Goal: Task Accomplishment & Management: Manage account settings

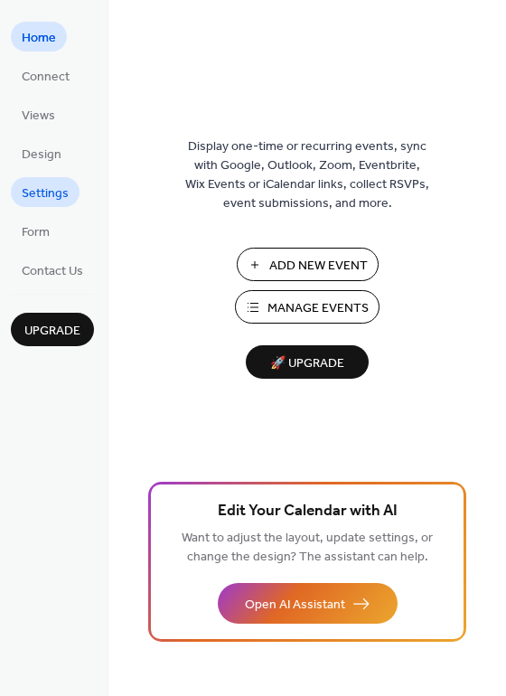
click at [43, 191] on span "Settings" at bounding box center [45, 193] width 47 height 19
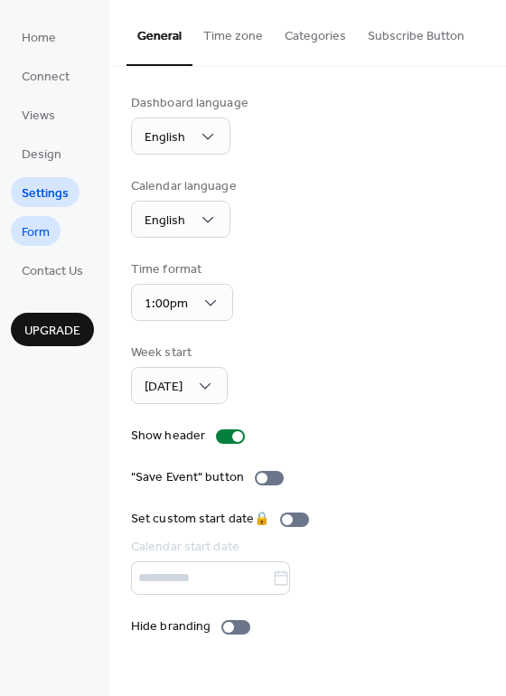
click at [41, 238] on span "Form" at bounding box center [36, 232] width 28 height 19
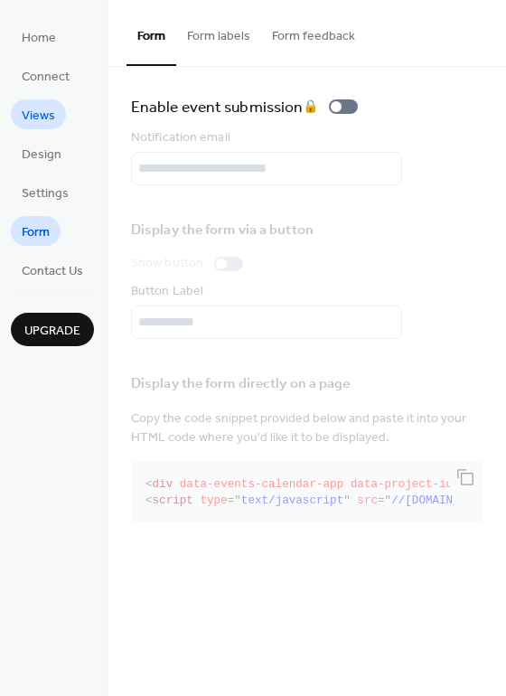
click at [33, 115] on span "Views" at bounding box center [38, 116] width 33 height 19
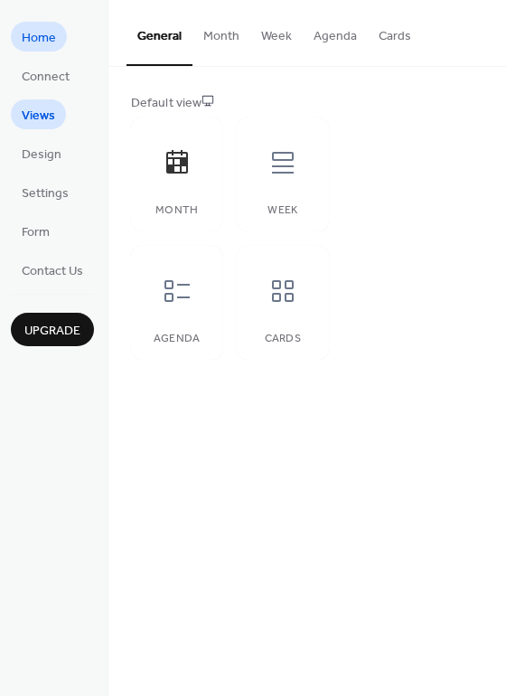
click at [33, 44] on span "Home" at bounding box center [39, 38] width 34 height 19
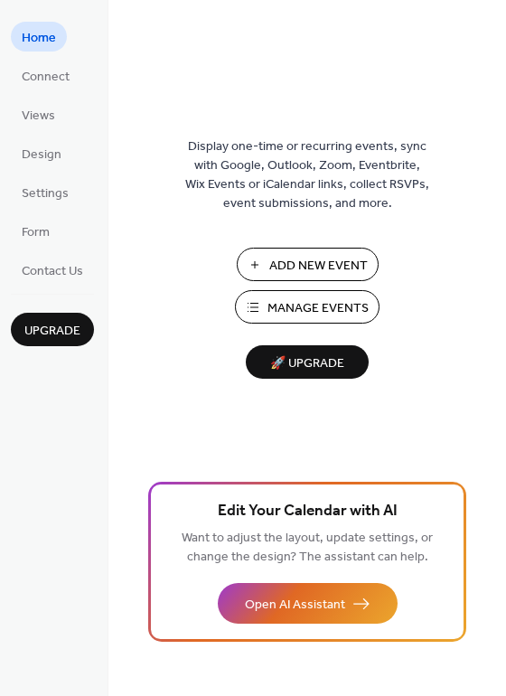
click at [293, 262] on span "Add New Event" at bounding box center [318, 266] width 99 height 19
click at [50, 74] on span "Connect" at bounding box center [46, 77] width 48 height 19
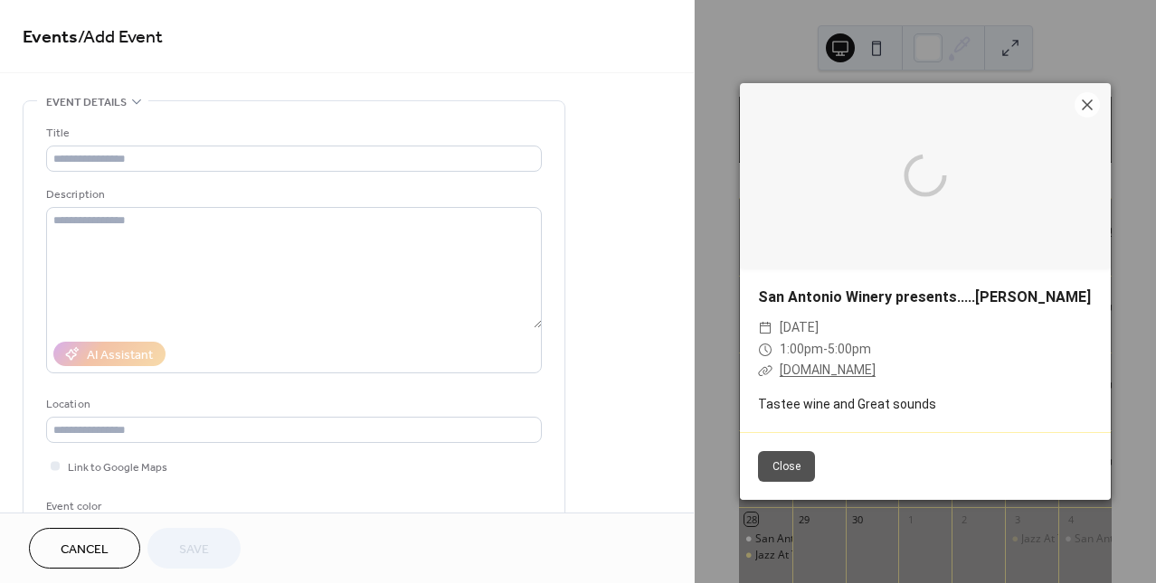
click at [1061, 239] on div at bounding box center [925, 175] width 371 height 185
click at [127, 101] on div "•••" at bounding box center [294, 102] width 541 height 2
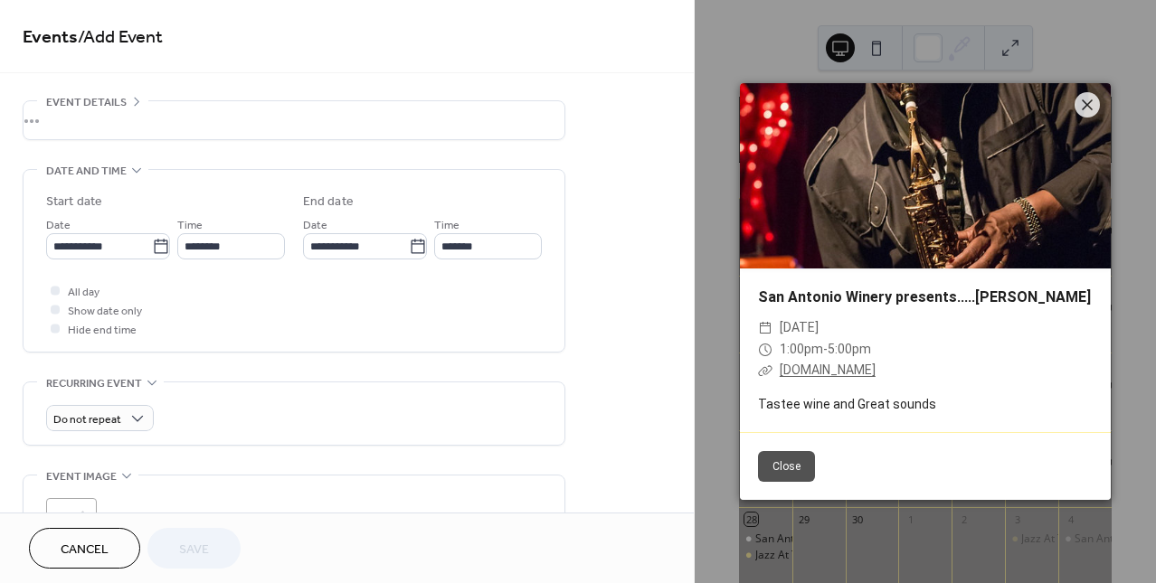
click at [137, 101] on div "•••" at bounding box center [294, 120] width 541 height 38
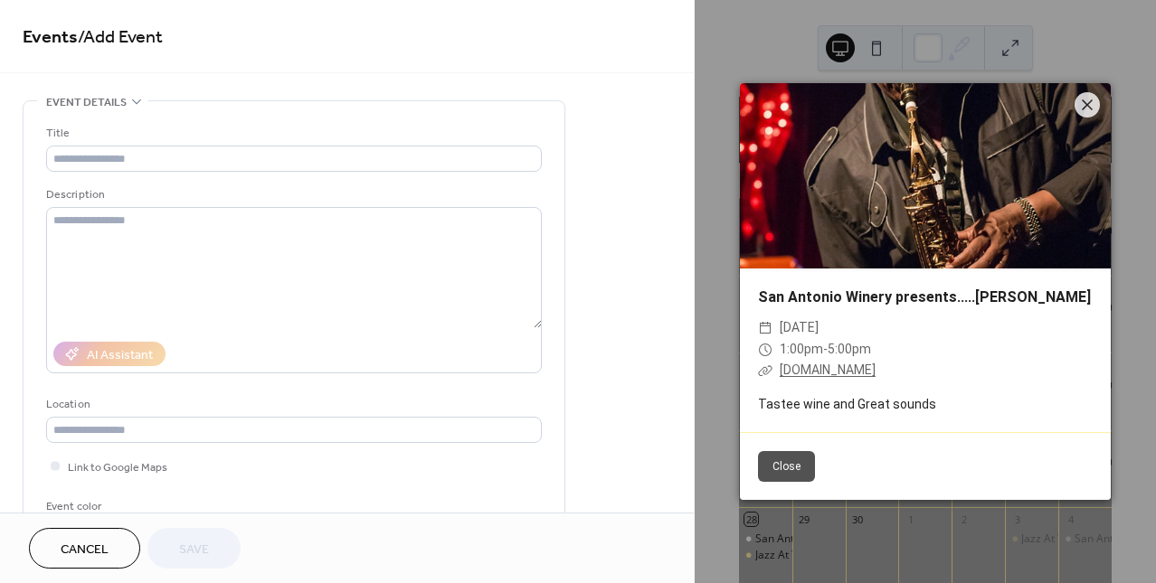
click at [136, 102] on div "•••" at bounding box center [294, 102] width 541 height 2
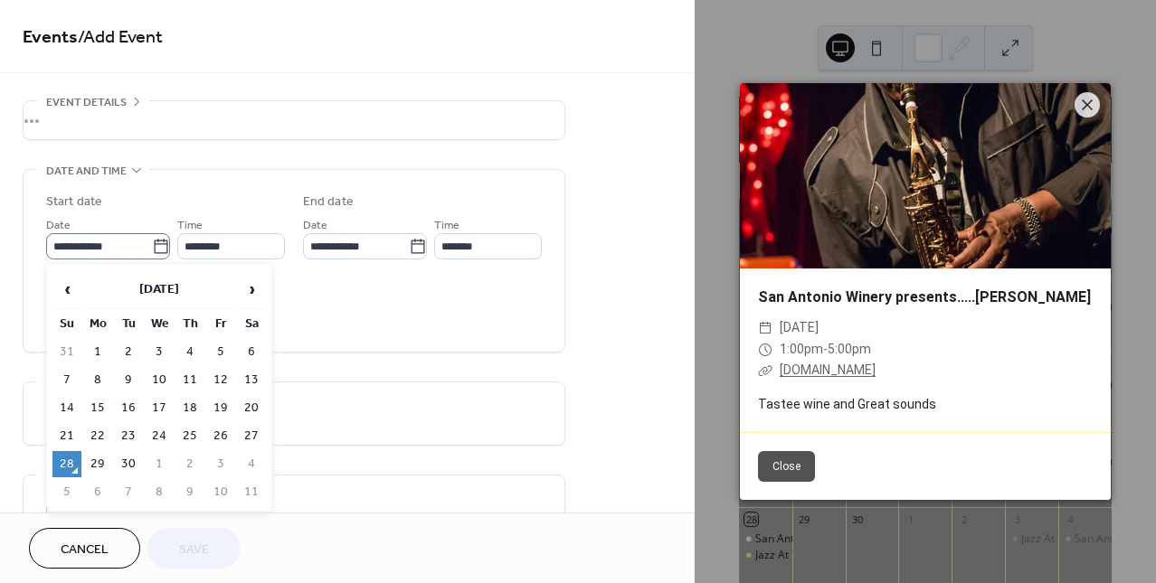
click at [153, 247] on icon at bounding box center [161, 247] width 18 height 18
click at [152, 247] on input "**********" at bounding box center [99, 246] width 106 height 26
click at [253, 289] on span "›" at bounding box center [251, 289] width 27 height 36
click at [66, 375] on td "5" at bounding box center [66, 380] width 29 height 26
type input "**********"
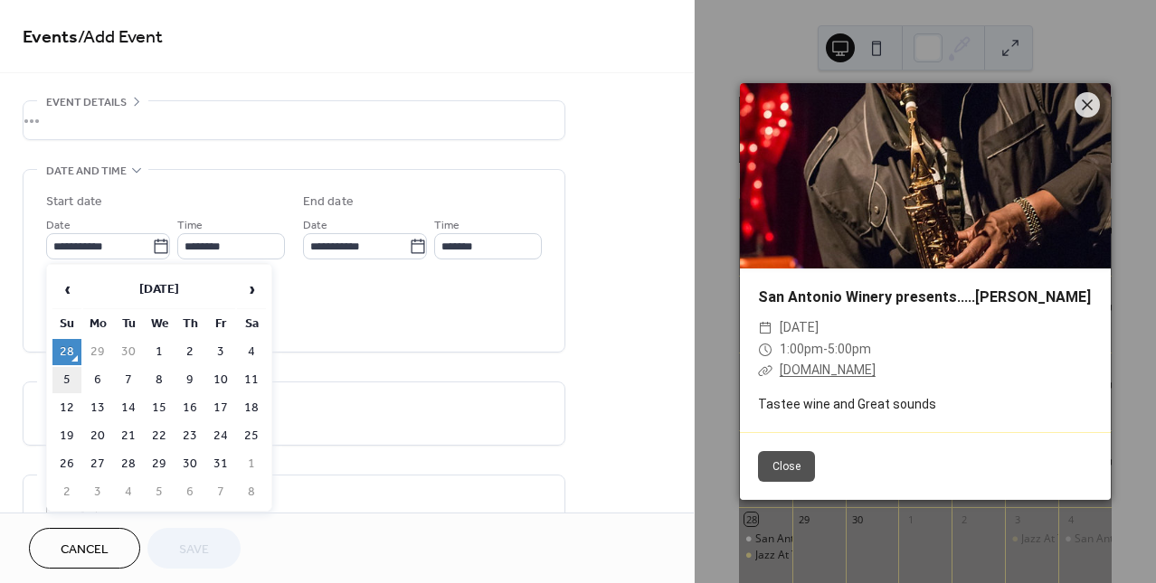
type input "**********"
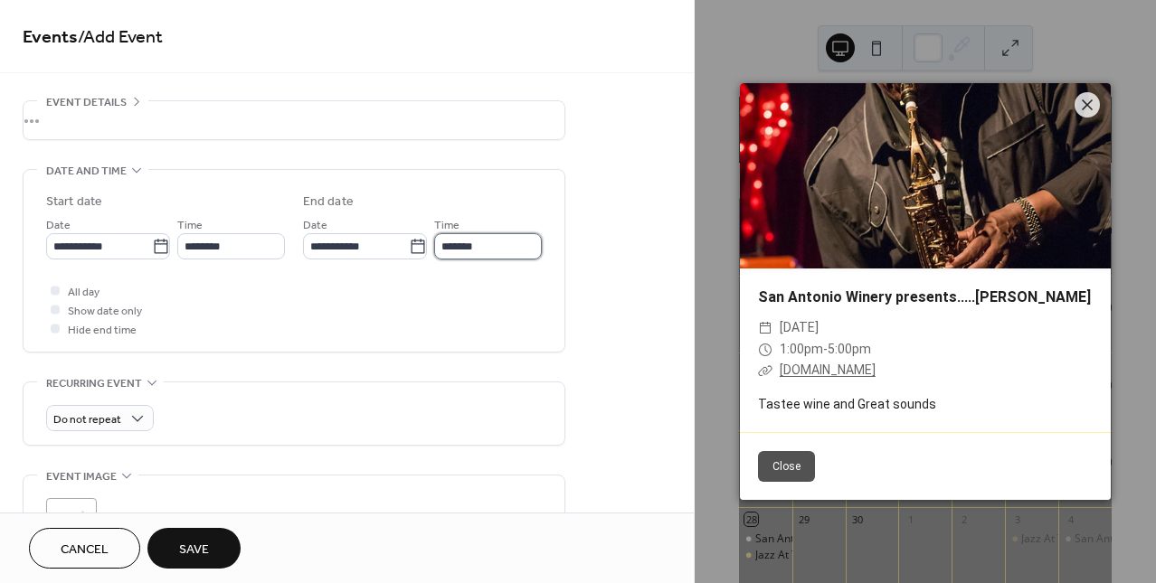
click at [496, 244] on input "*******" at bounding box center [488, 246] width 108 height 26
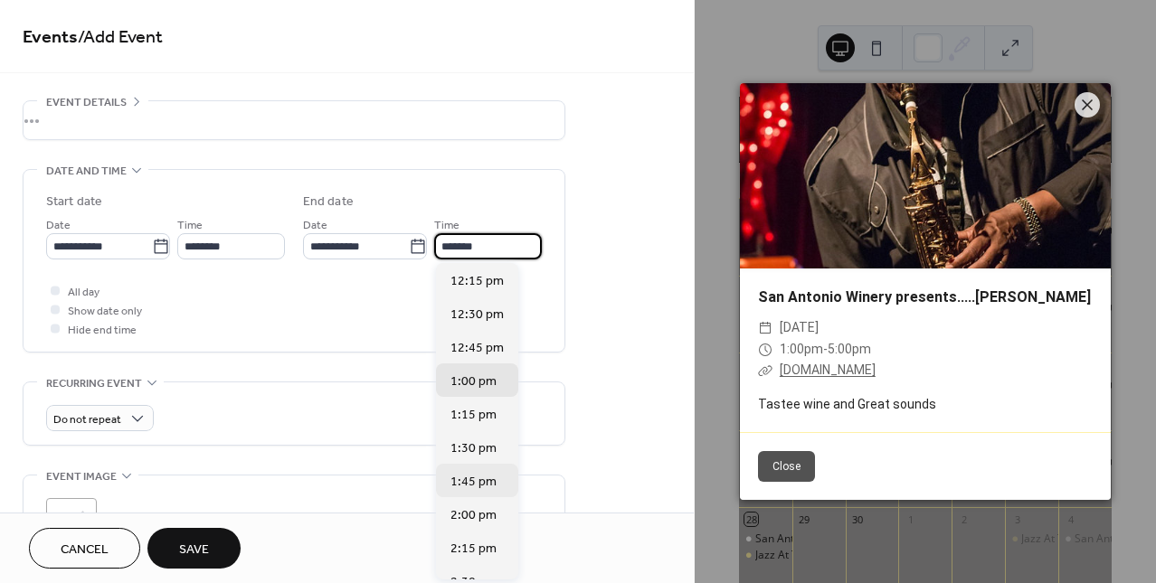
scroll to position [156, 0]
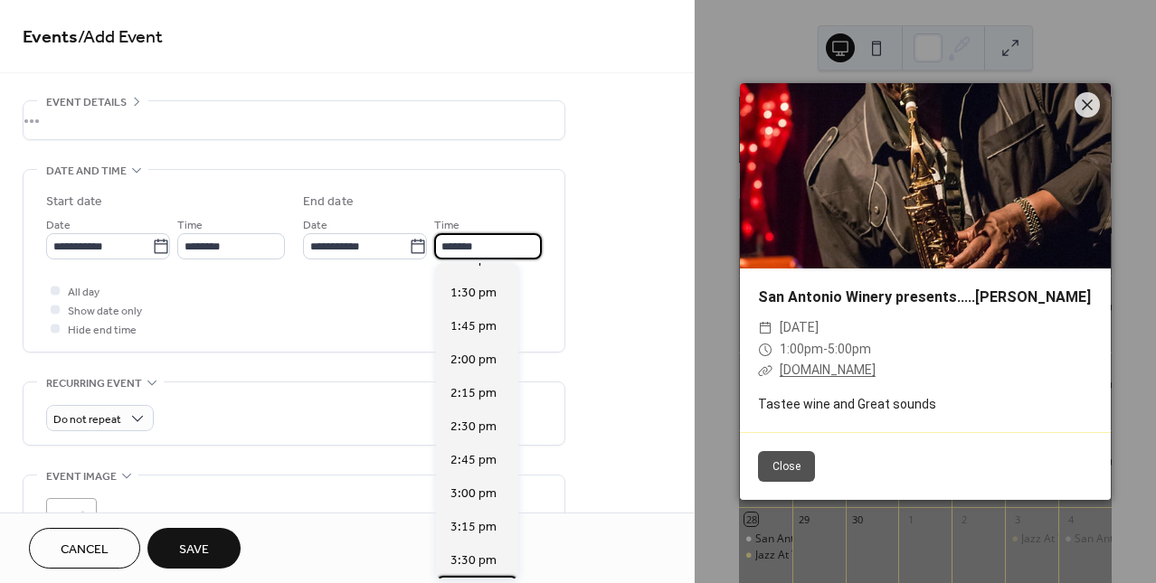
click at [474, 582] on span "3:45 pm" at bounding box center [473, 594] width 46 height 19
click at [470, 515] on div "Cancel Save" at bounding box center [347, 548] width 694 height 71
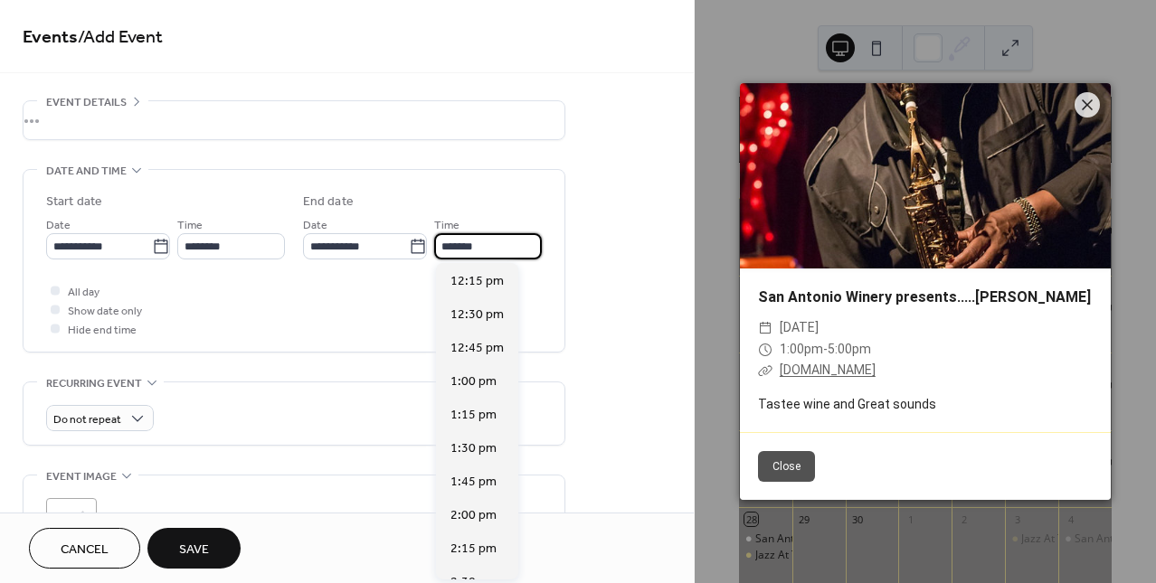
click at [482, 250] on input "*******" at bounding box center [488, 246] width 108 height 26
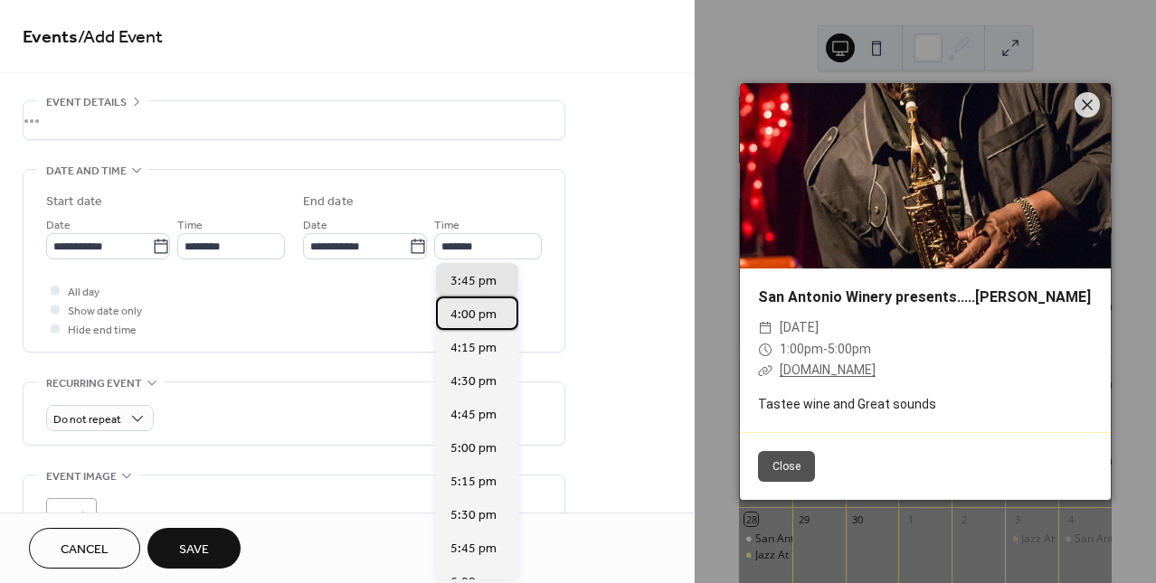
click at [473, 314] on span "4:00 pm" at bounding box center [473, 315] width 46 height 19
type input "*******"
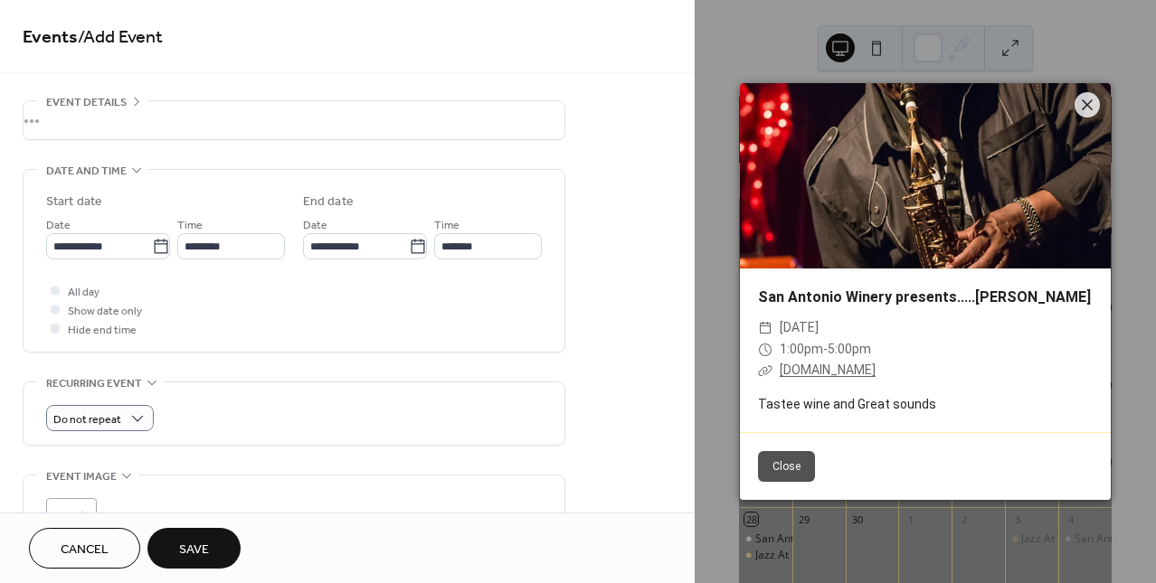
click at [225, 406] on div "Do not repeat" at bounding box center [293, 418] width 495 height 26
click at [152, 384] on icon at bounding box center [151, 382] width 9 height 5
click at [152, 384] on div "•••" at bounding box center [294, 401] width 541 height 38
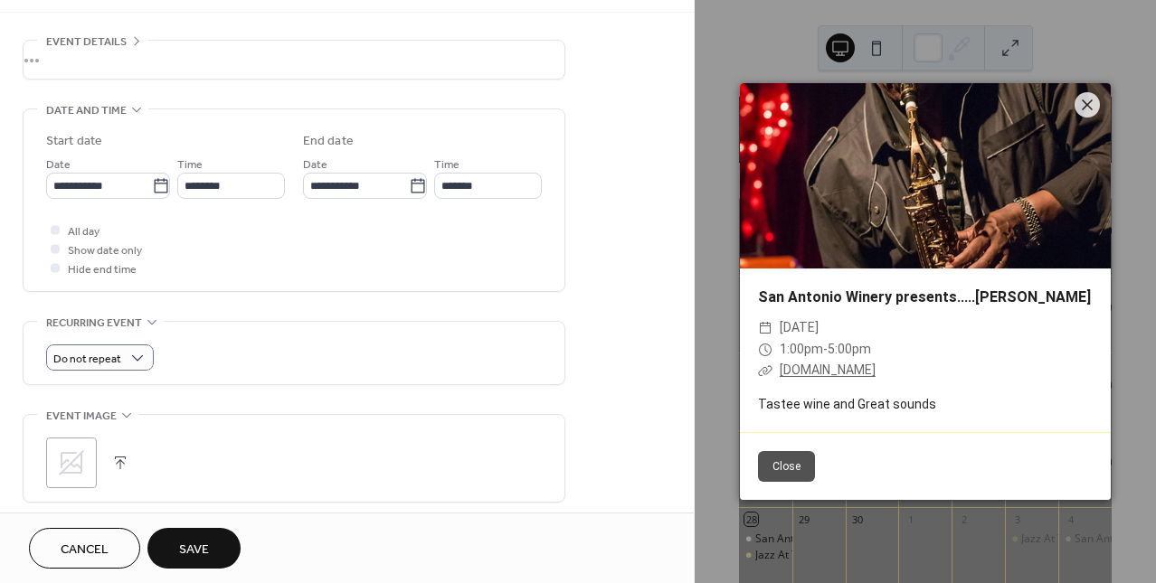
click at [124, 415] on div "•••" at bounding box center [294, 416] width 541 height 2
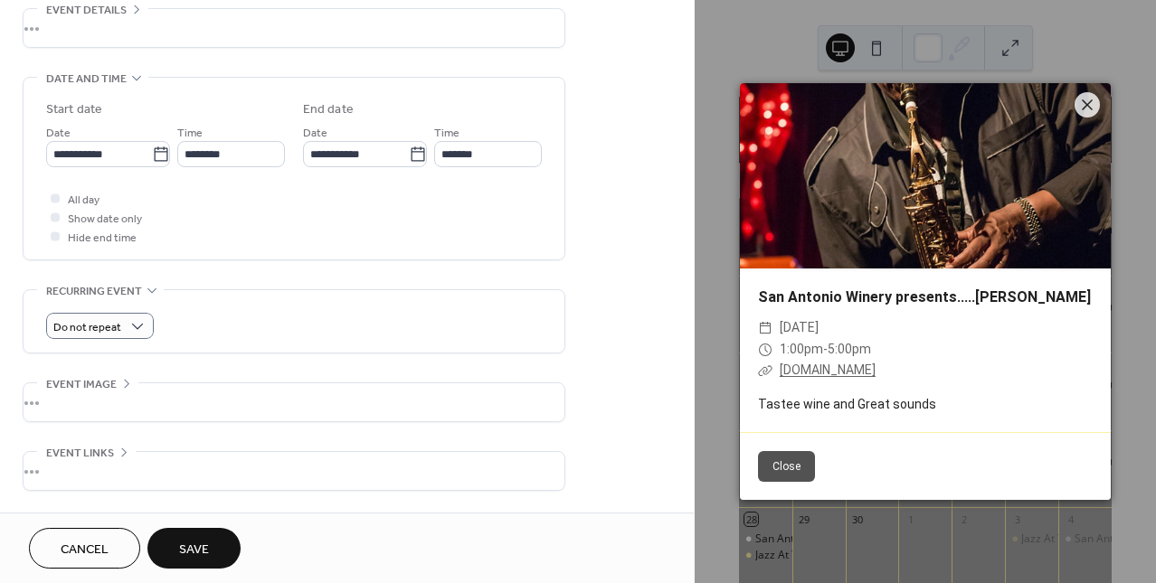
scroll to position [0, 0]
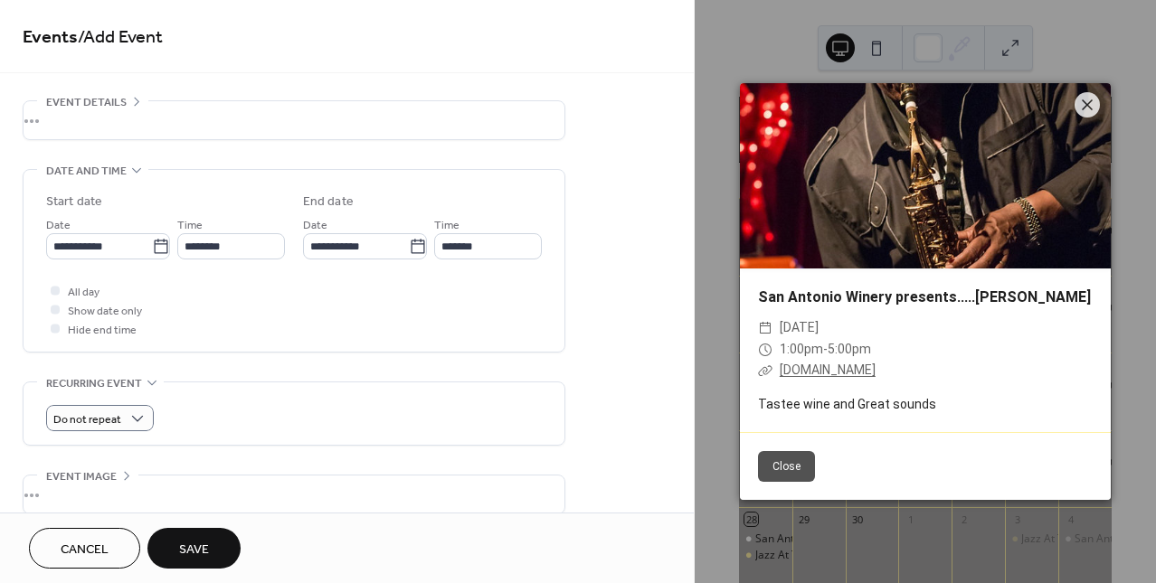
click at [134, 99] on icon at bounding box center [136, 101] width 14 height 14
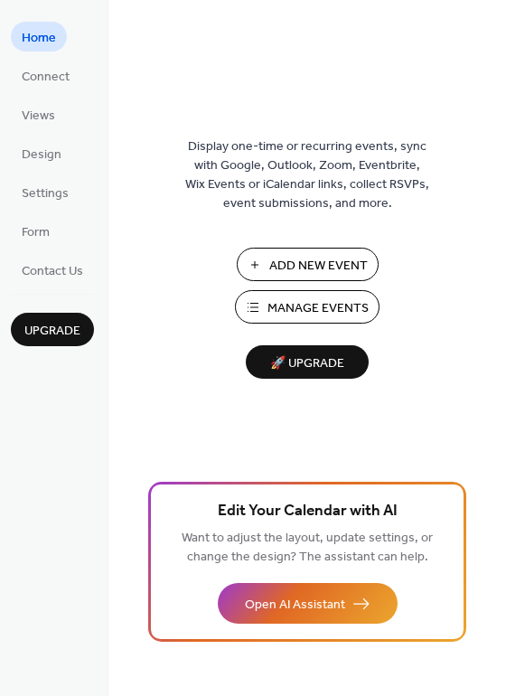
click at [345, 311] on span "Manage Events" at bounding box center [318, 308] width 101 height 19
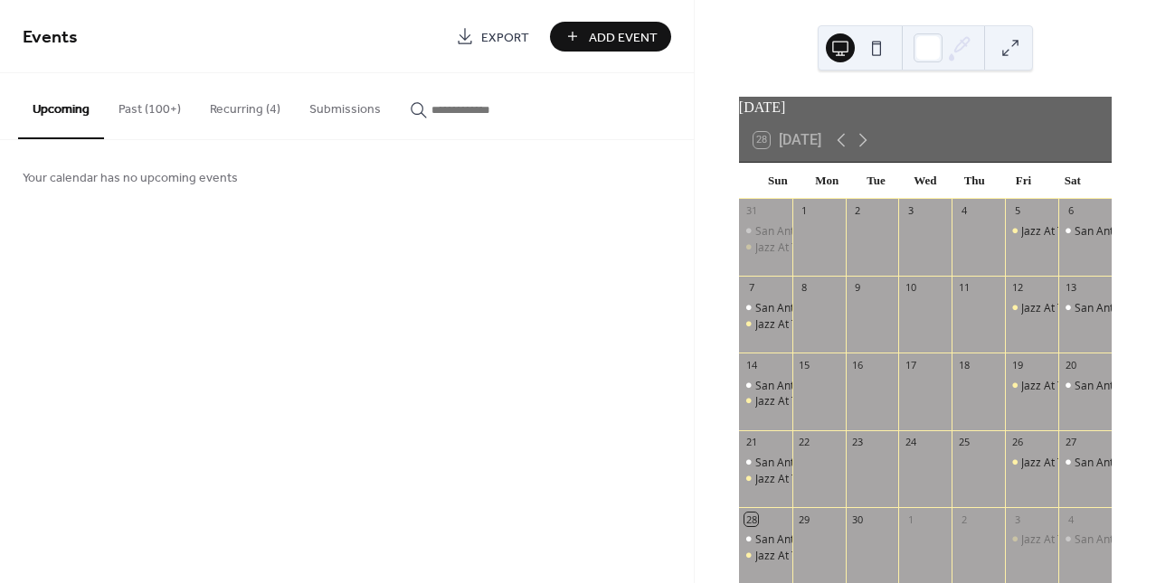
click at [1058, 239] on div "San Antonio Winery presents.....[PERSON_NAME]" at bounding box center [1084, 230] width 53 height 15
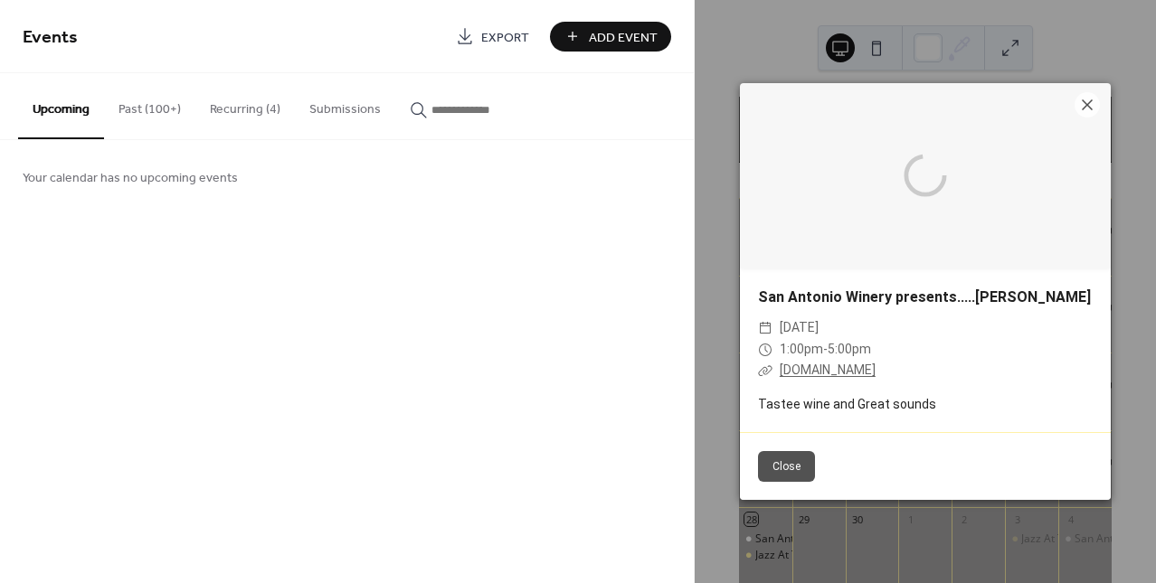
click at [1057, 245] on div at bounding box center [925, 175] width 371 height 185
click at [797, 466] on button "Close" at bounding box center [786, 466] width 57 height 31
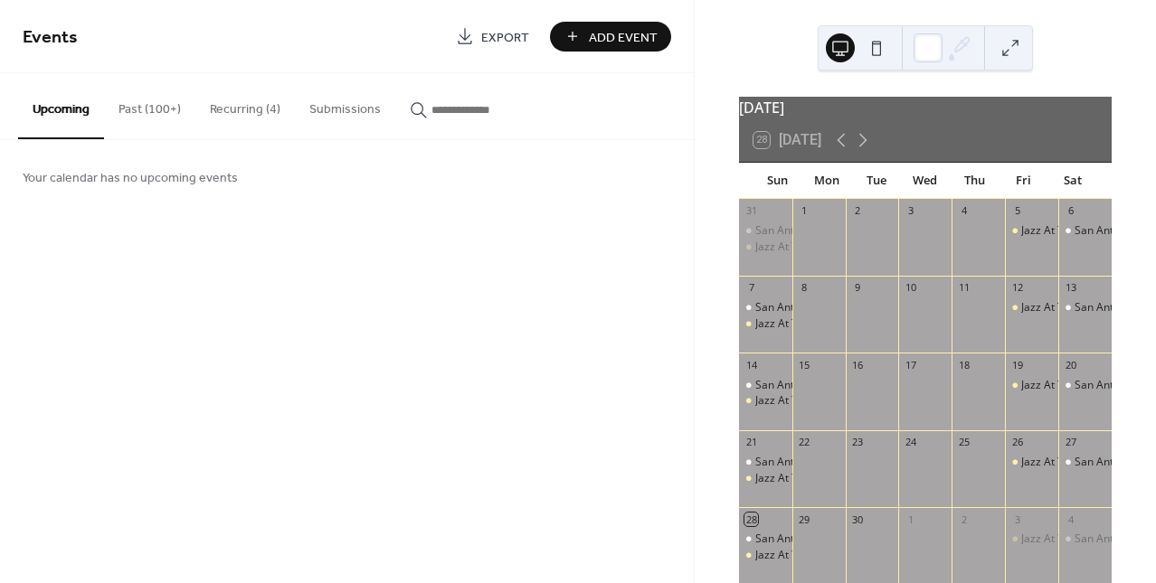
click at [158, 108] on button "Past (100+)" at bounding box center [149, 105] width 91 height 64
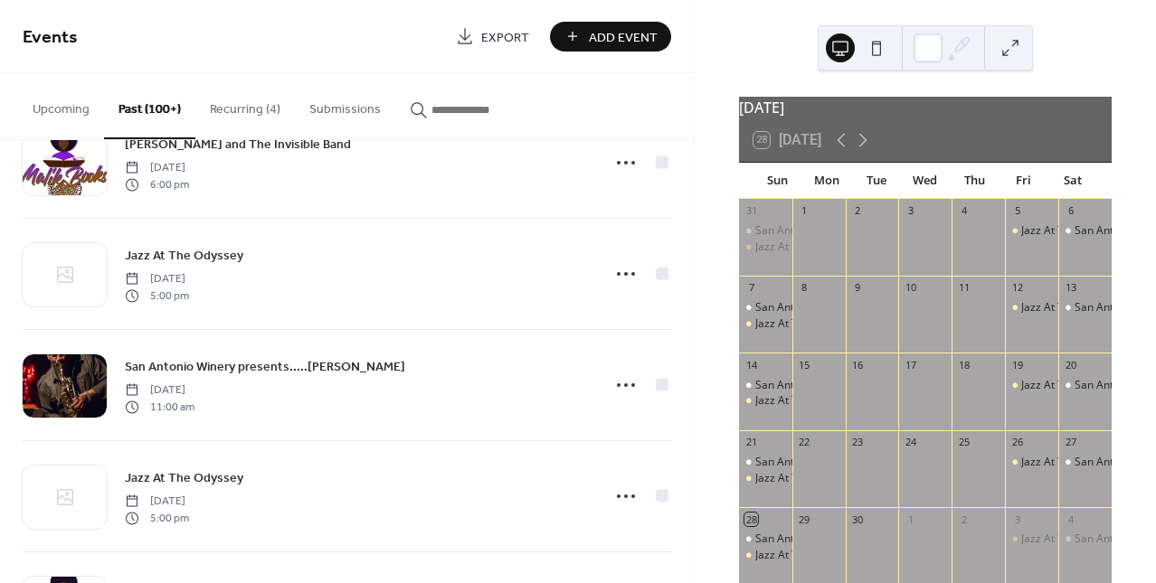
scroll to position [4065, 0]
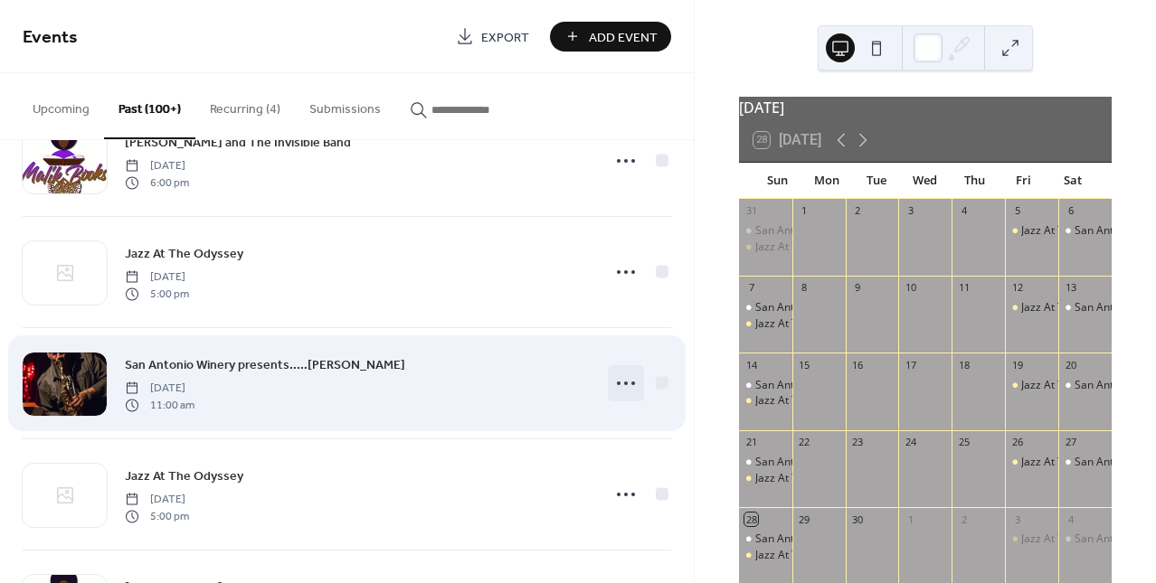
click at [624, 382] on circle at bounding box center [626, 384] width 4 height 4
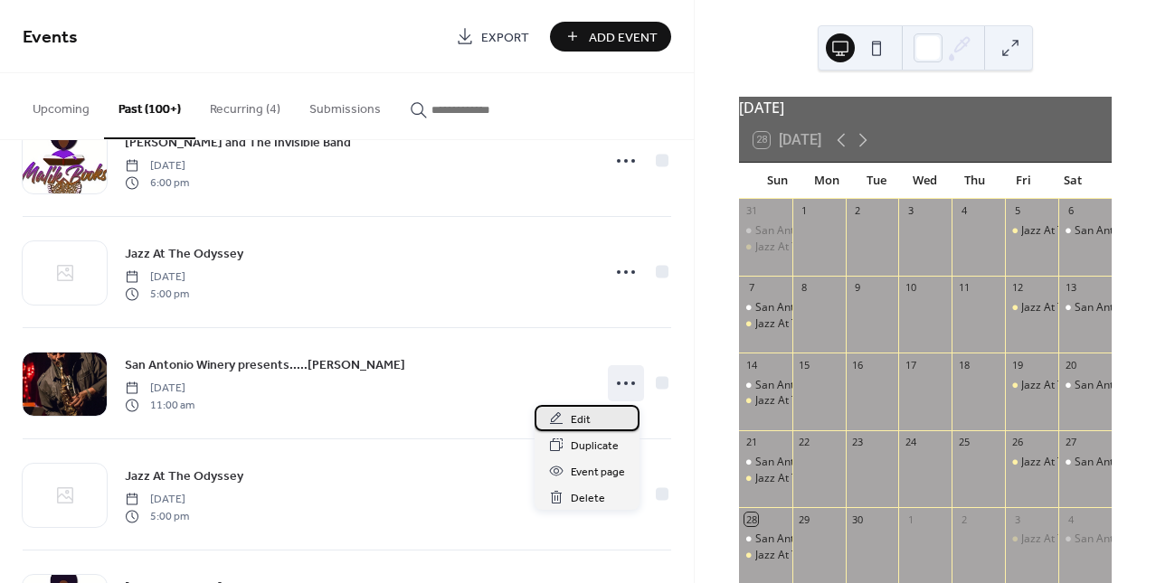
click at [579, 418] on span "Edit" at bounding box center [581, 419] width 20 height 19
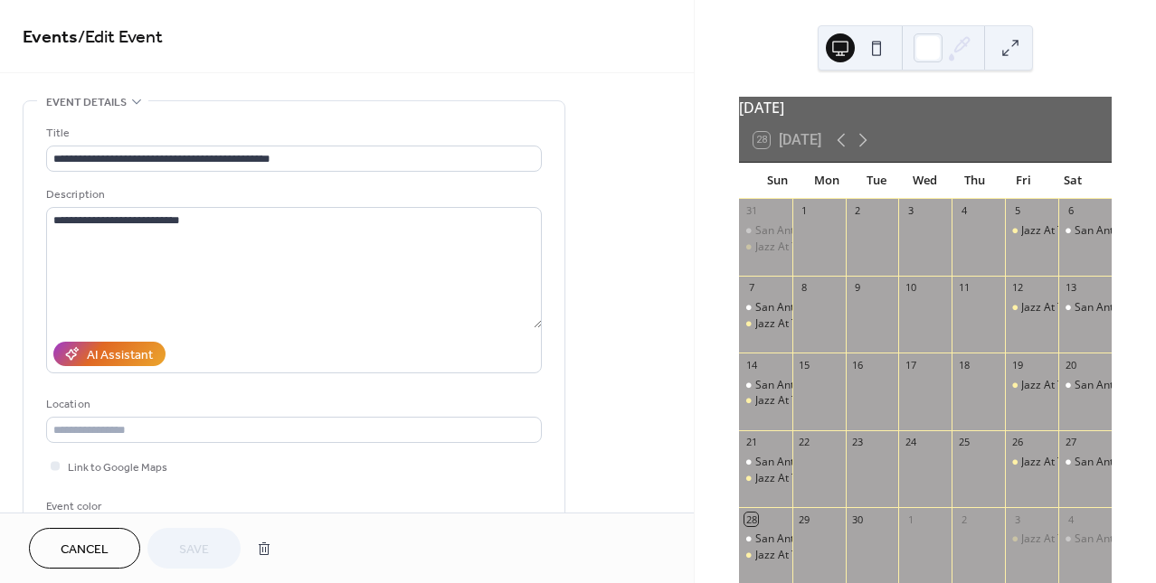
click at [133, 99] on icon at bounding box center [136, 101] width 14 height 14
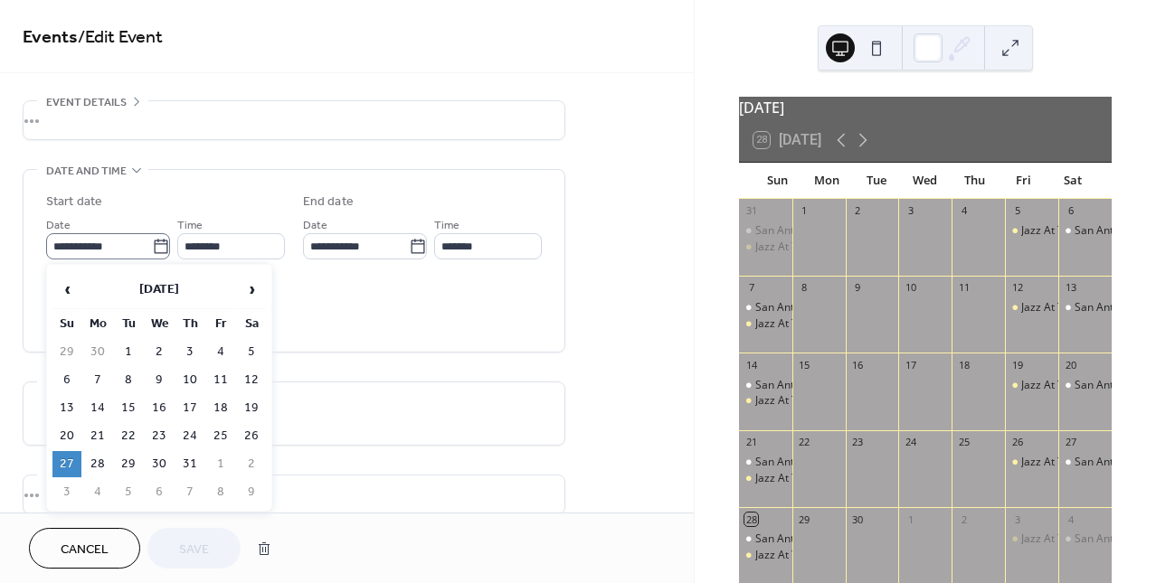
click at [154, 243] on icon at bounding box center [161, 246] width 14 height 14
click at [151, 243] on input "**********" at bounding box center [99, 246] width 106 height 26
click at [254, 284] on span "›" at bounding box center [251, 289] width 27 height 36
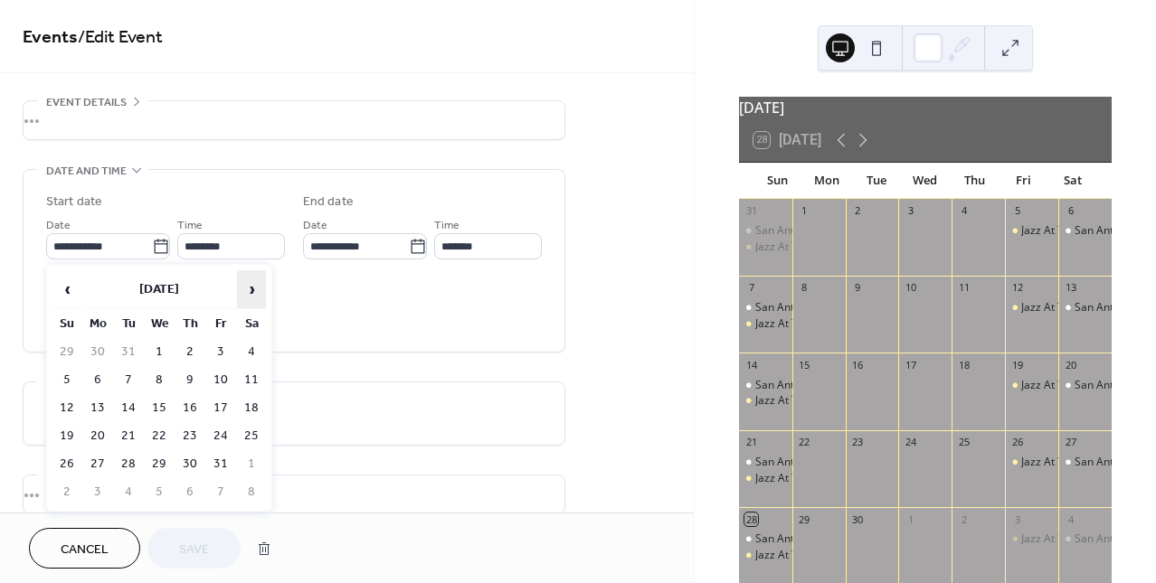
click at [254, 284] on span "›" at bounding box center [251, 289] width 27 height 36
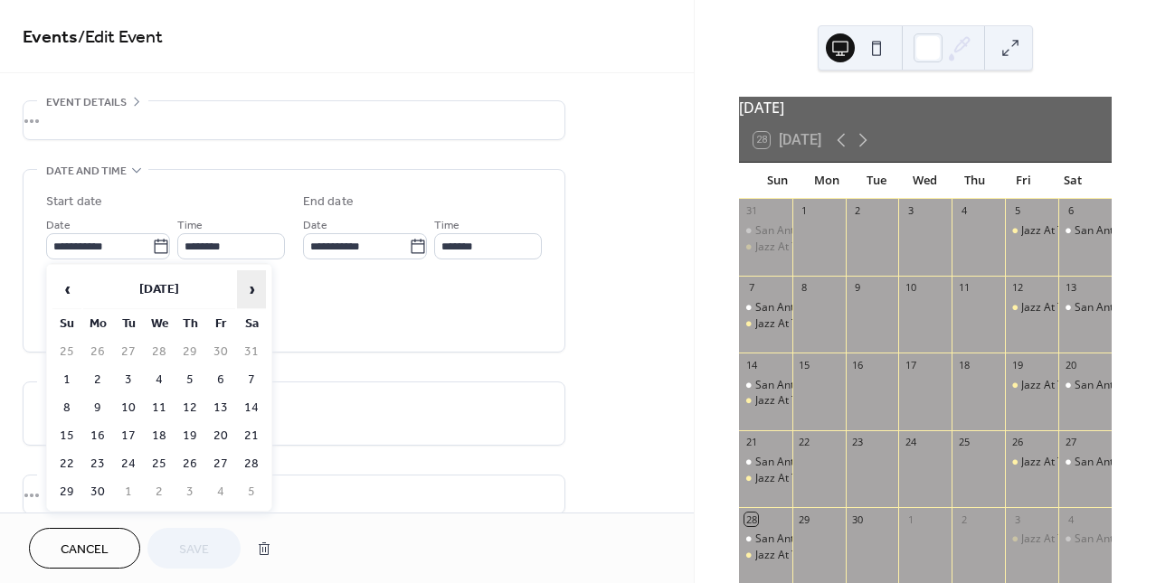
click at [254, 284] on span "›" at bounding box center [251, 289] width 27 height 36
click at [66, 377] on td "5" at bounding box center [66, 380] width 29 height 26
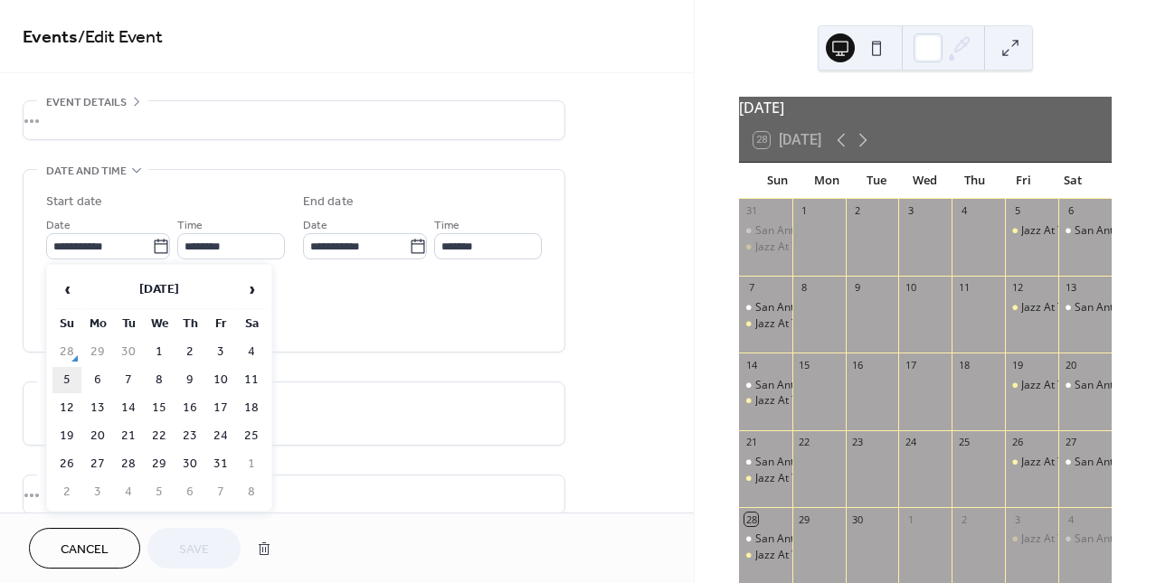
type input "**********"
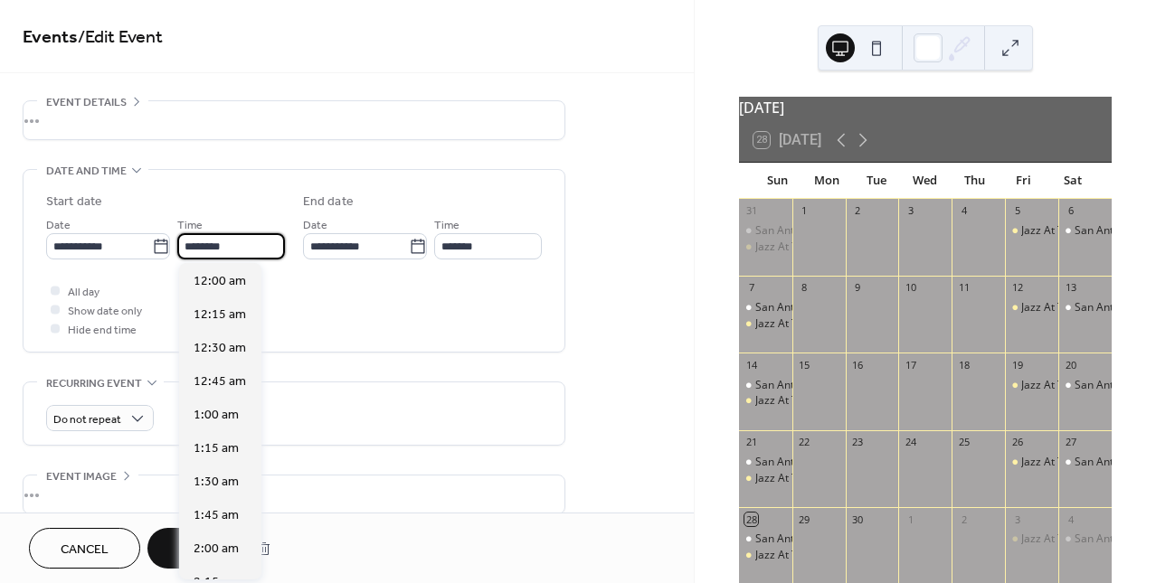
click at [268, 246] on input "********" at bounding box center [231, 246] width 108 height 26
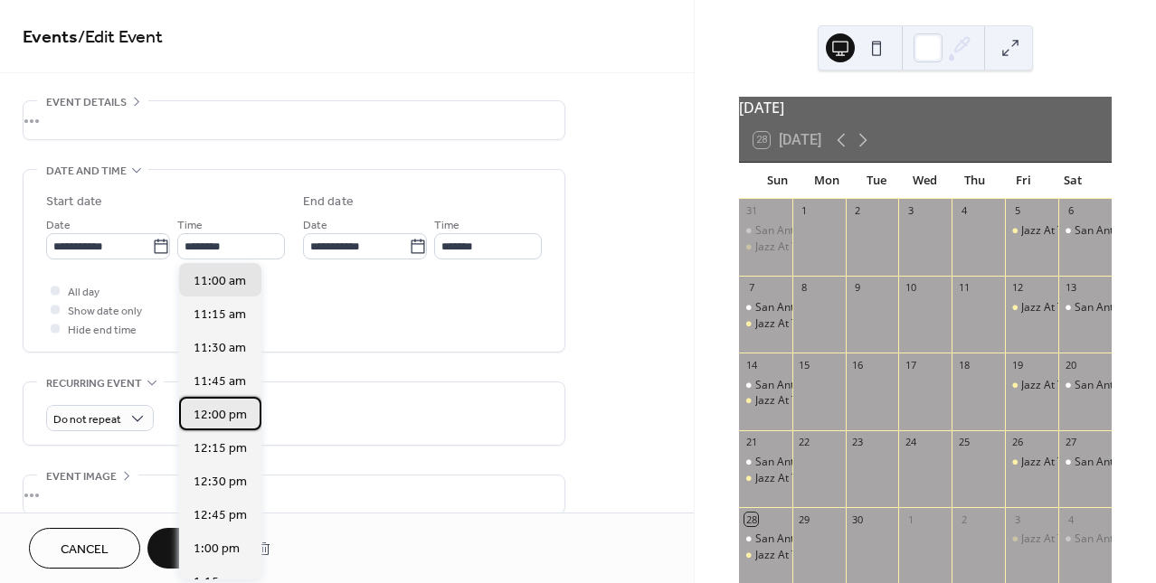
click at [242, 421] on span "12:00 pm" at bounding box center [219, 415] width 53 height 19
type input "********"
type input "*******"
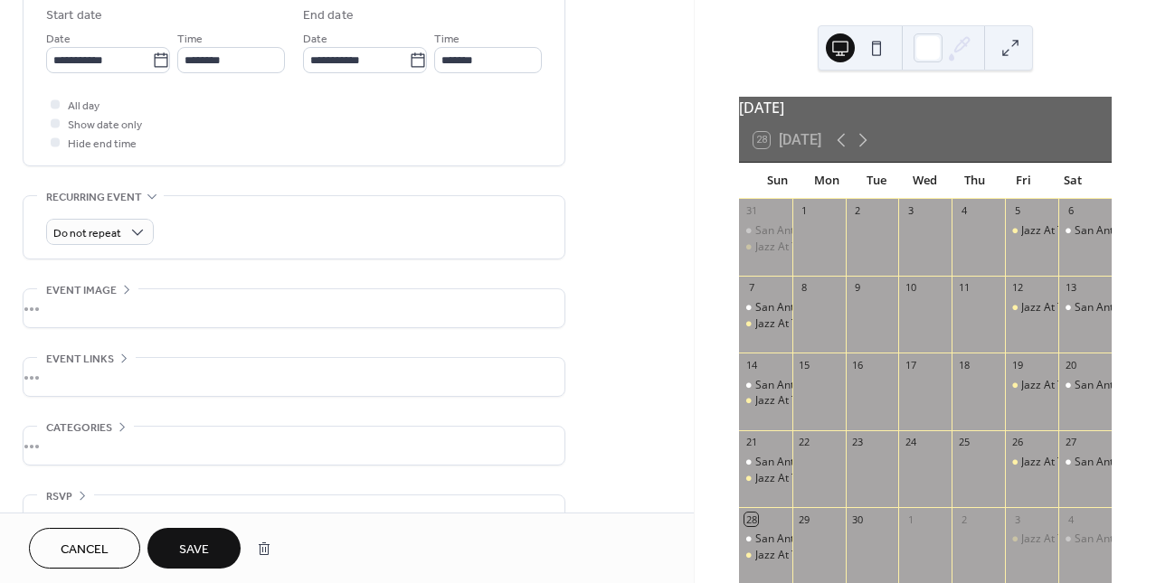
scroll to position [188, 0]
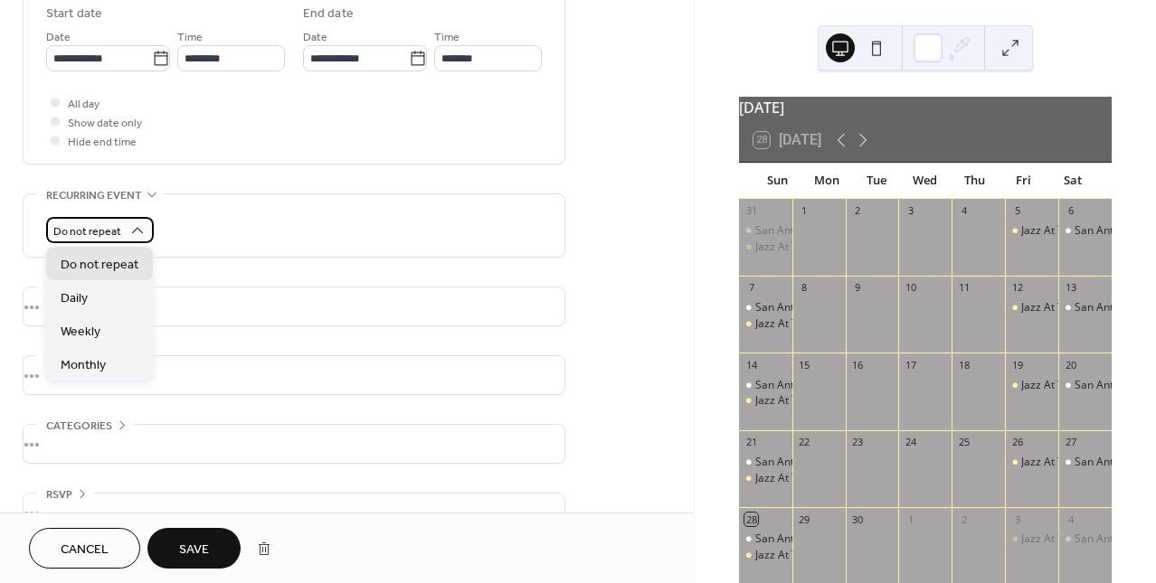
drag, startPoint x: 135, startPoint y: 230, endPoint x: 203, endPoint y: 218, distance: 69.7
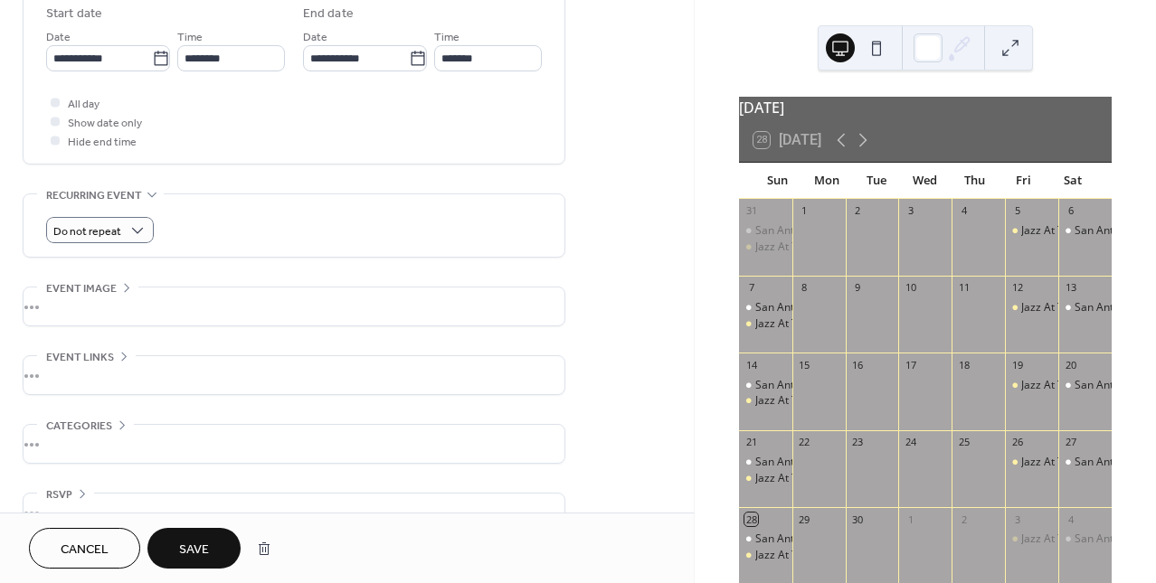
click at [203, 218] on div "Do not repeat" at bounding box center [293, 230] width 495 height 26
click at [122, 289] on div "•••" at bounding box center [294, 307] width 541 height 38
click at [78, 329] on div ";" at bounding box center [71, 335] width 51 height 51
click at [122, 402] on icon at bounding box center [123, 405] width 5 height 9
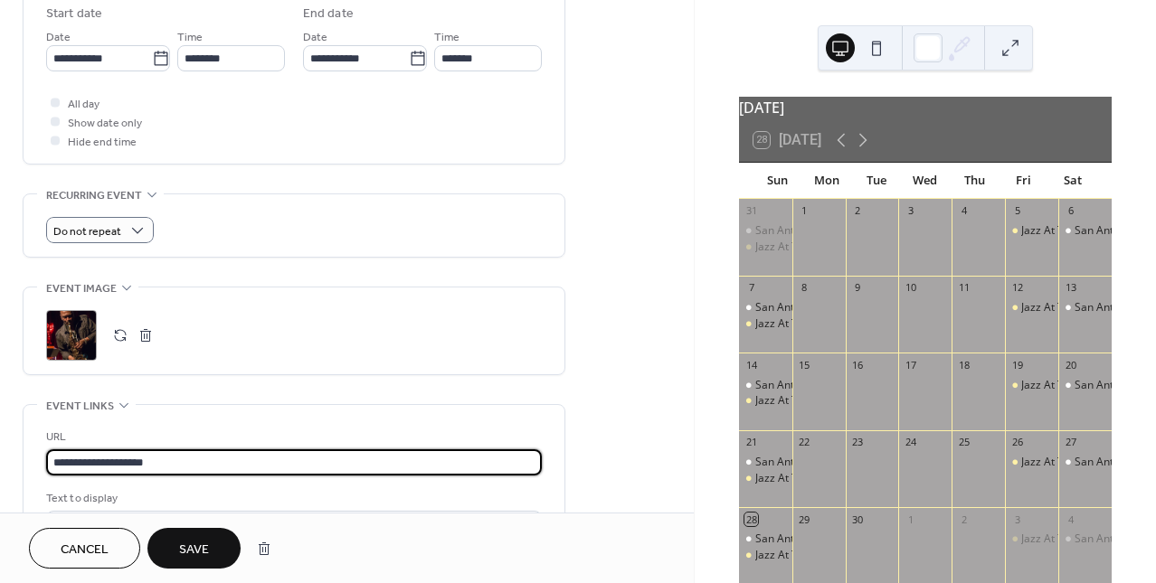
click at [129, 459] on input "**********" at bounding box center [293, 462] width 495 height 26
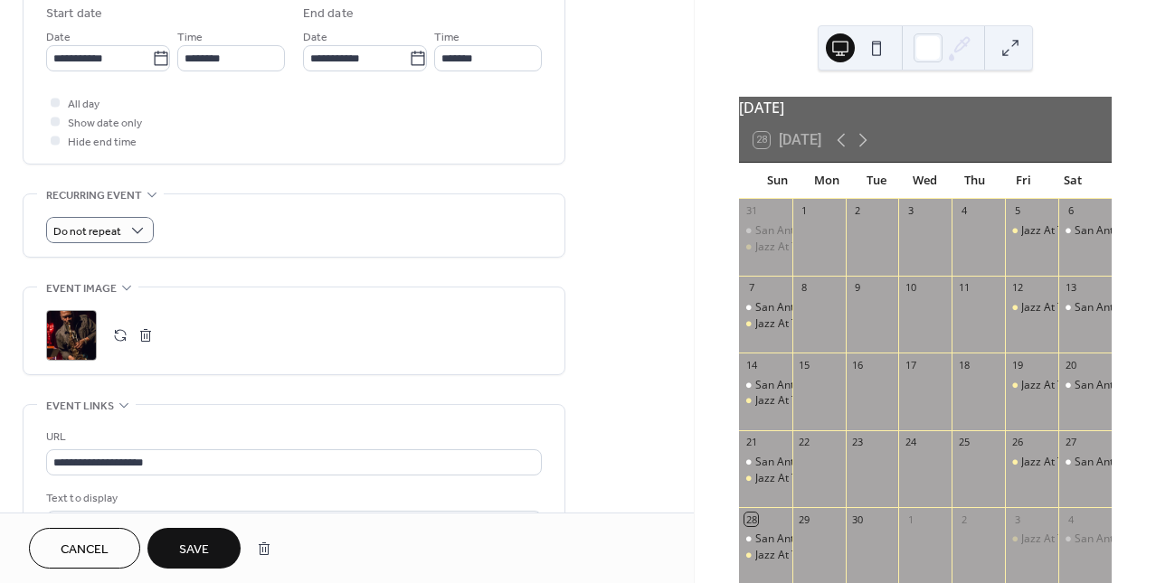
click at [189, 554] on span "Save" at bounding box center [194, 550] width 30 height 19
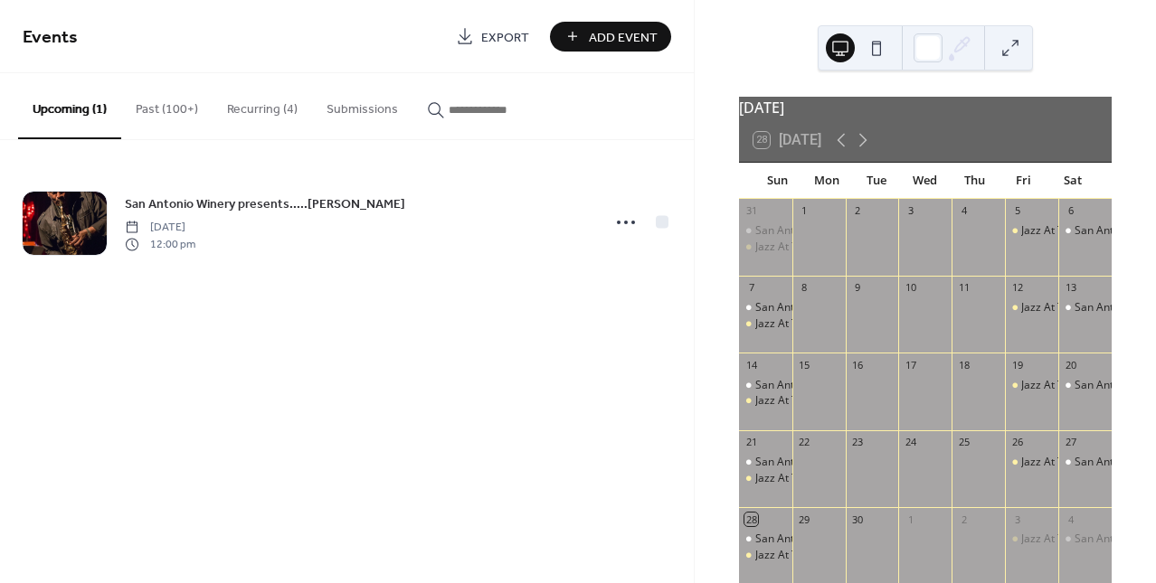
click at [620, 37] on span "Add Event" at bounding box center [623, 37] width 69 height 19
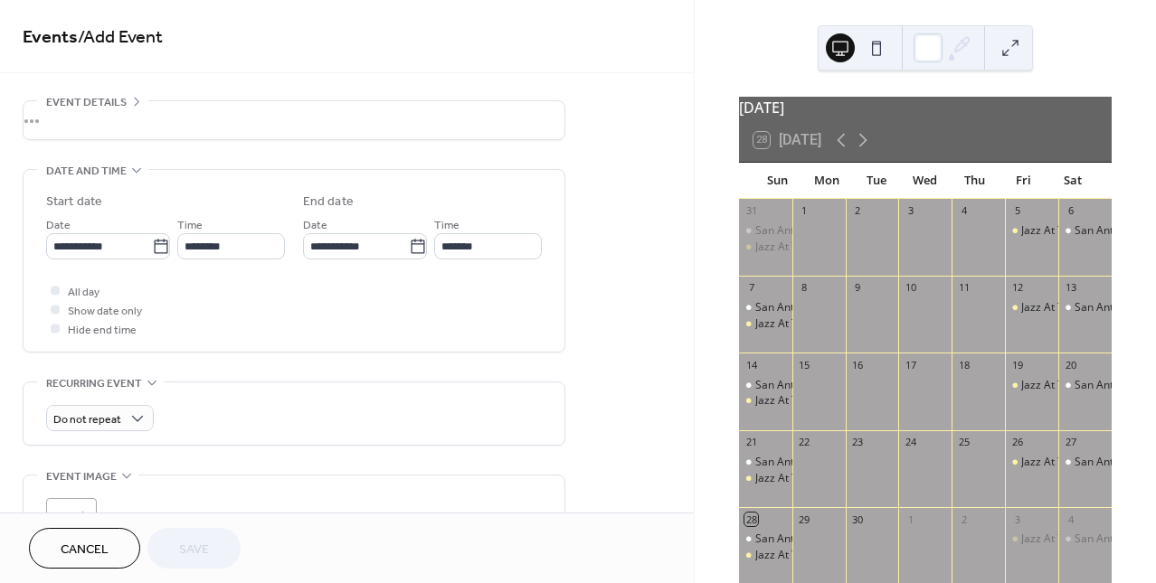
scroll to position [57, 0]
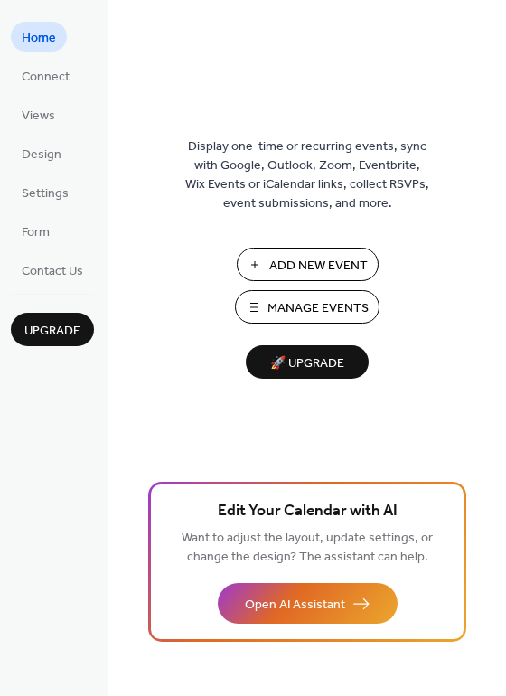
click at [307, 303] on span "Manage Events" at bounding box center [318, 308] width 101 height 19
click at [289, 305] on span "Manage Events" at bounding box center [318, 308] width 101 height 19
click at [331, 305] on span "Manage Events" at bounding box center [318, 308] width 101 height 19
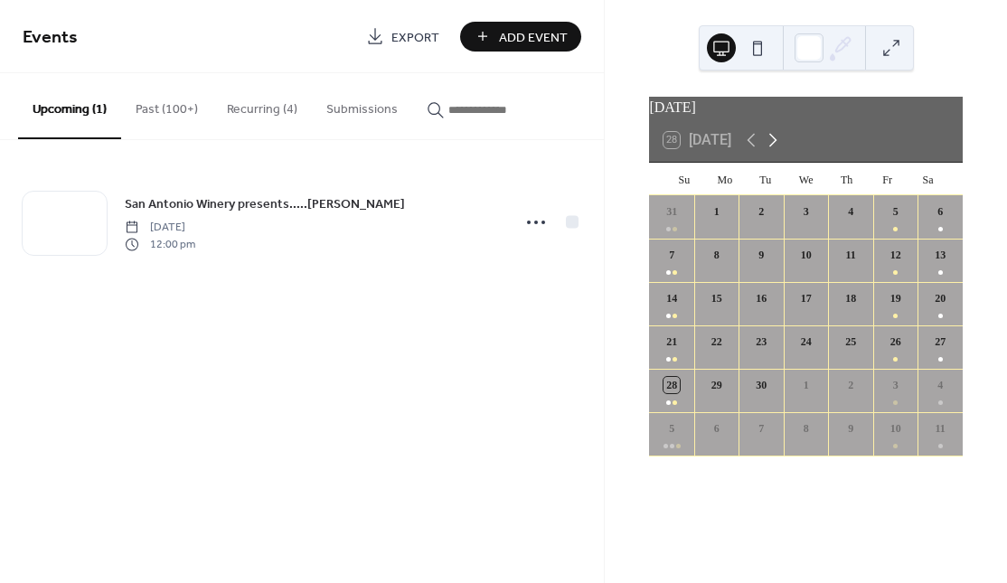
click at [779, 148] on icon at bounding box center [773, 140] width 22 height 22
click at [685, 281] on div "5" at bounding box center [671, 260] width 45 height 43
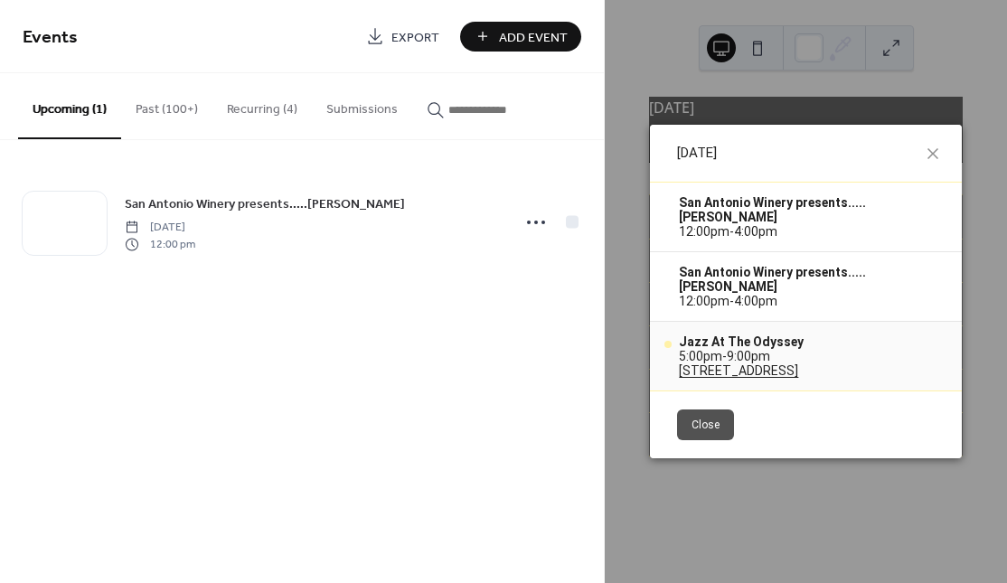
click at [804, 369] on link "[STREET_ADDRESS]" at bounding box center [741, 370] width 125 height 14
click at [752, 353] on span "9:00pm" at bounding box center [748, 356] width 43 height 14
click at [722, 357] on span "-" at bounding box center [724, 356] width 5 height 14
click at [718, 343] on div "Jazz At The Odyssey" at bounding box center [741, 342] width 125 height 14
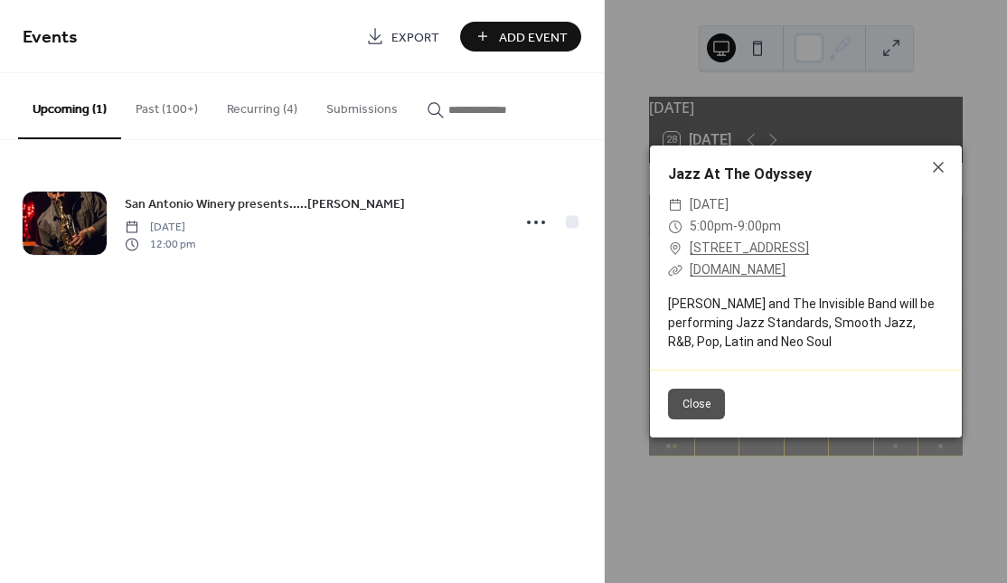
click at [87, 107] on button "Upcoming (1)" at bounding box center [69, 106] width 103 height 66
click at [407, 32] on span "Export" at bounding box center [416, 37] width 48 height 19
click at [684, 407] on button "Close" at bounding box center [696, 404] width 57 height 31
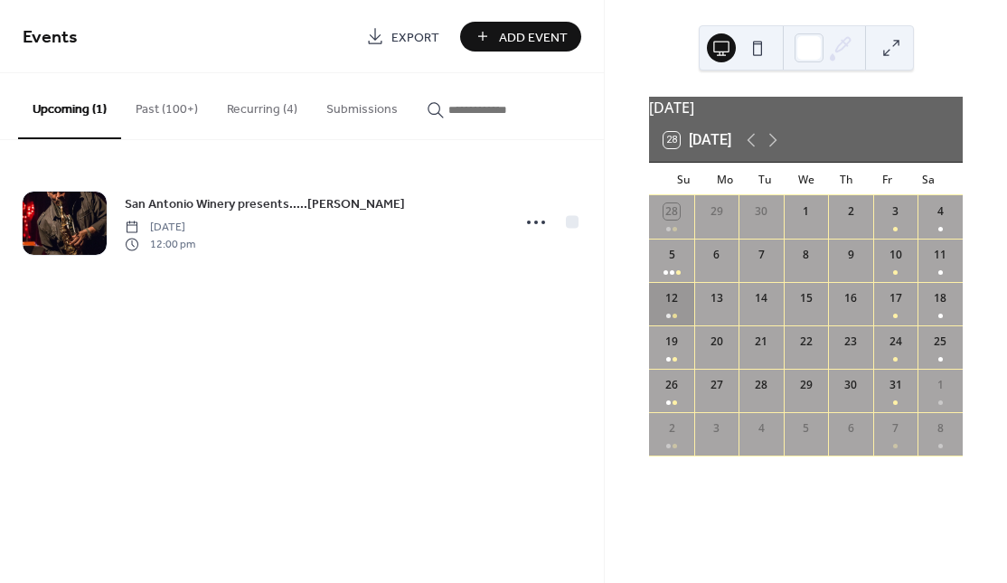
click at [681, 316] on div "12" at bounding box center [671, 303] width 45 height 43
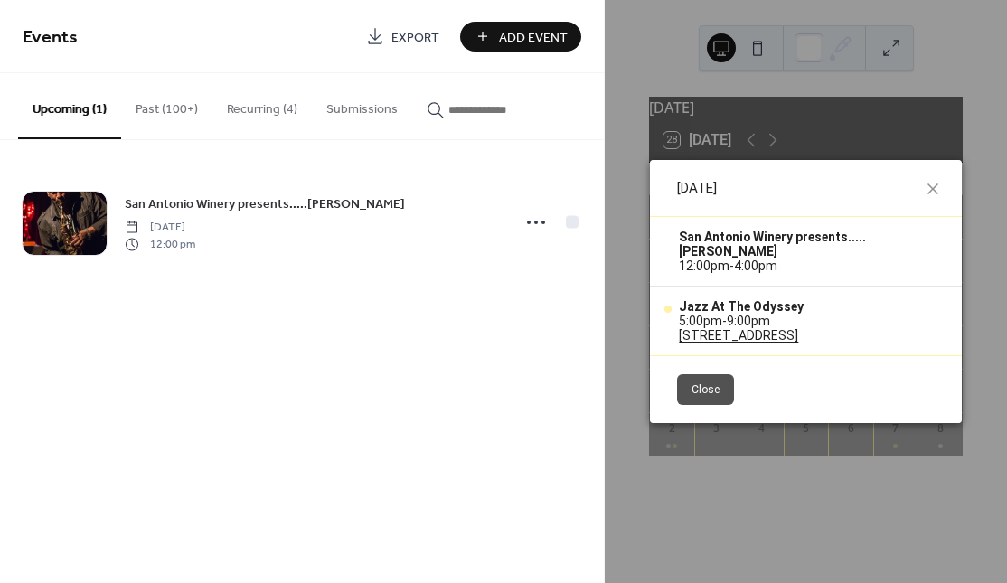
click at [750, 354] on div "Jazz At The Odyssey 5:00pm - 9:00pm 15600 Odyssey Drive Granada Hills, CA" at bounding box center [806, 321] width 312 height 69
click at [744, 339] on link "15600 Odyssey Drive Granada Hills, CA" at bounding box center [741, 335] width 125 height 14
click at [944, 180] on div "Sun, Oct 12, 2025" at bounding box center [806, 189] width 312 height 58
click at [930, 184] on icon at bounding box center [933, 189] width 11 height 11
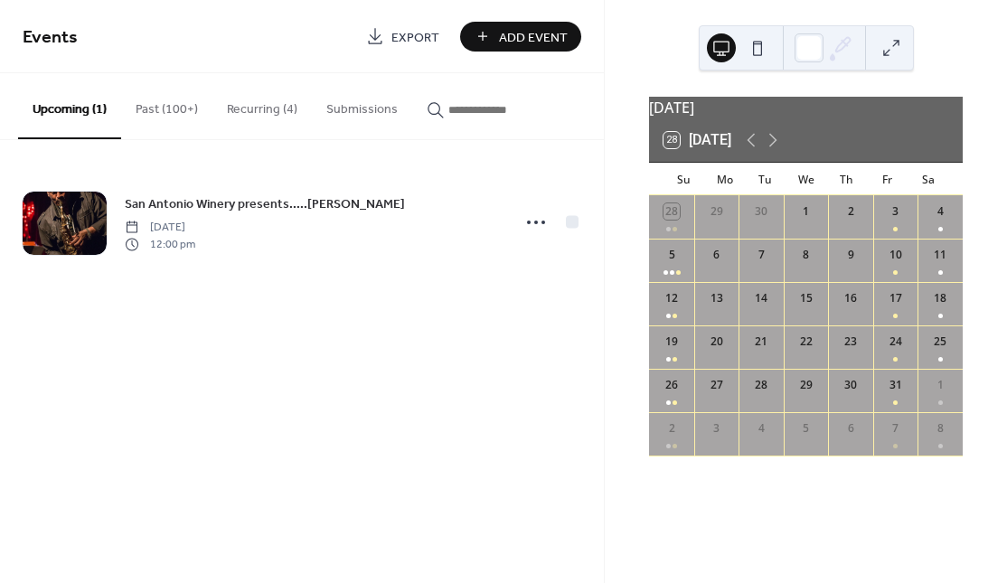
click at [243, 109] on button "Recurring (4)" at bounding box center [261, 105] width 99 height 64
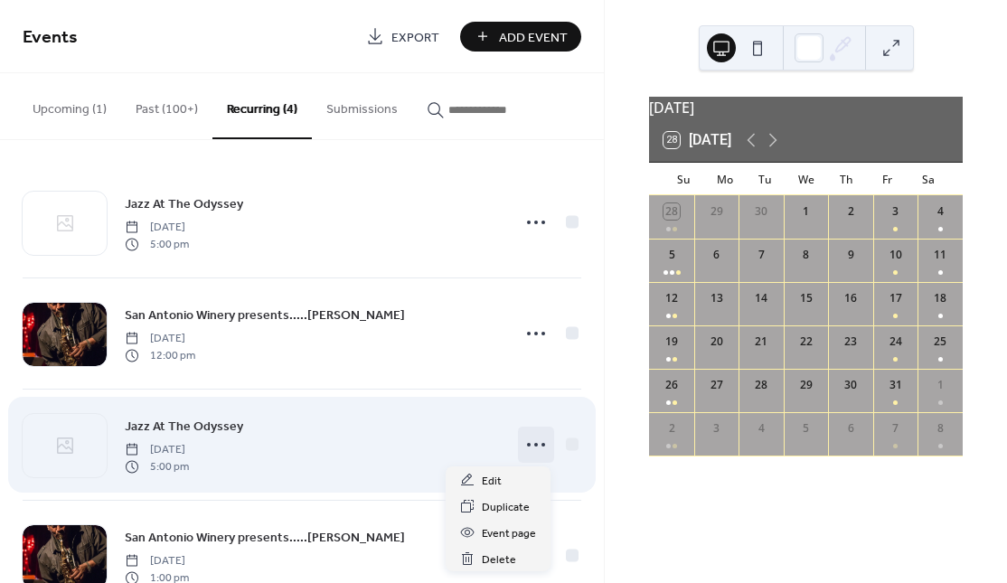
click at [534, 444] on icon at bounding box center [536, 444] width 29 height 29
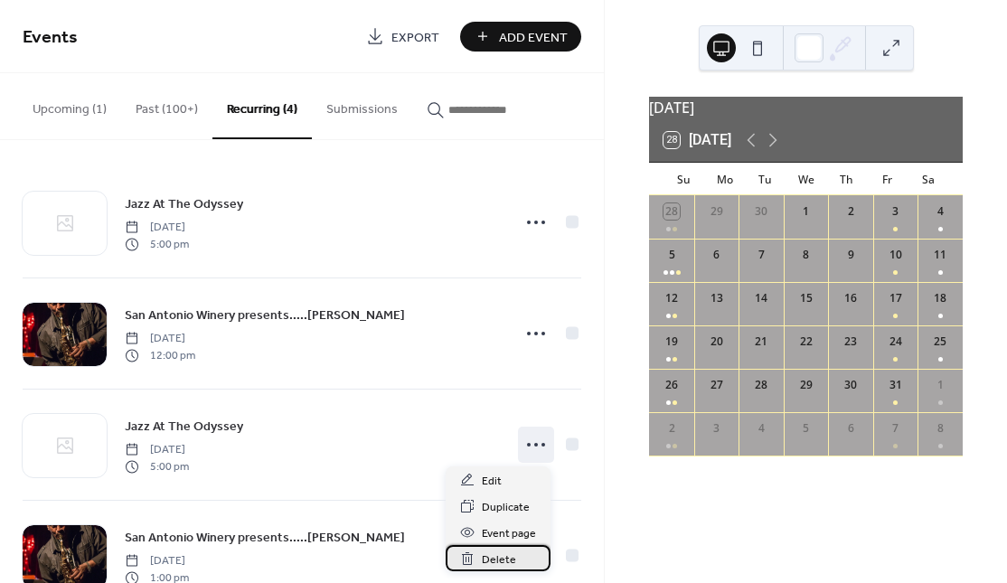
click at [504, 557] on span "Delete" at bounding box center [499, 560] width 34 height 19
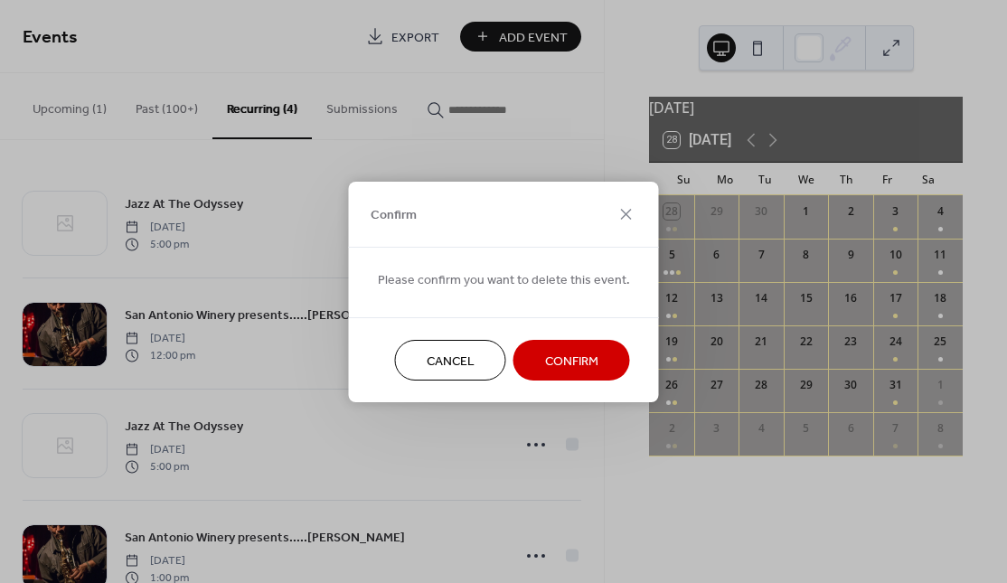
click at [545, 363] on span "Confirm" at bounding box center [571, 361] width 53 height 19
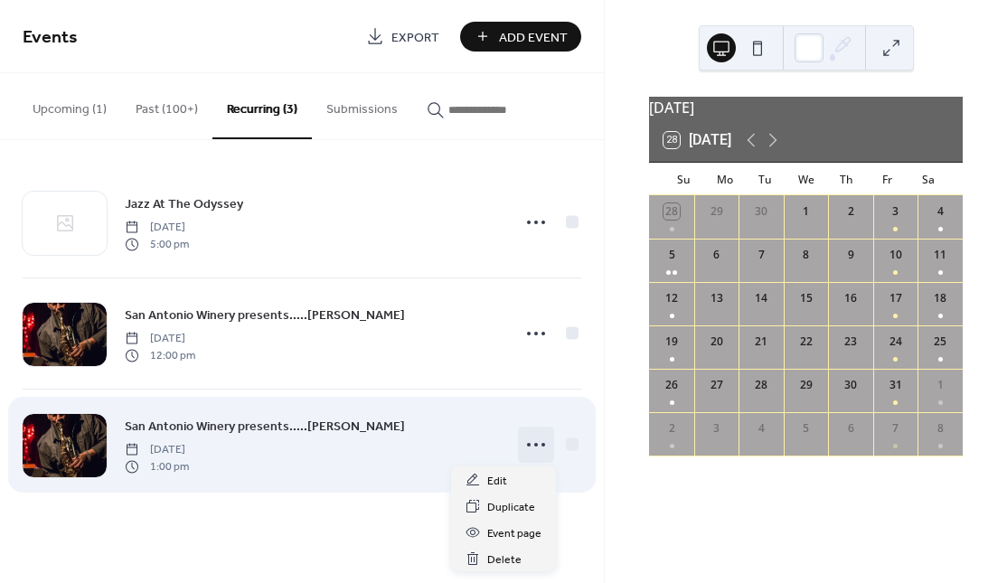
click at [539, 444] on icon at bounding box center [536, 444] width 29 height 29
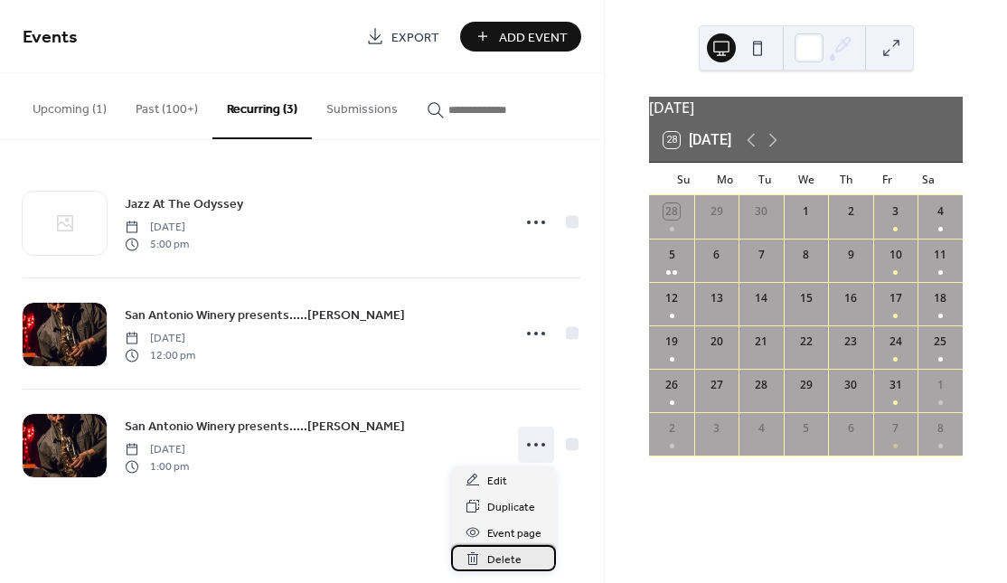
click at [506, 557] on span "Delete" at bounding box center [504, 560] width 34 height 19
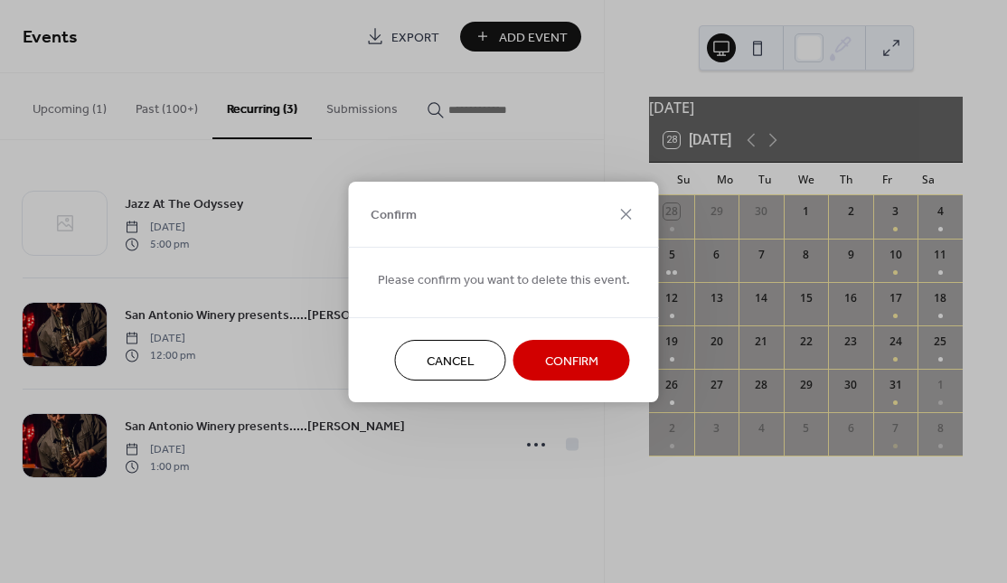
click at [571, 352] on span "Confirm" at bounding box center [571, 361] width 53 height 19
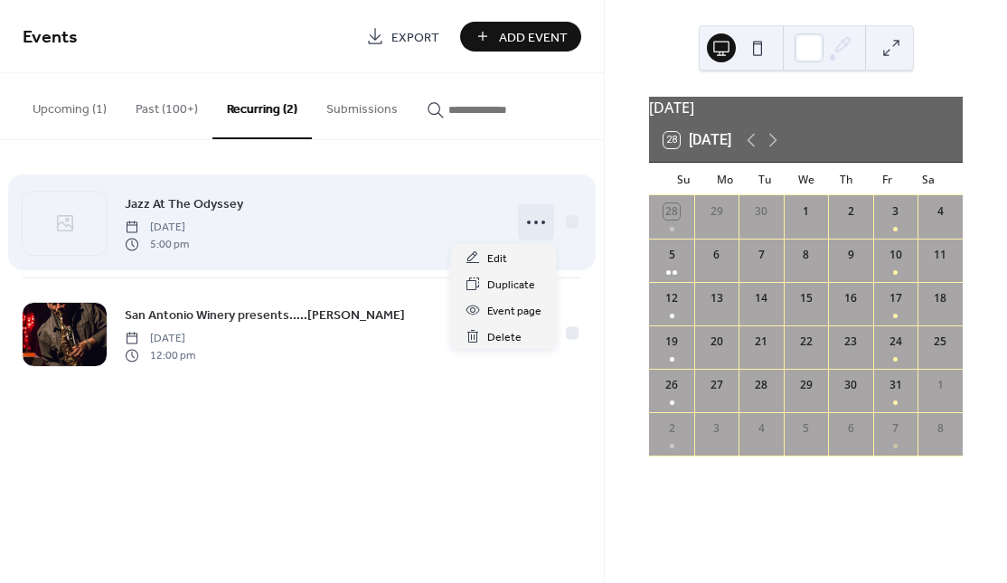
click at [533, 220] on icon at bounding box center [536, 222] width 29 height 29
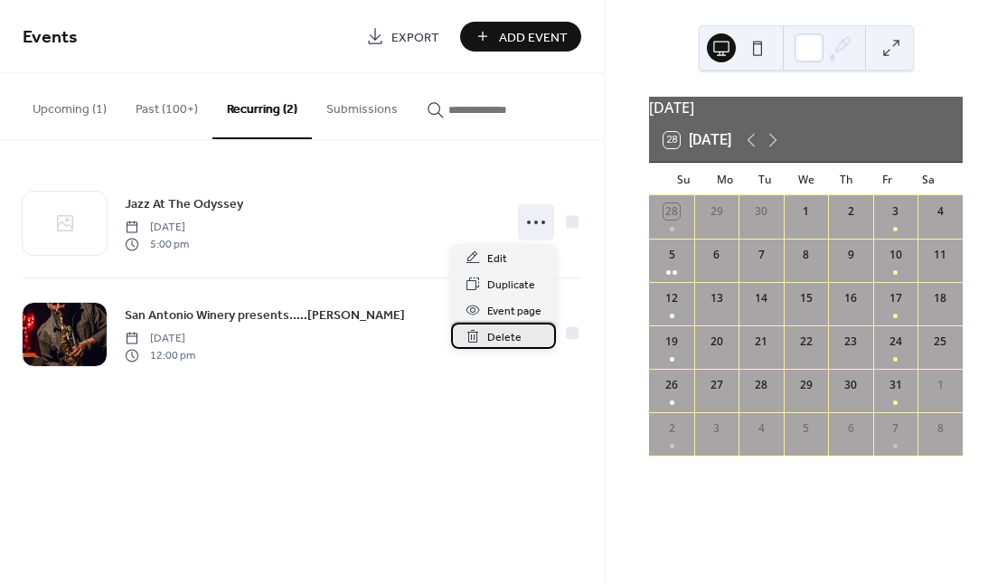
click at [517, 344] on span "Delete" at bounding box center [504, 337] width 34 height 19
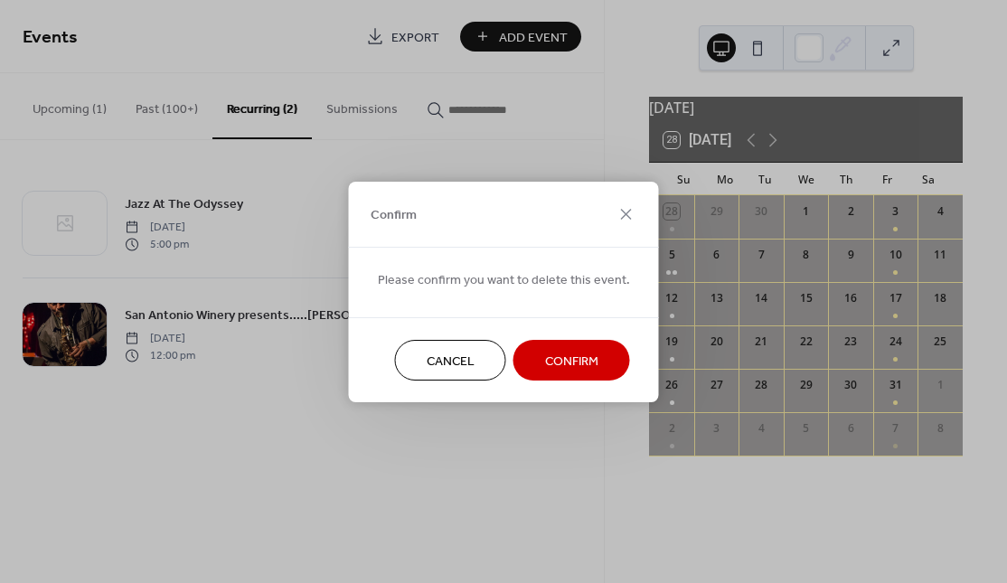
click at [555, 365] on span "Confirm" at bounding box center [571, 361] width 53 height 19
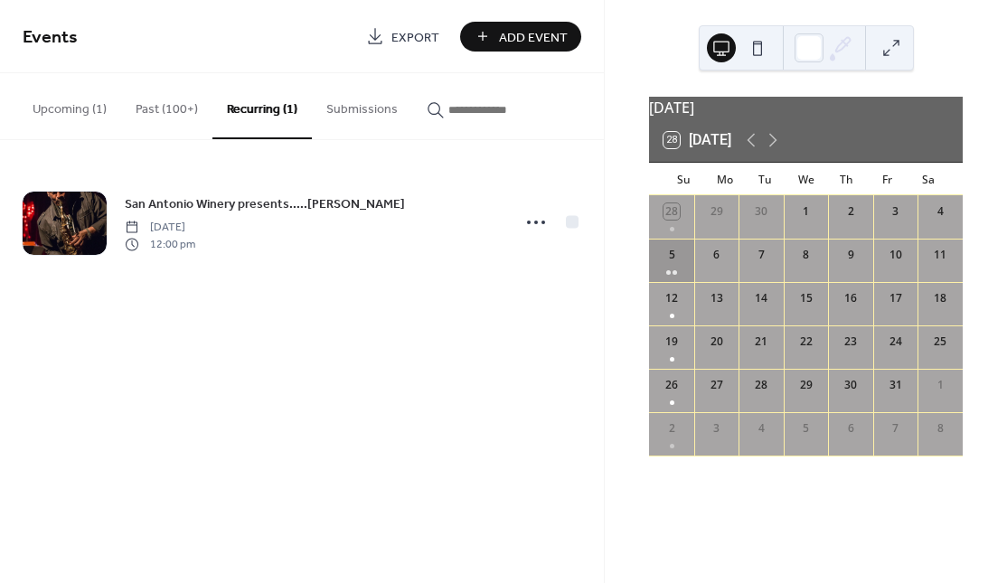
click at [683, 277] on div "5" at bounding box center [671, 260] width 45 height 43
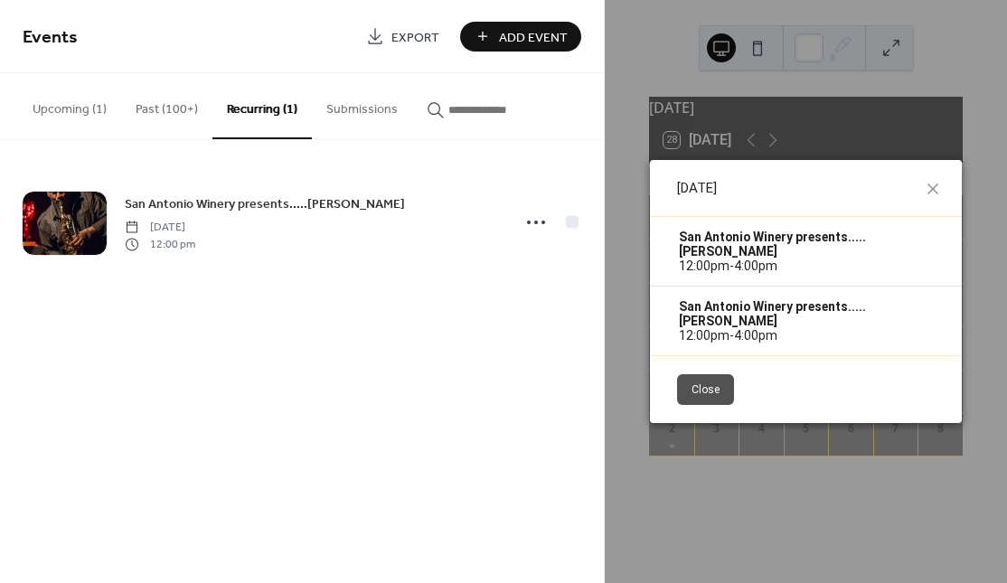
click at [533, 401] on div "Events Export Add Event Upcoming (1) Past (100+) Recurring (1) Submissions San …" at bounding box center [302, 291] width 604 height 583
click at [267, 109] on button "Recurring (1)" at bounding box center [261, 106] width 99 height 66
click at [265, 109] on button "Recurring (1)" at bounding box center [261, 106] width 99 height 66
click at [85, 107] on button "Upcoming (1)" at bounding box center [69, 105] width 103 height 64
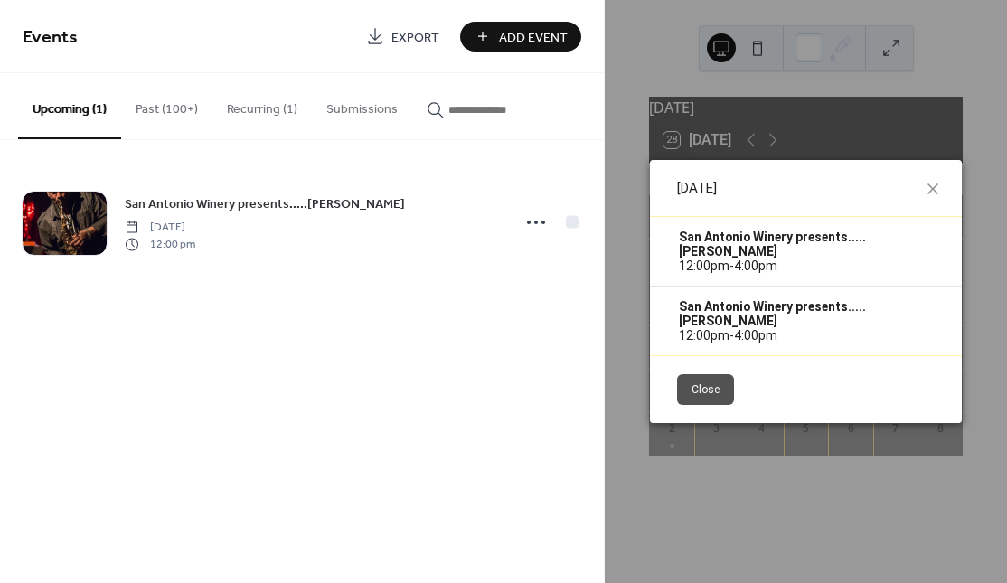
click at [85, 107] on button "Upcoming (1)" at bounding box center [69, 106] width 103 height 66
click at [698, 396] on button "Close" at bounding box center [705, 389] width 57 height 31
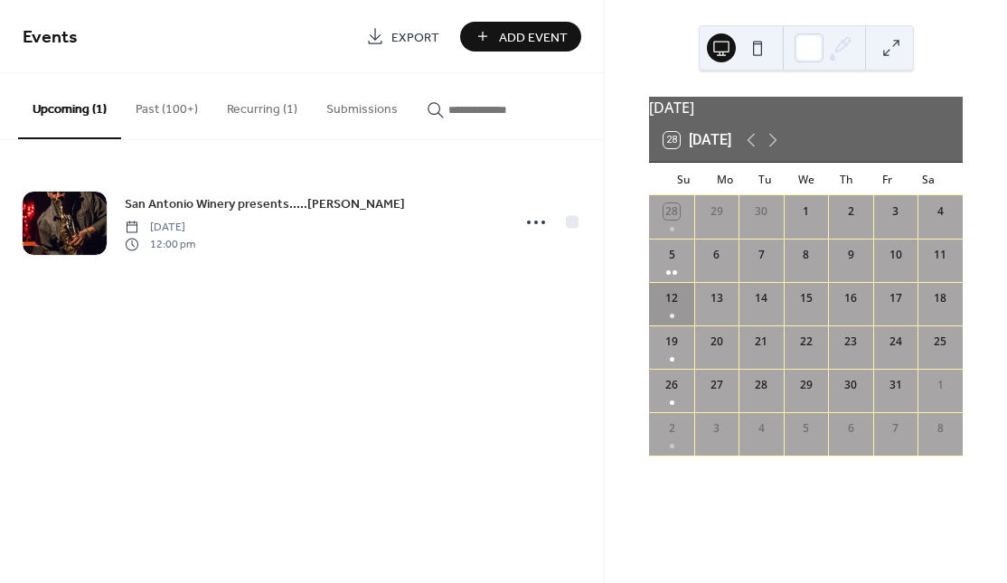
click at [682, 318] on div "12" at bounding box center [671, 303] width 45 height 43
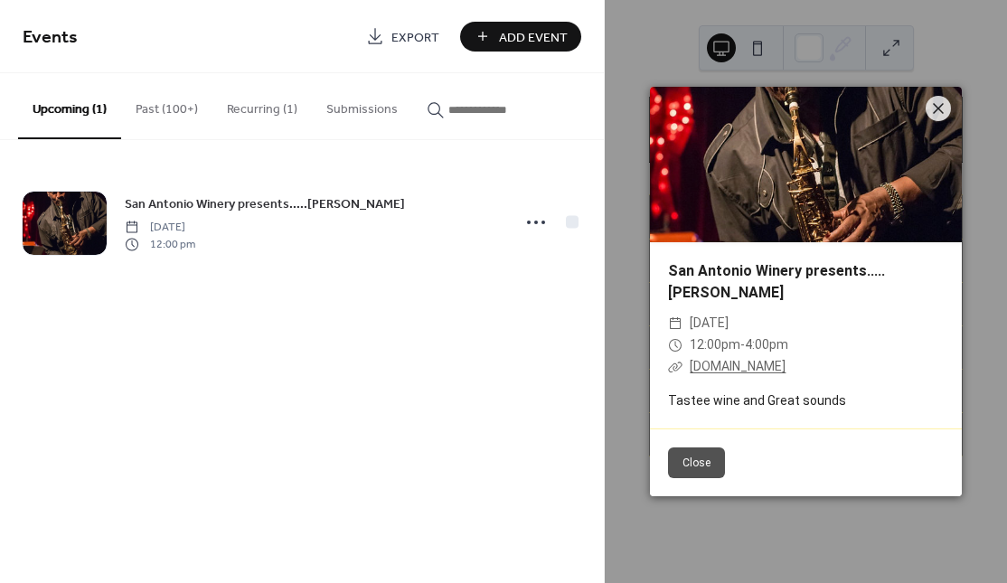
click at [941, 106] on icon at bounding box center [938, 108] width 11 height 11
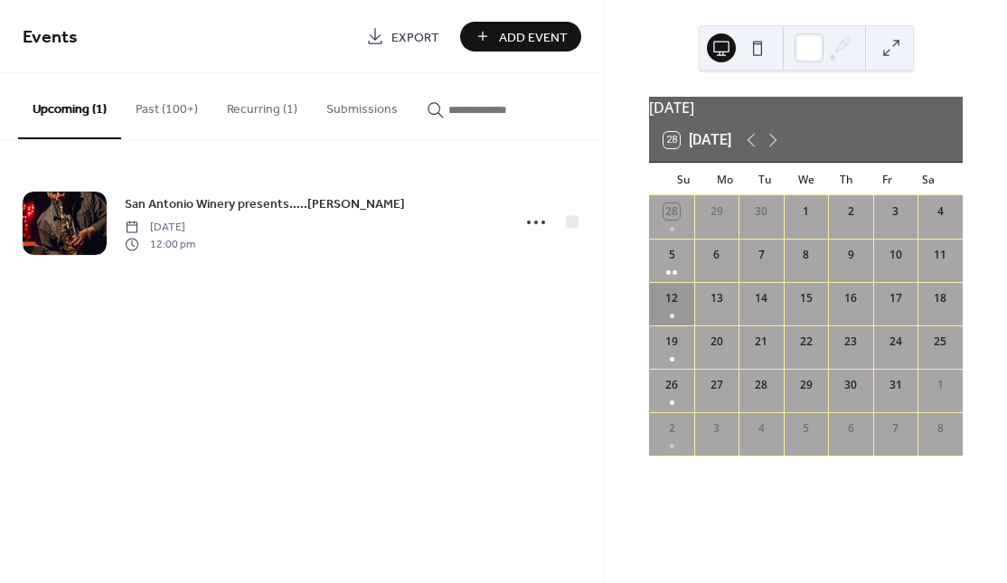
click at [678, 319] on div "12" at bounding box center [671, 303] width 45 height 43
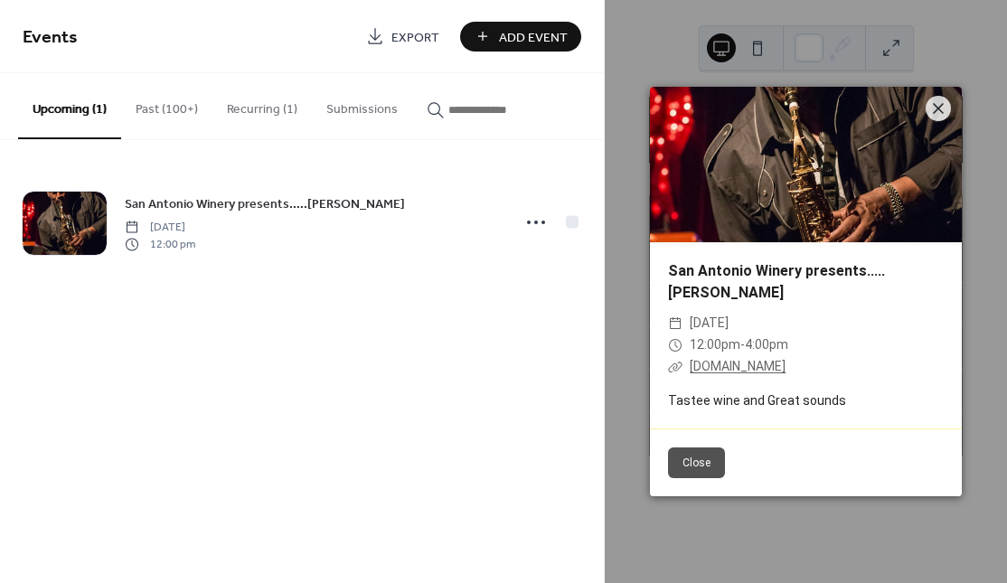
click at [779, 530] on div "San Antonio Winery presents.....Larry O Williams ​ Sunday, October 12, 2025 ​ 1…" at bounding box center [806, 291] width 402 height 583
click at [941, 104] on icon at bounding box center [939, 109] width 22 height 22
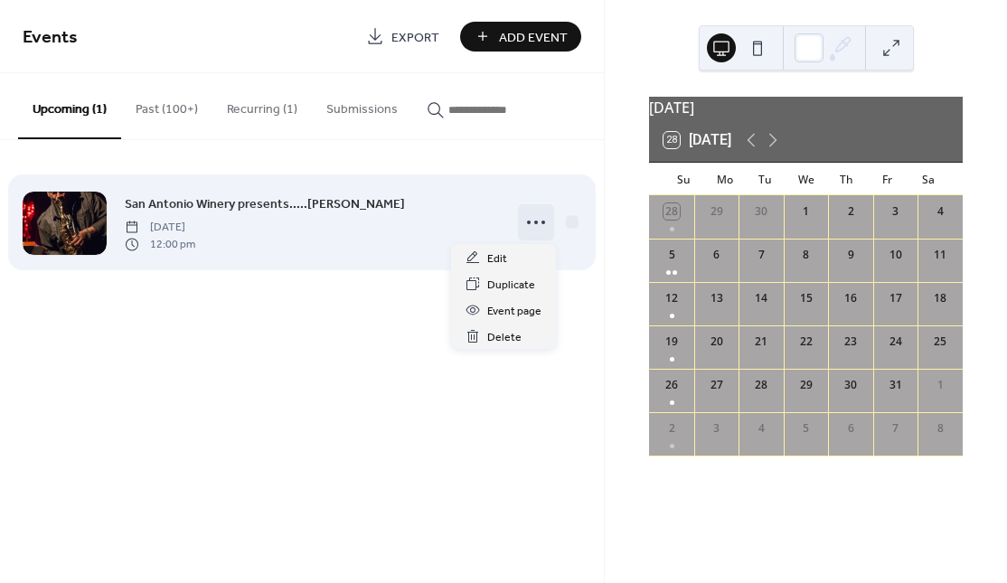
click at [533, 222] on icon at bounding box center [536, 222] width 29 height 29
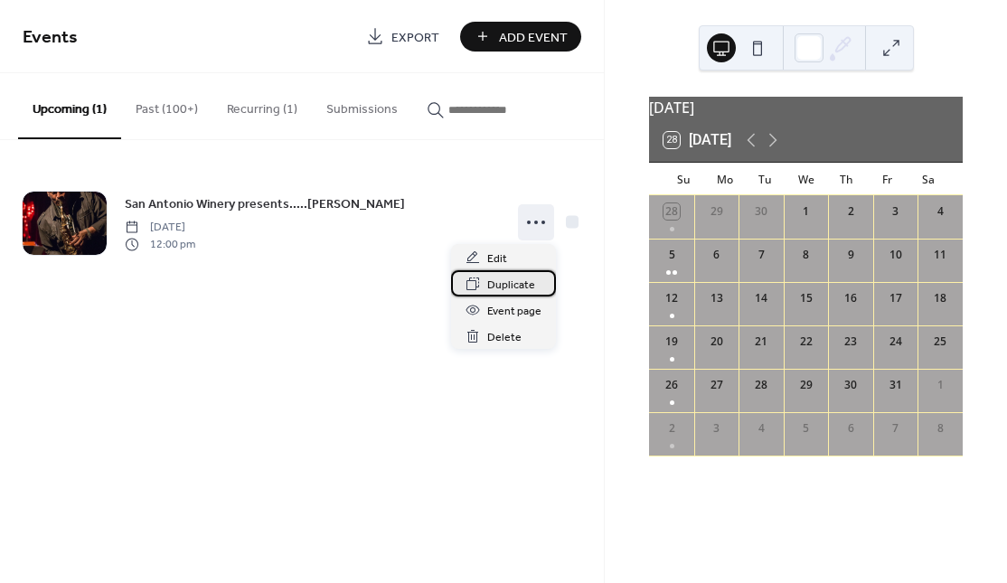
click at [514, 286] on span "Duplicate" at bounding box center [511, 285] width 48 height 19
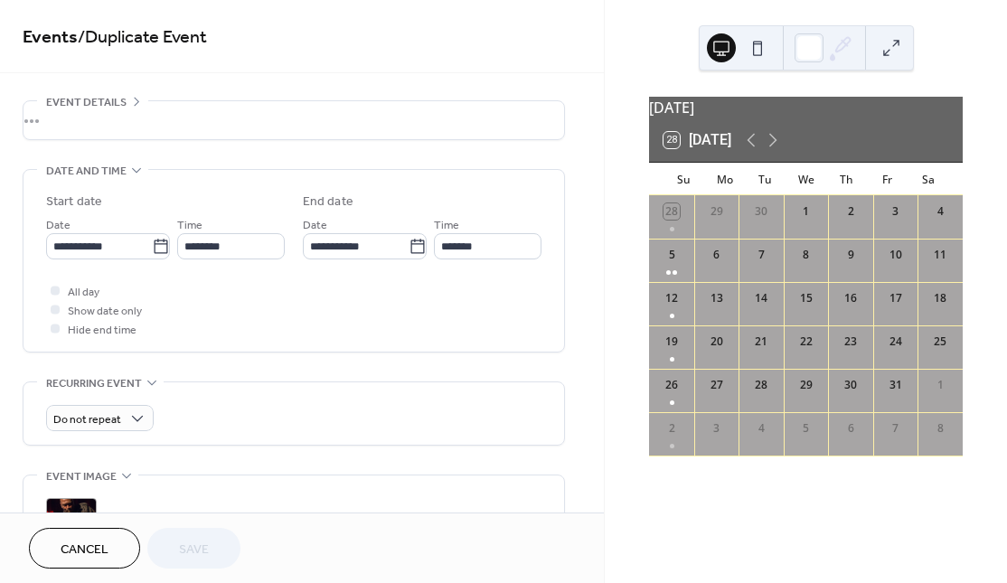
scroll to position [57, 0]
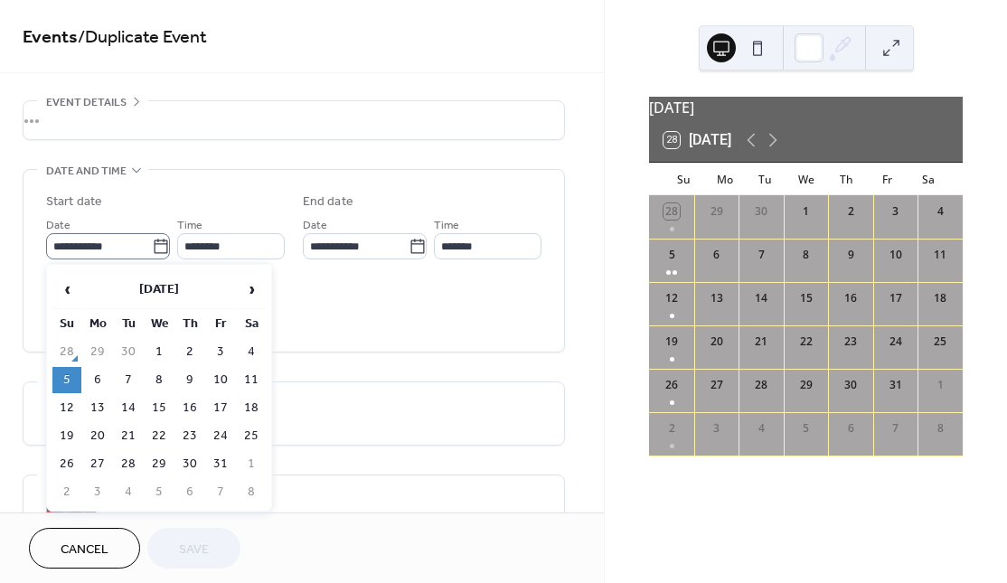
click at [157, 245] on icon at bounding box center [161, 247] width 18 height 18
click at [152, 245] on input "**********" at bounding box center [99, 246] width 106 height 26
click at [251, 405] on td "18" at bounding box center [251, 408] width 29 height 26
type input "**********"
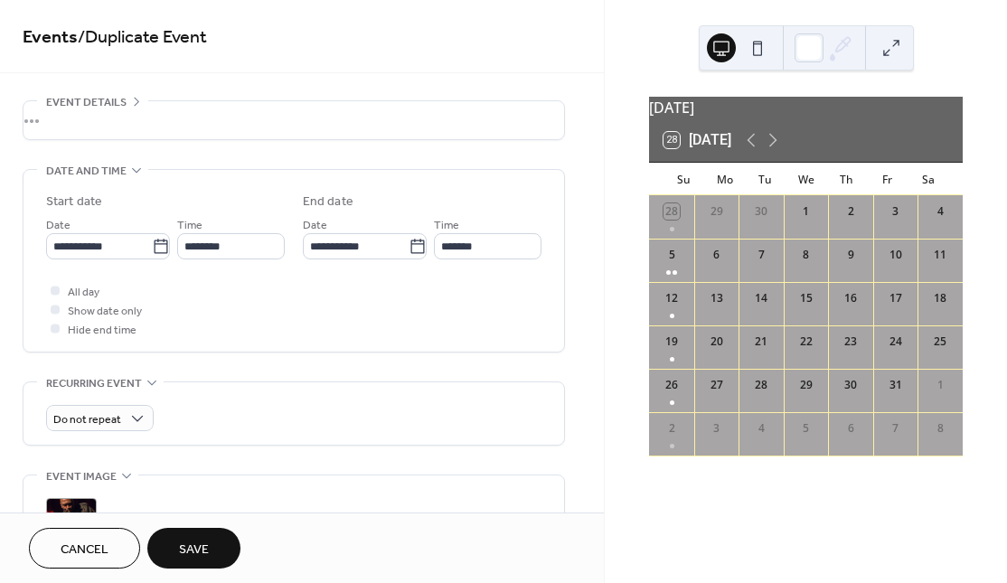
click at [206, 541] on span "Save" at bounding box center [194, 550] width 30 height 19
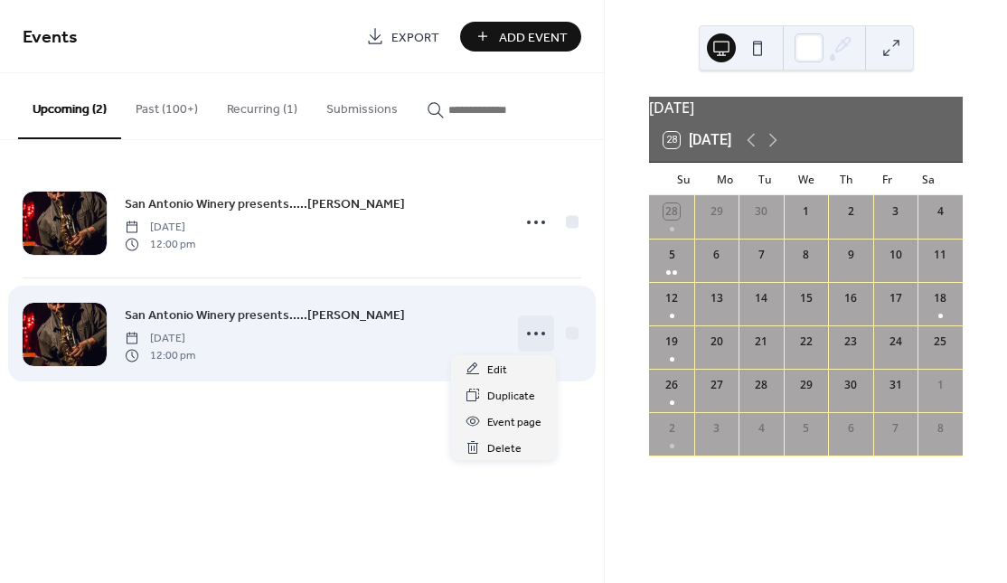
click at [535, 334] on circle at bounding box center [536, 334] width 4 height 4
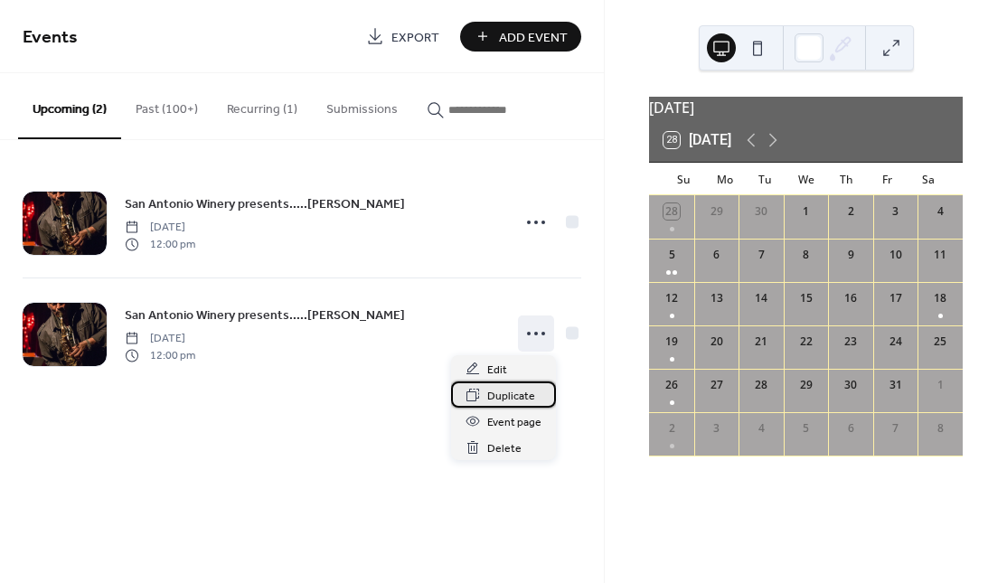
click at [516, 395] on span "Duplicate" at bounding box center [511, 396] width 48 height 19
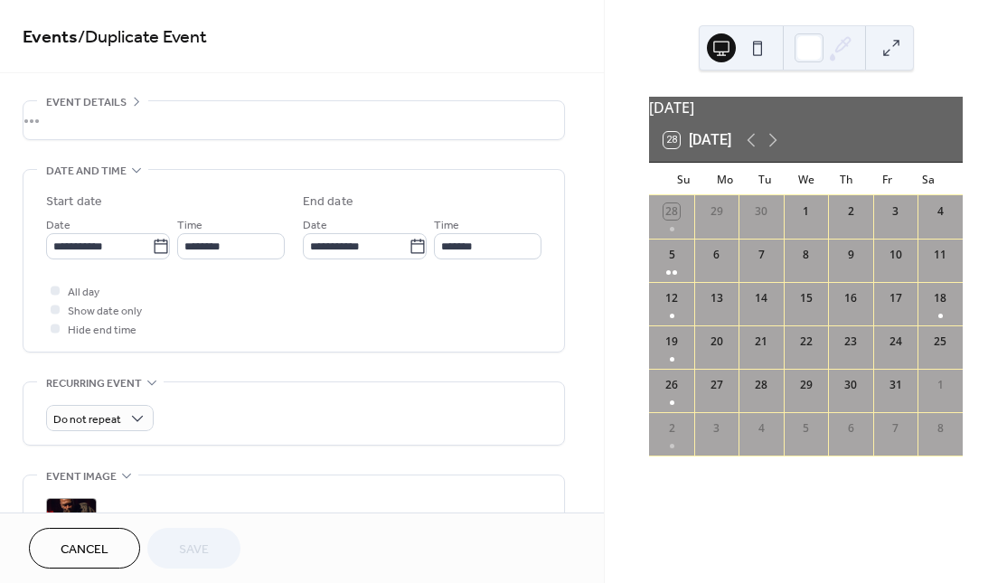
scroll to position [57, 0]
click at [154, 244] on icon at bounding box center [161, 247] width 18 height 18
click at [152, 244] on input "**********" at bounding box center [99, 246] width 106 height 26
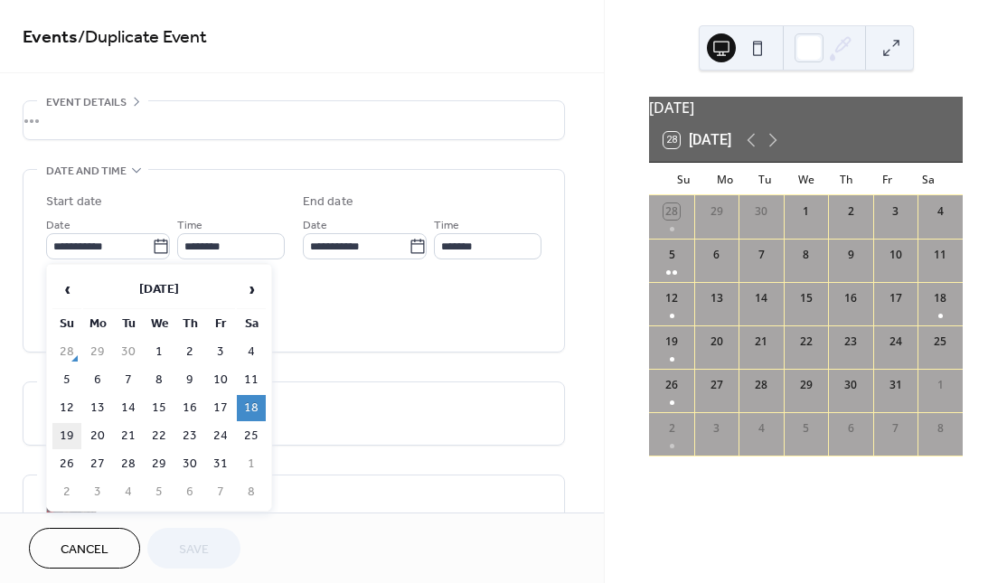
click at [70, 432] on td "19" at bounding box center [66, 436] width 29 height 26
type input "**********"
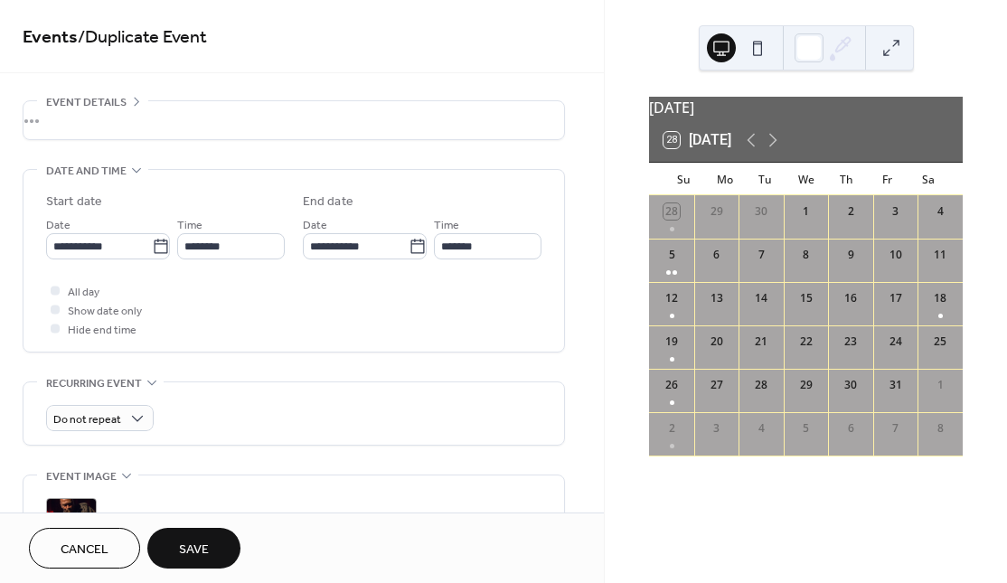
click at [213, 542] on button "Save" at bounding box center [193, 548] width 93 height 41
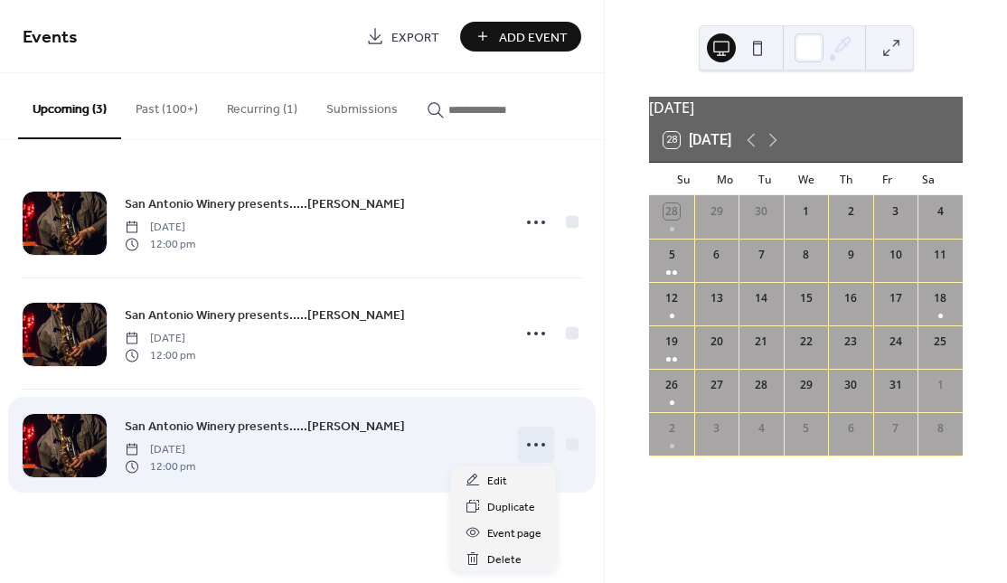
click at [540, 439] on icon at bounding box center [536, 444] width 29 height 29
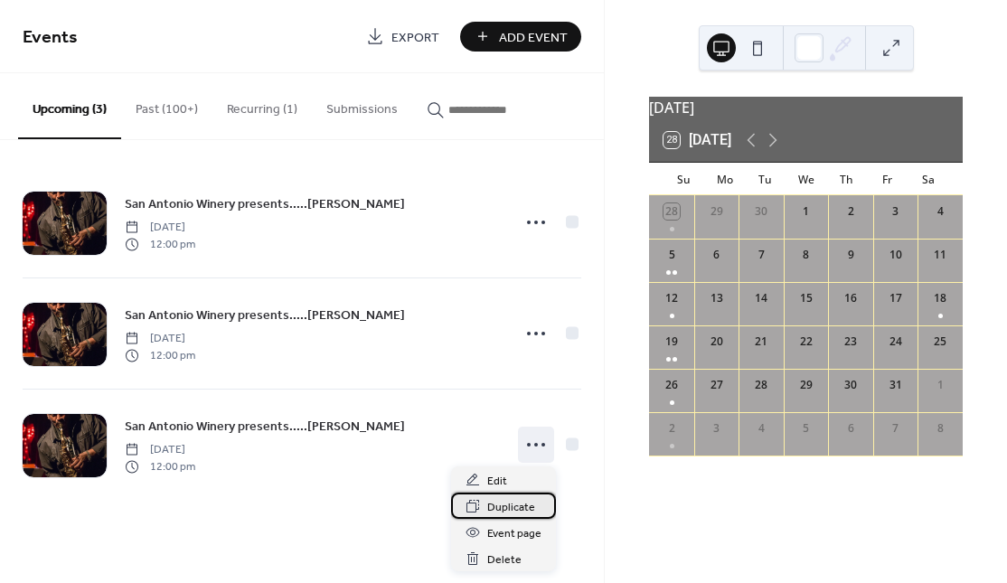
click at [516, 512] on span "Duplicate" at bounding box center [511, 507] width 48 height 19
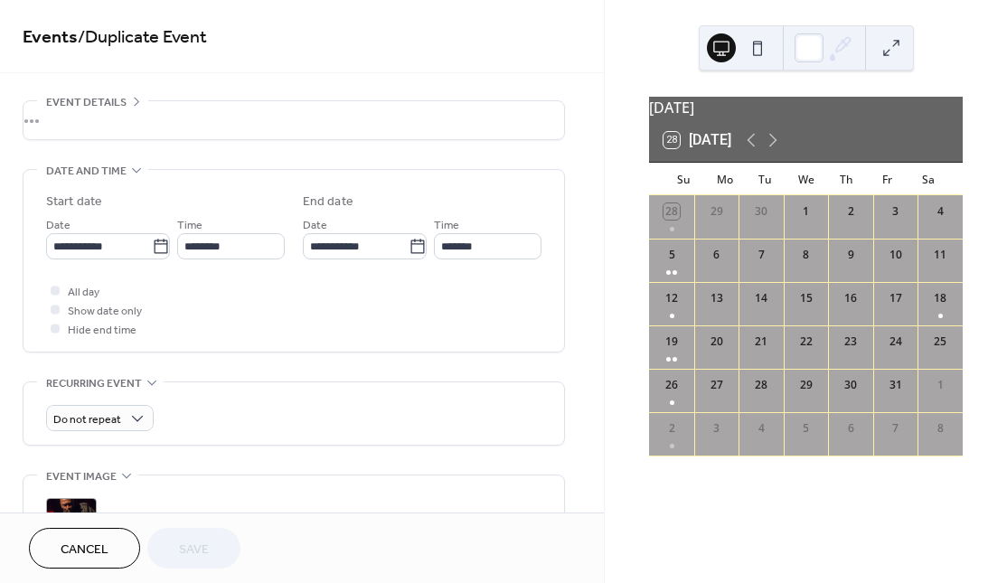
scroll to position [57, 0]
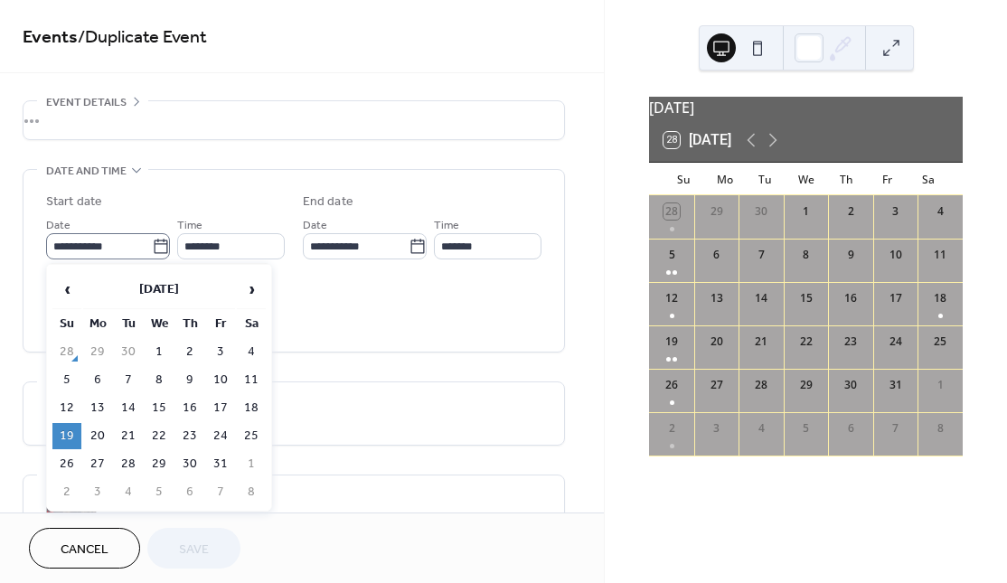
click at [158, 250] on icon at bounding box center [161, 247] width 18 height 18
click at [152, 250] on input "**********" at bounding box center [99, 246] width 106 height 26
click at [253, 433] on td "25" at bounding box center [251, 436] width 29 height 26
type input "**********"
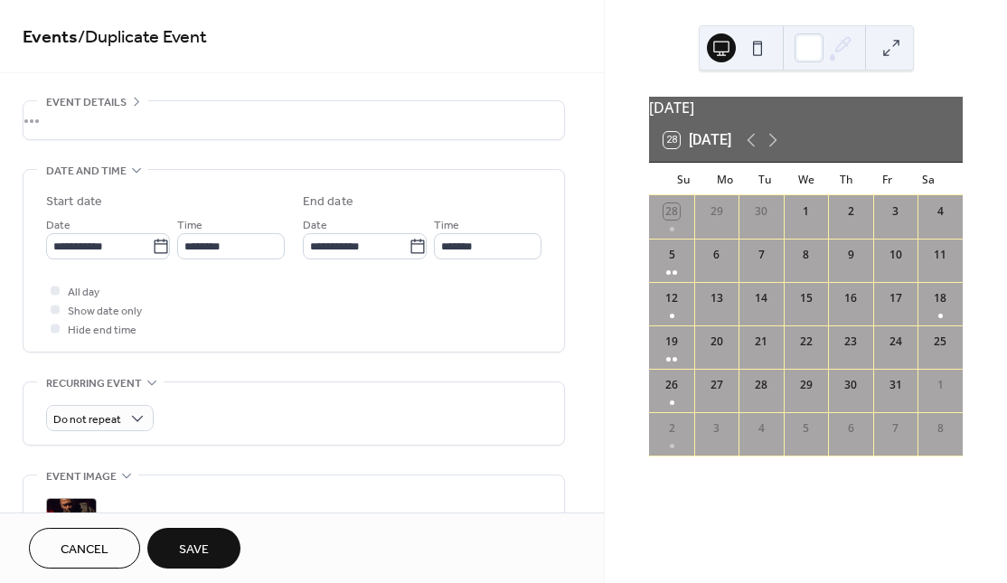
click at [184, 552] on span "Save" at bounding box center [194, 550] width 30 height 19
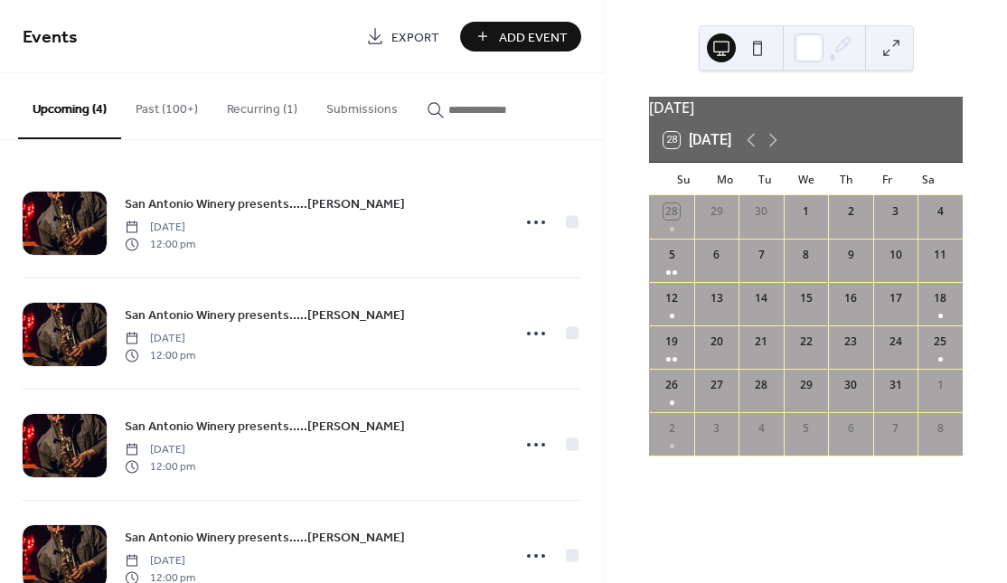
scroll to position [55, 0]
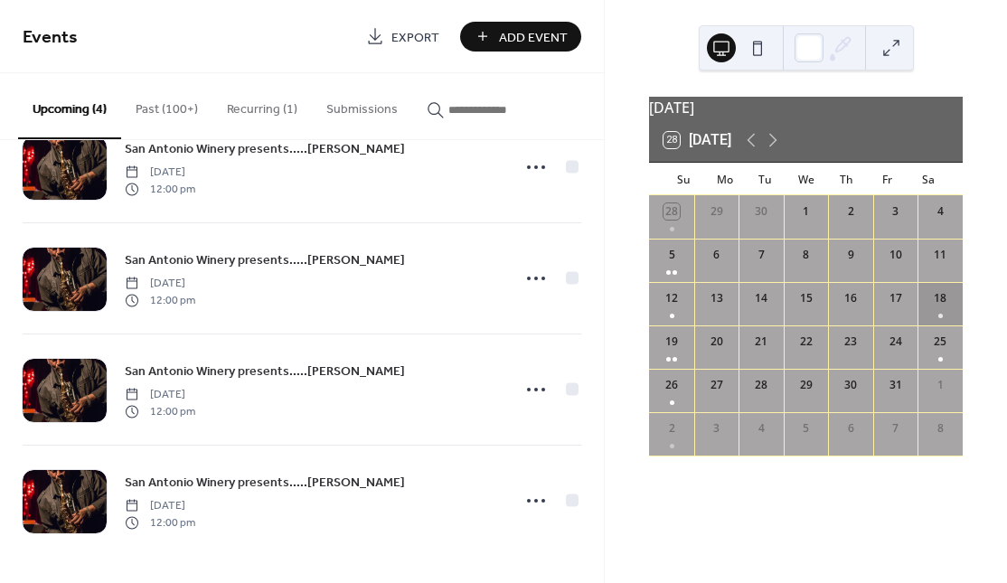
click at [925, 325] on div "18" at bounding box center [940, 303] width 45 height 43
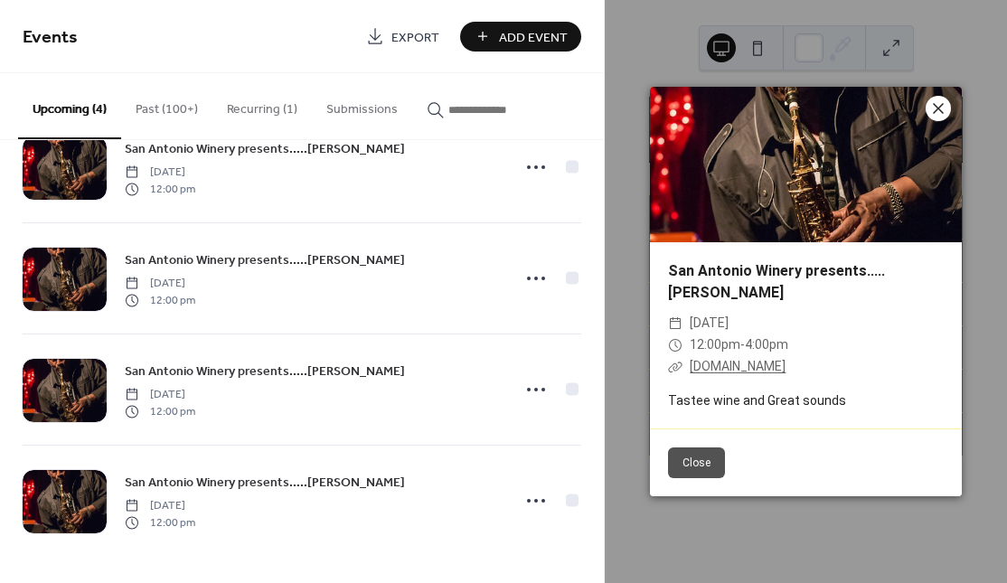
click at [936, 107] on icon at bounding box center [938, 108] width 11 height 11
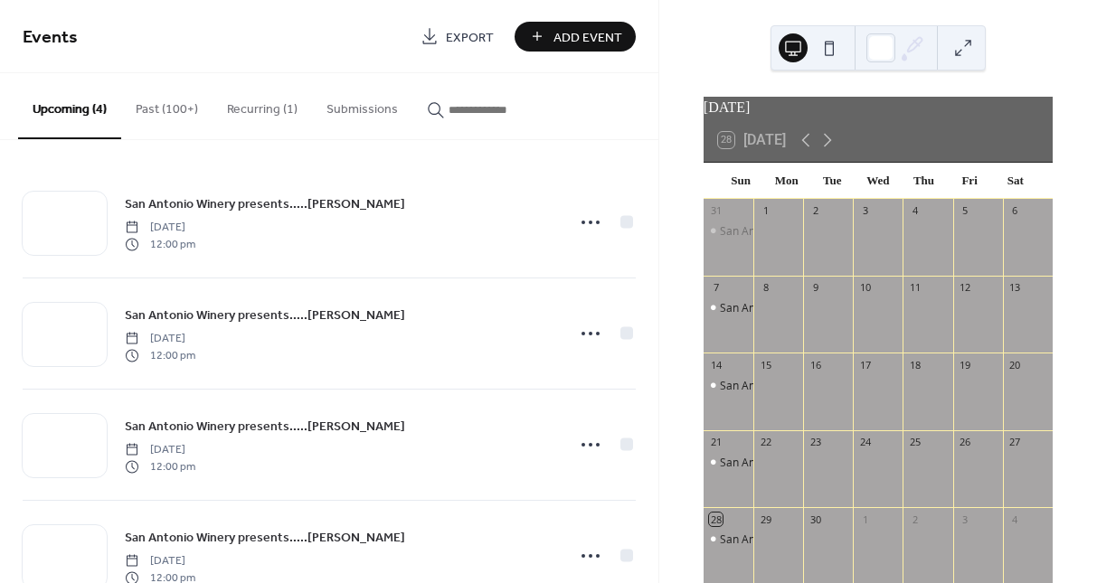
click at [90, 105] on button "Upcoming (4)" at bounding box center [69, 106] width 103 height 66
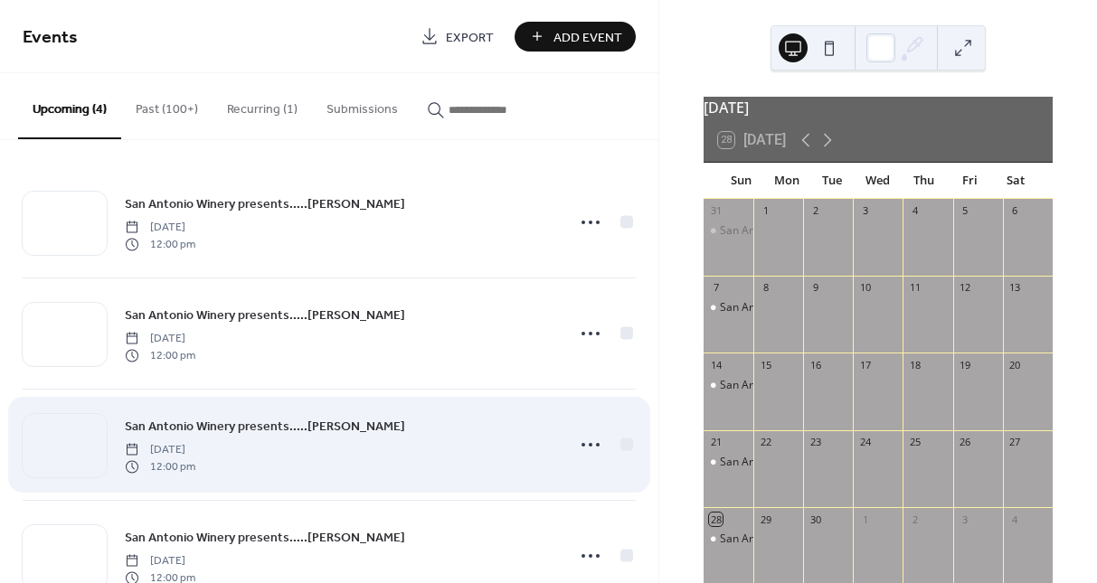
scroll to position [55, 0]
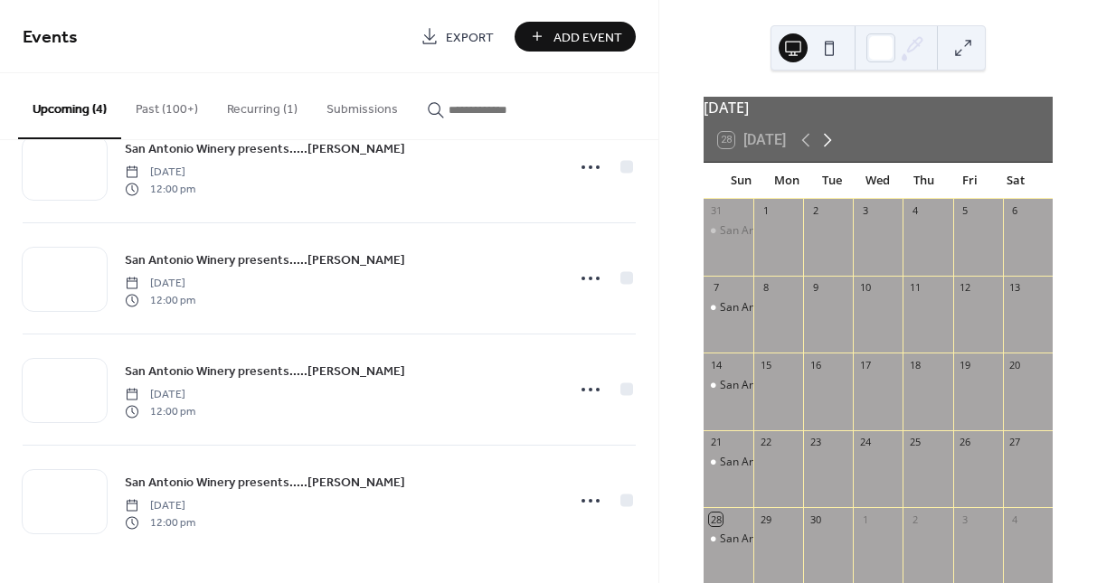
click at [829, 146] on icon at bounding box center [828, 141] width 8 height 14
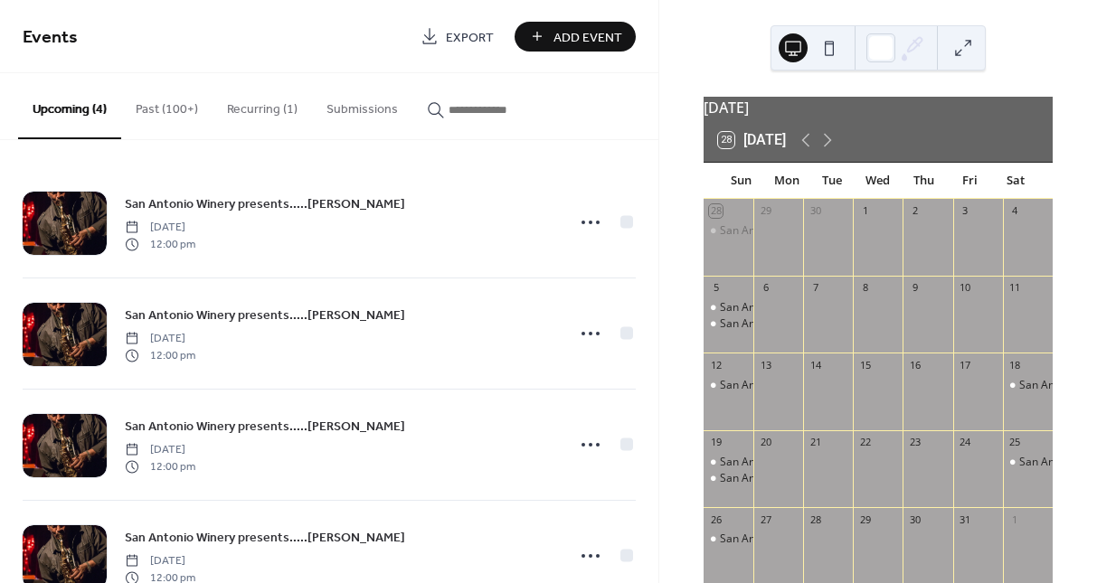
click at [260, 113] on button "Recurring (1)" at bounding box center [261, 105] width 99 height 64
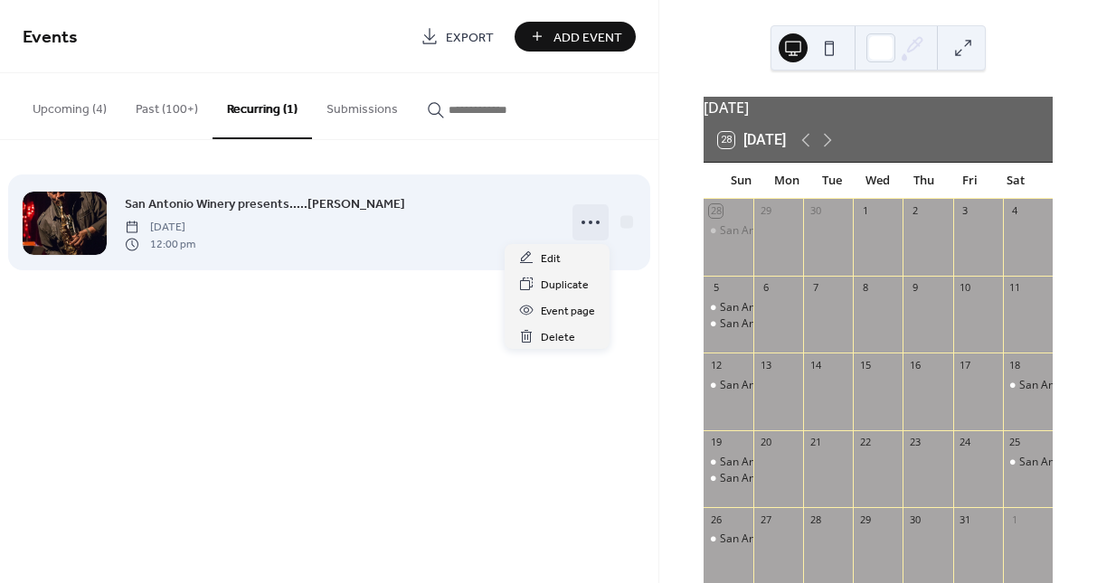
click at [588, 221] on icon at bounding box center [590, 222] width 29 height 29
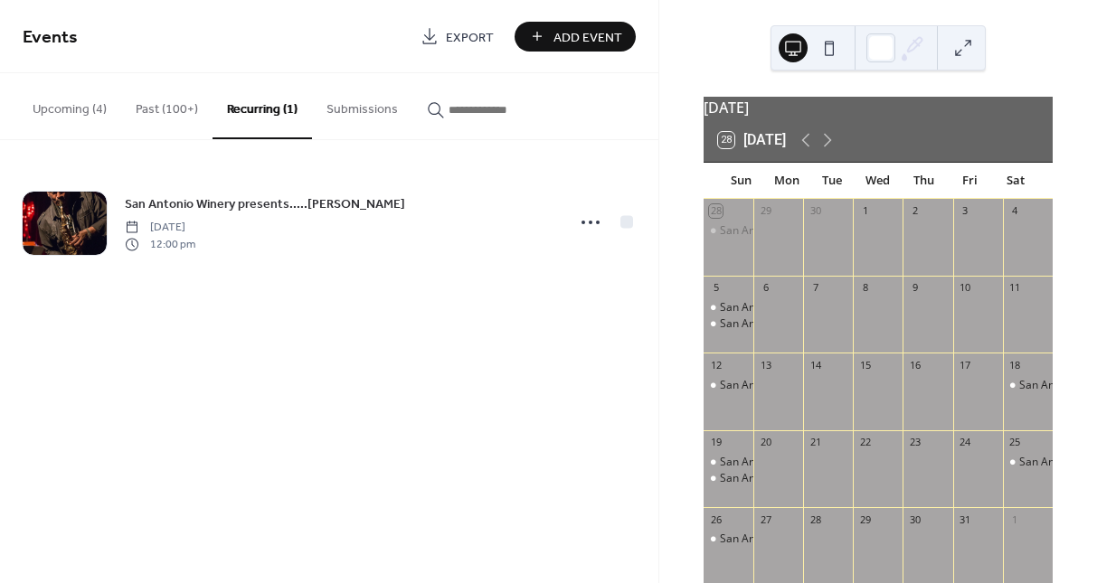
click at [458, 422] on div "Events Export Add Event Upcoming (4) Past (100+) Recurring (1) Submissions San …" at bounding box center [329, 291] width 658 height 583
click at [835, 149] on icon at bounding box center [827, 140] width 22 height 22
click at [799, 149] on icon at bounding box center [806, 140] width 22 height 22
click at [730, 390] on div "San Antonio Winery presents.....Larry O Williams" at bounding box center [728, 385] width 50 height 15
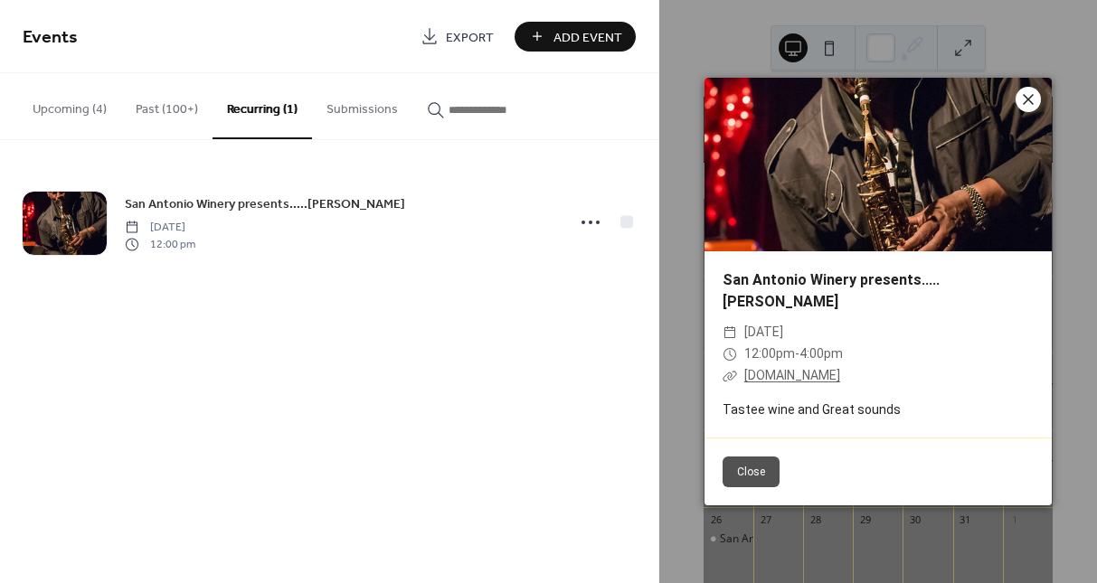
click at [1030, 95] on icon at bounding box center [1028, 100] width 22 height 22
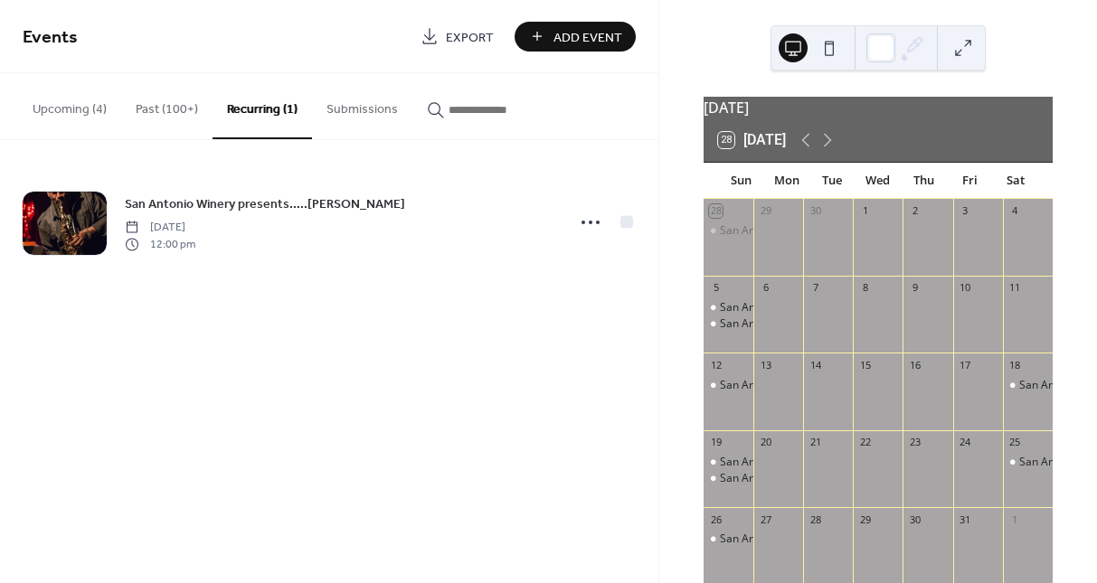
click at [93, 109] on button "Upcoming (4)" at bounding box center [69, 105] width 103 height 64
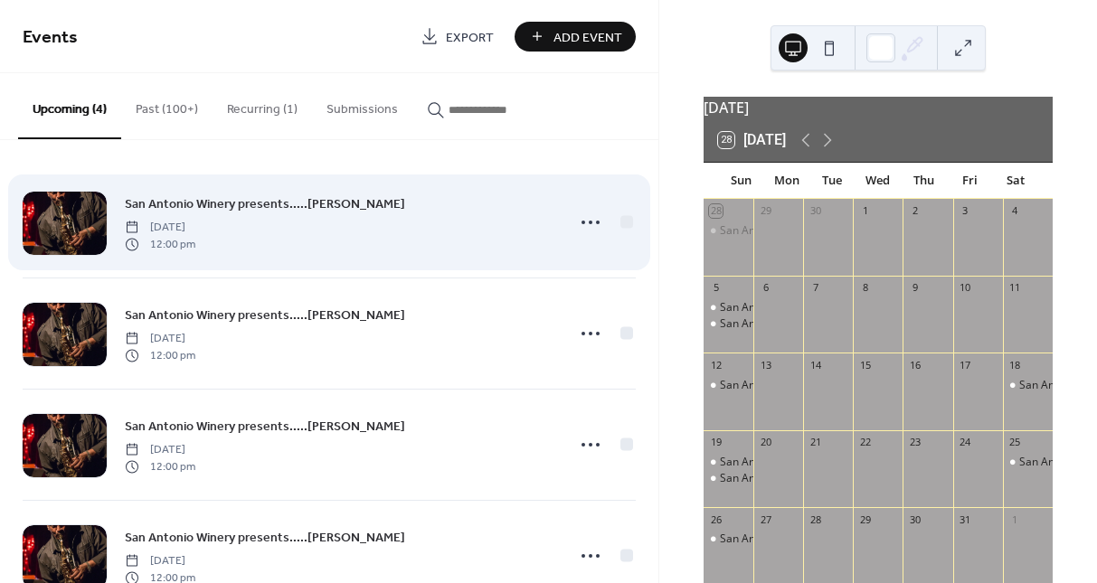
scroll to position [55, 0]
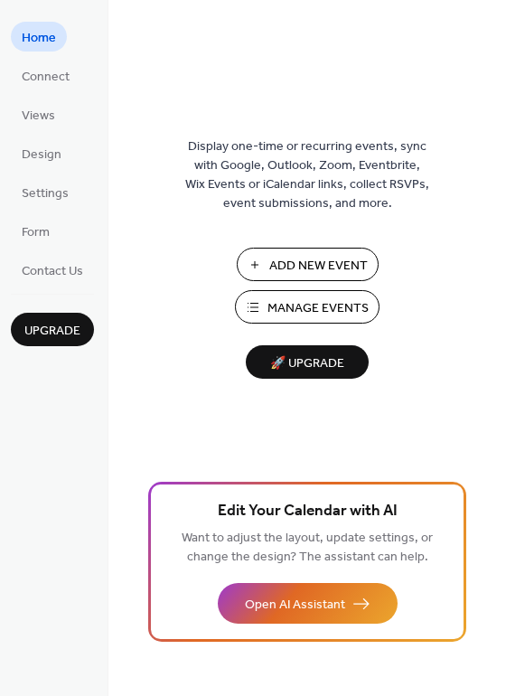
click at [340, 316] on span "Manage Events" at bounding box center [318, 308] width 101 height 19
click at [321, 258] on span "Add New Event" at bounding box center [318, 266] width 99 height 19
click at [291, 257] on span "Add New Event" at bounding box center [318, 266] width 99 height 19
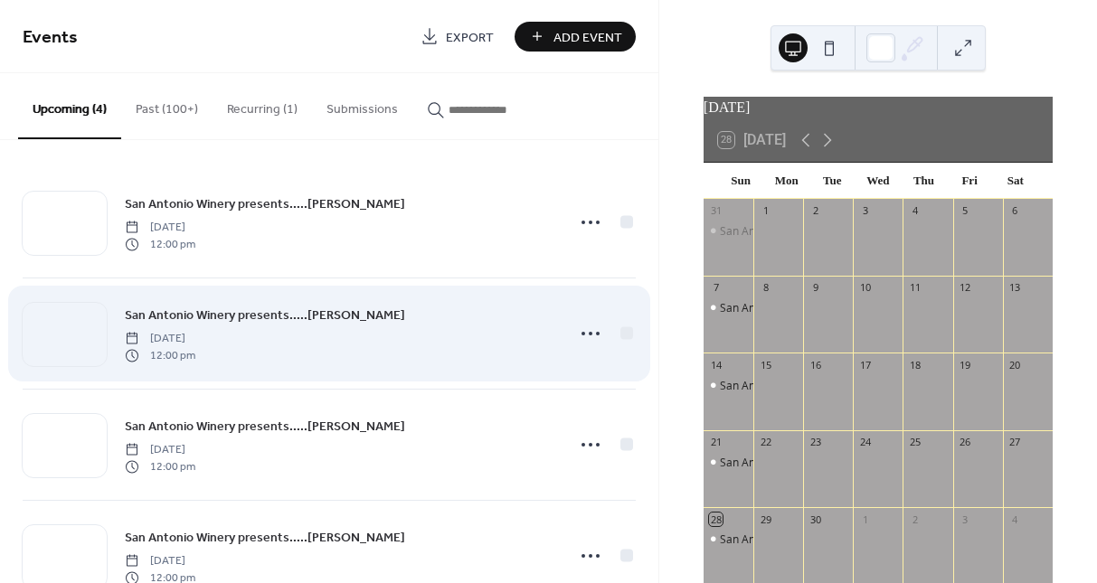
scroll to position [55, 0]
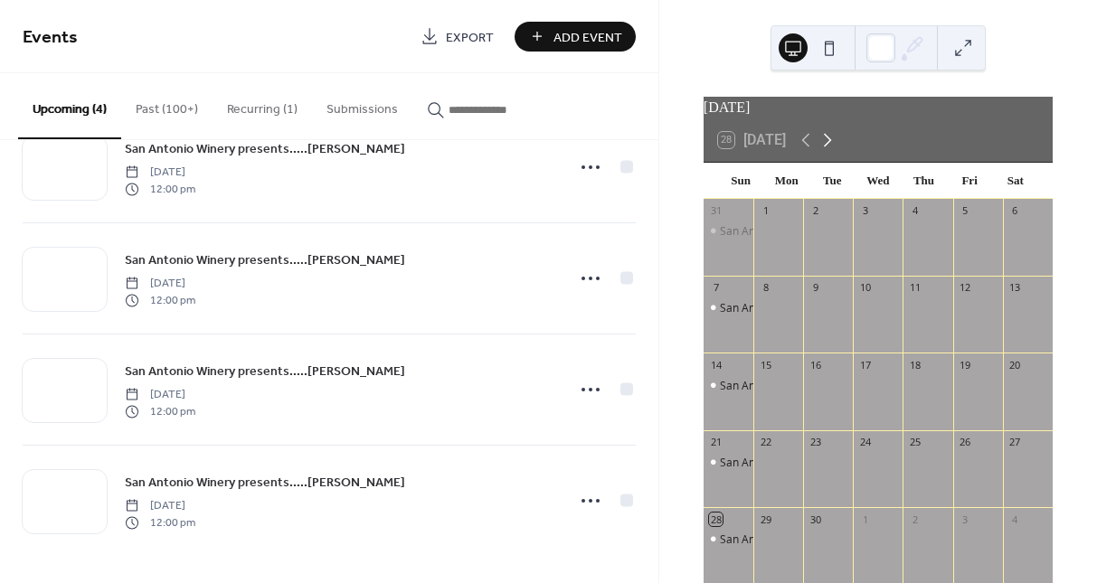
click at [830, 150] on icon at bounding box center [827, 140] width 22 height 22
click at [750, 543] on div "San Antonio Winery presents.....Larry O Williams" at bounding box center [842, 539] width 244 height 15
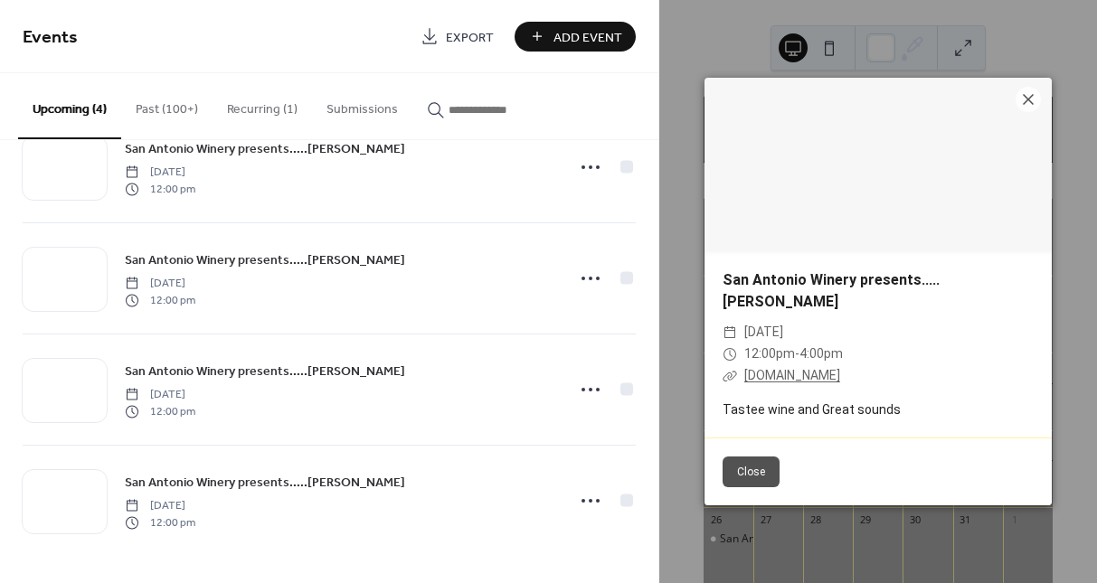
click at [789, 49] on div "San Antonio Winery presents.....Larry O Williams ​ Sunday, October 26, 2025 ​ 1…" at bounding box center [878, 291] width 438 height 583
click at [830, 50] on div "San Antonio Winery presents.....Larry O Williams ​ Sunday, October 26, 2025 ​ 1…" at bounding box center [878, 291] width 438 height 583
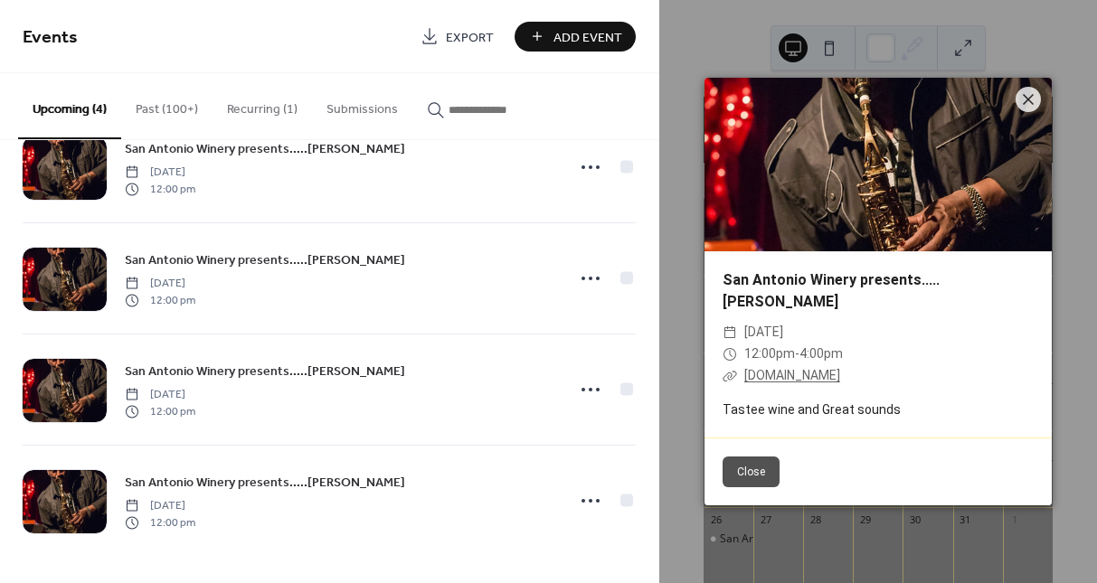
click at [747, 470] on button "Close" at bounding box center [750, 472] width 57 height 31
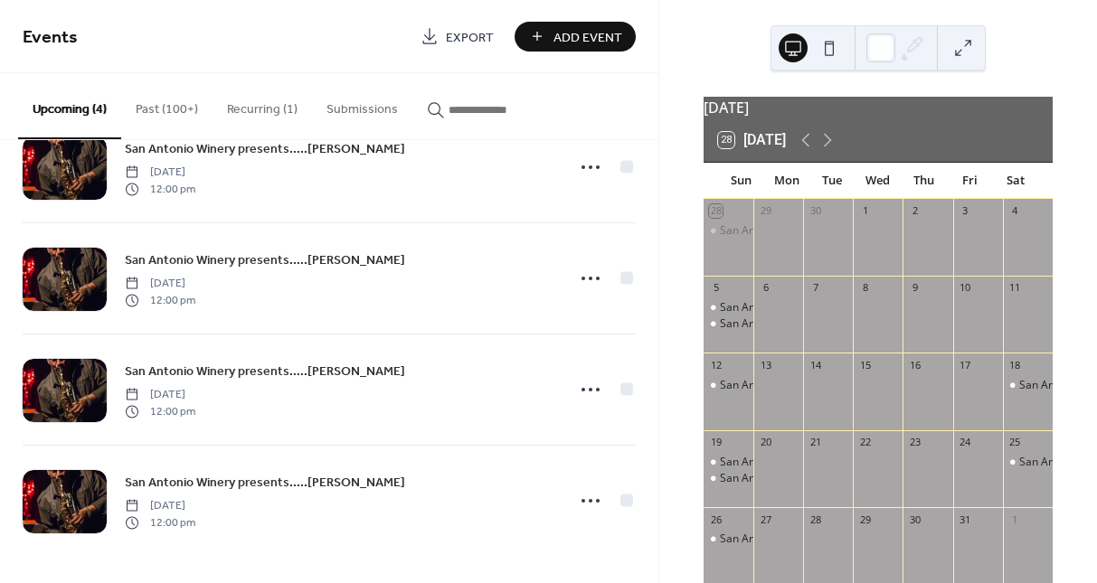
click at [462, 30] on span "Export" at bounding box center [470, 37] width 48 height 19
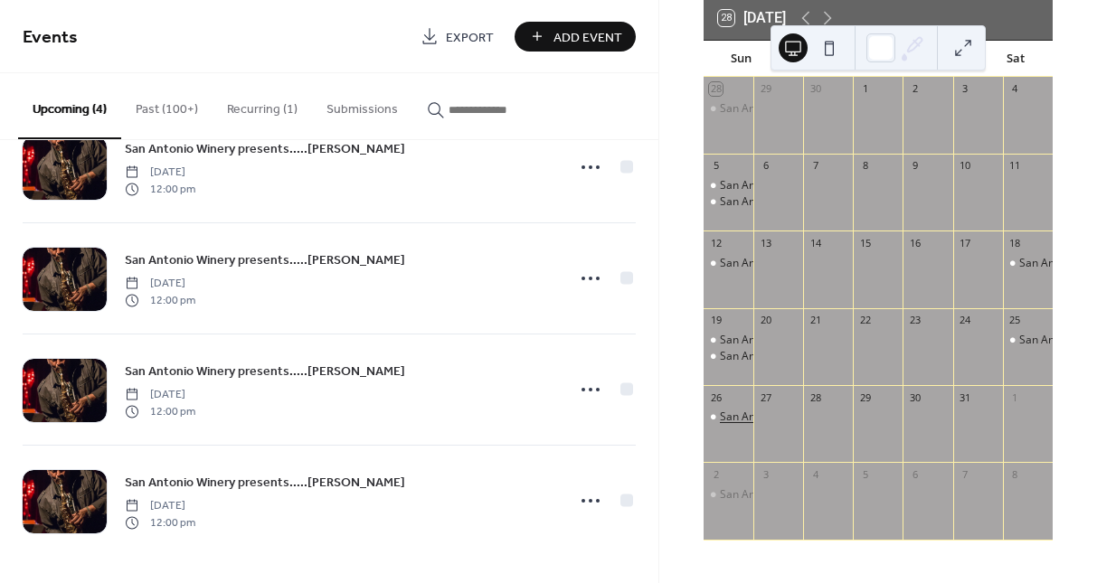
click at [741, 416] on div "San Antonio Winery presents.....Larry O Williams" at bounding box center [842, 417] width 244 height 15
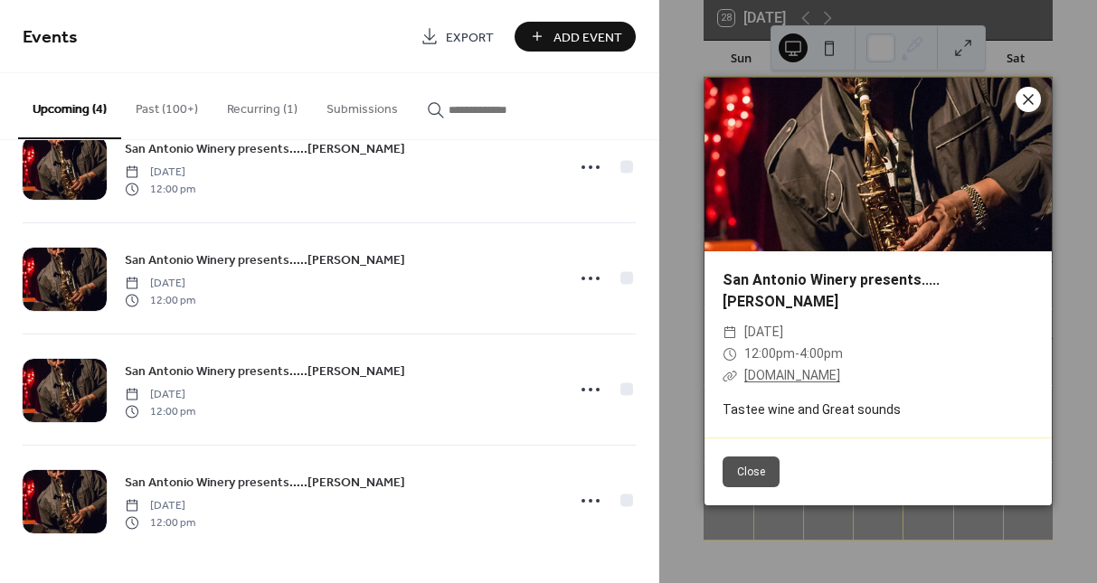
click at [1026, 99] on icon at bounding box center [1028, 100] width 22 height 22
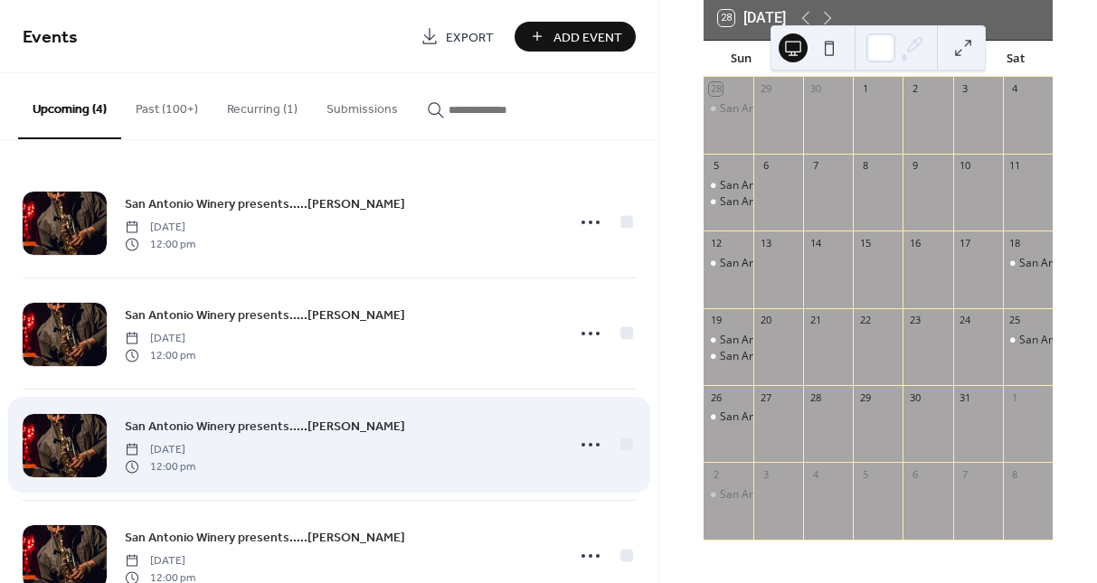
scroll to position [1, 0]
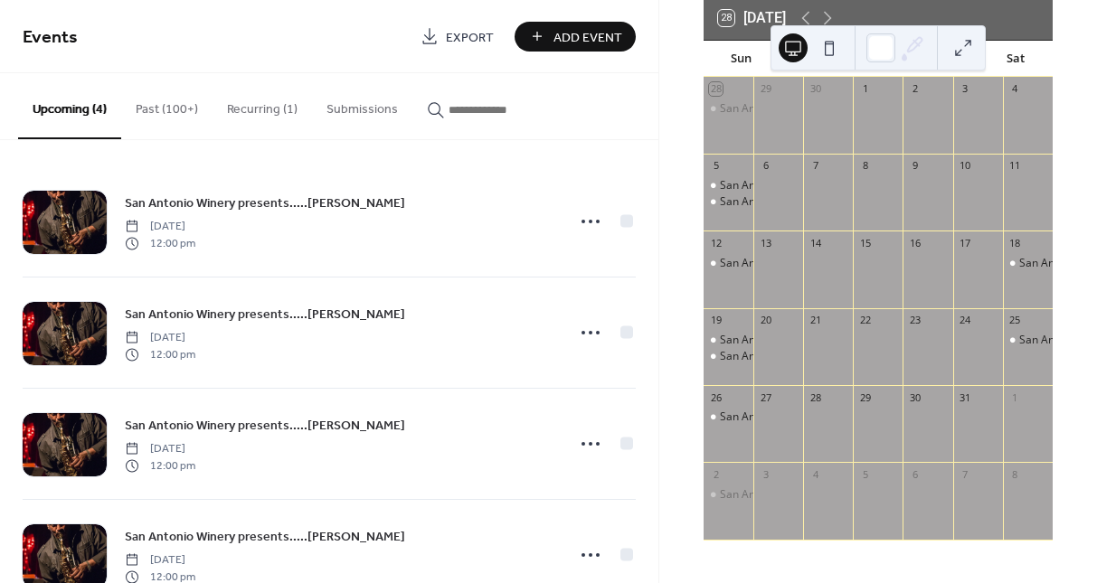
click at [281, 106] on button "Recurring (1)" at bounding box center [261, 105] width 99 height 64
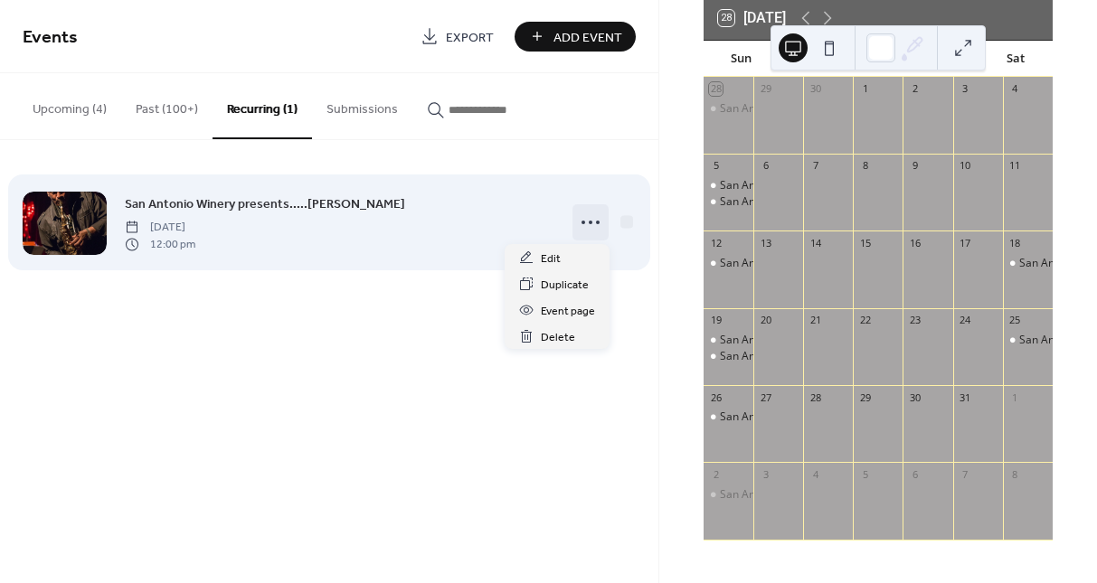
click at [587, 219] on icon at bounding box center [590, 222] width 29 height 29
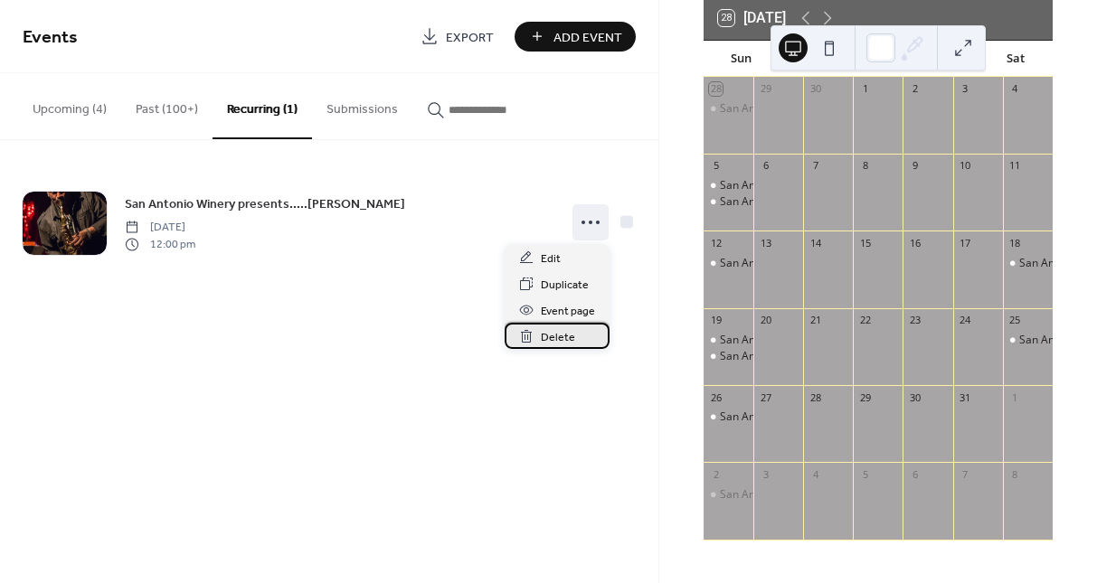
click at [564, 334] on span "Delete" at bounding box center [558, 337] width 34 height 19
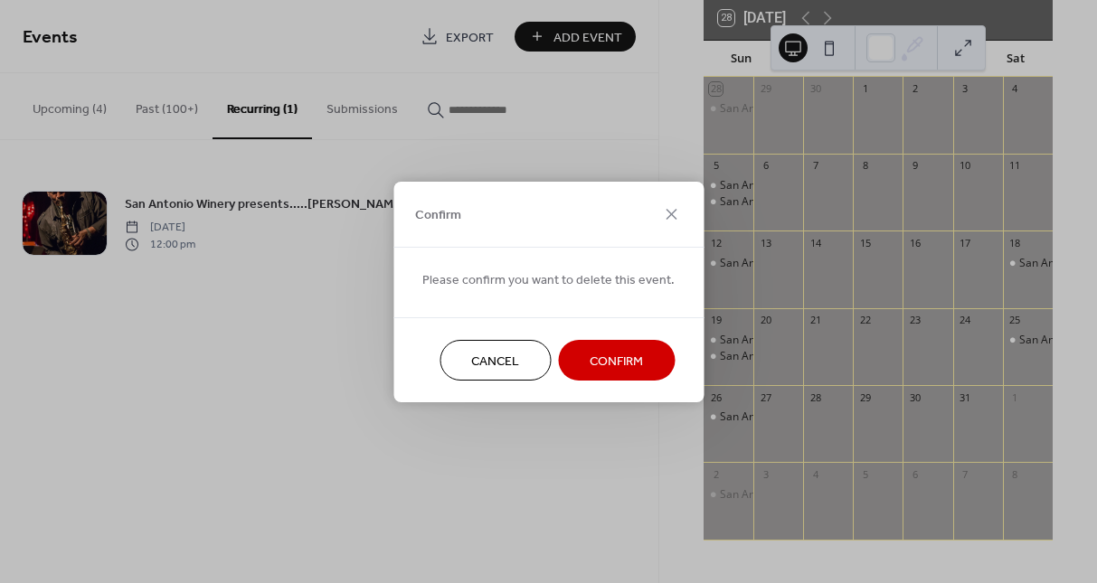
click at [596, 353] on span "Confirm" at bounding box center [616, 361] width 53 height 19
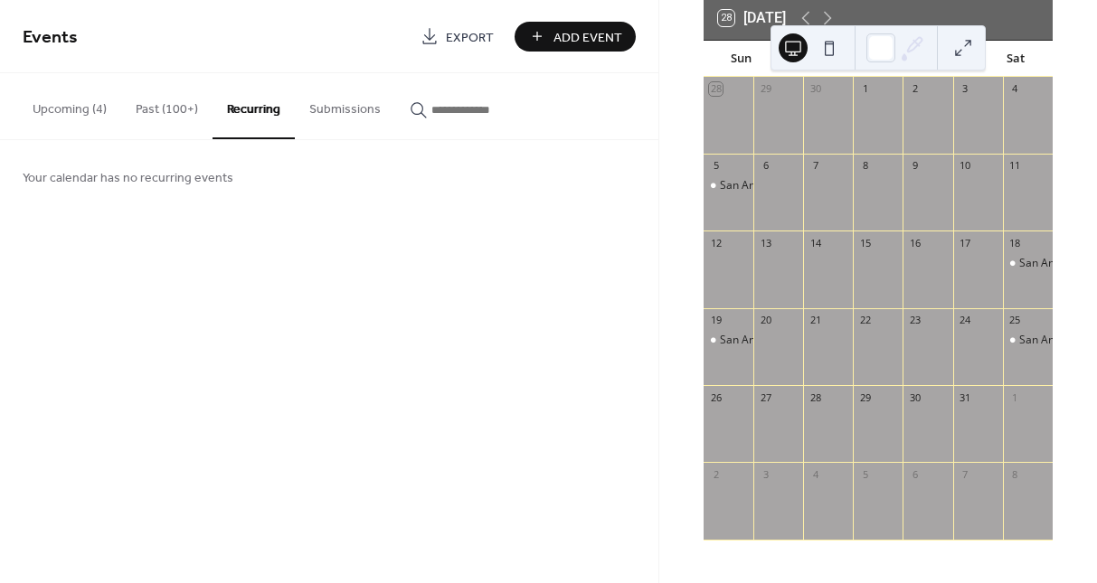
click at [158, 100] on button "Past (100+)" at bounding box center [166, 105] width 91 height 64
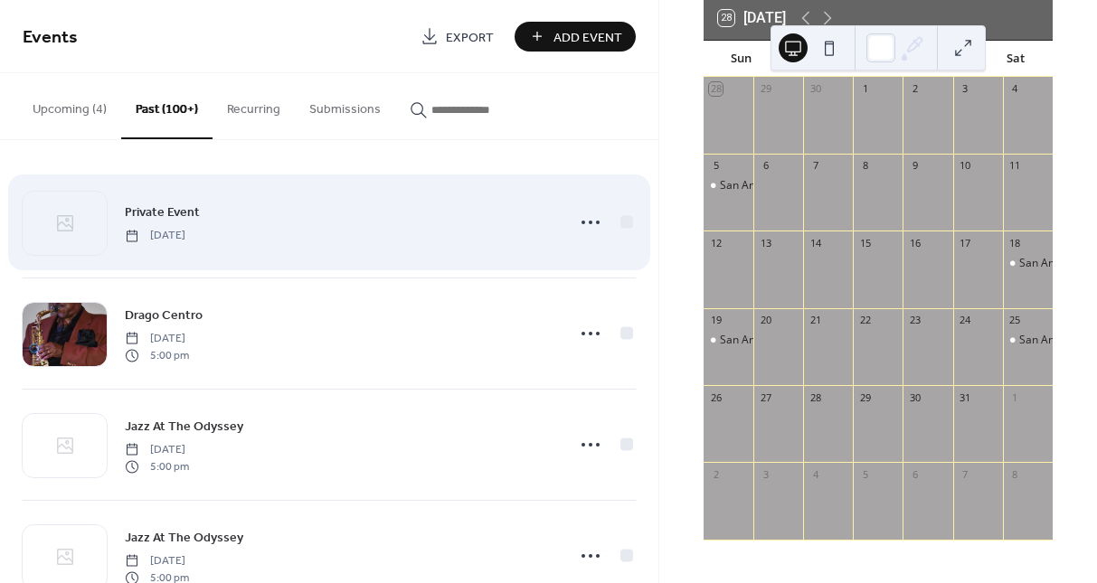
scroll to position [42, 0]
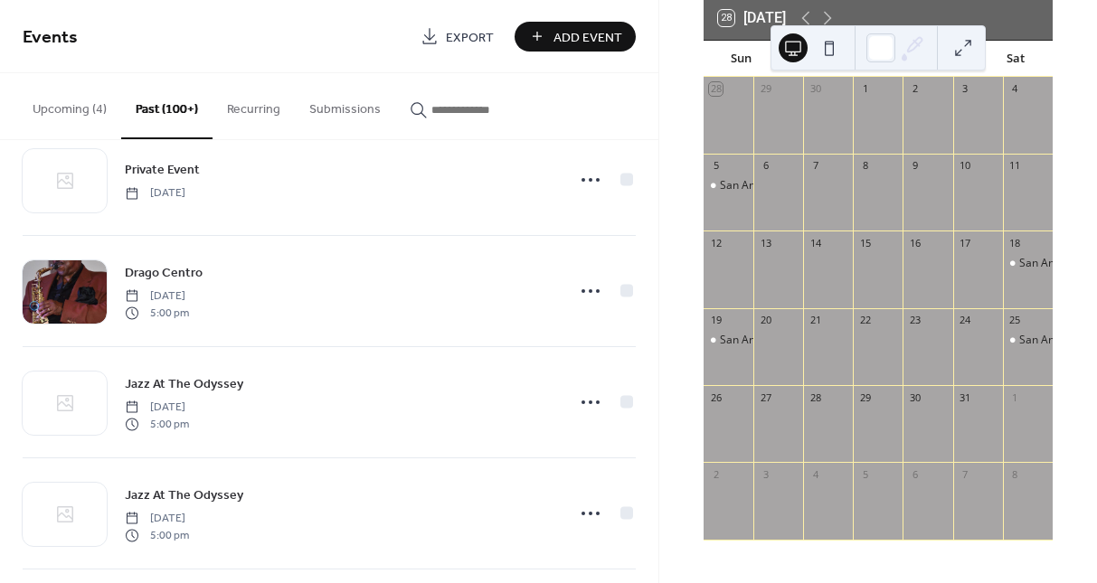
click at [81, 101] on button "Upcoming (4)" at bounding box center [69, 105] width 103 height 64
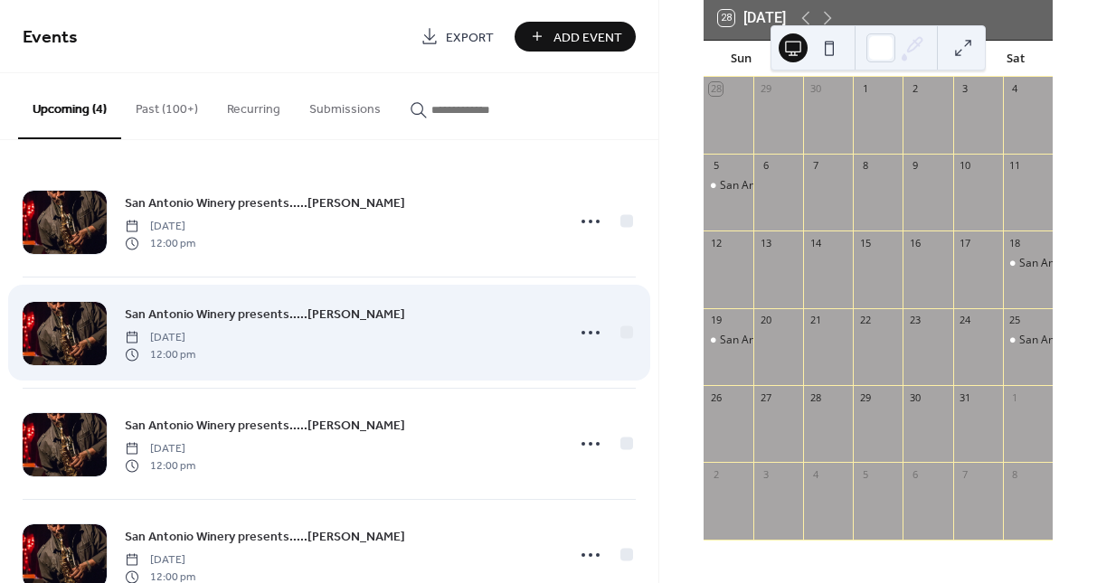
scroll to position [52, 0]
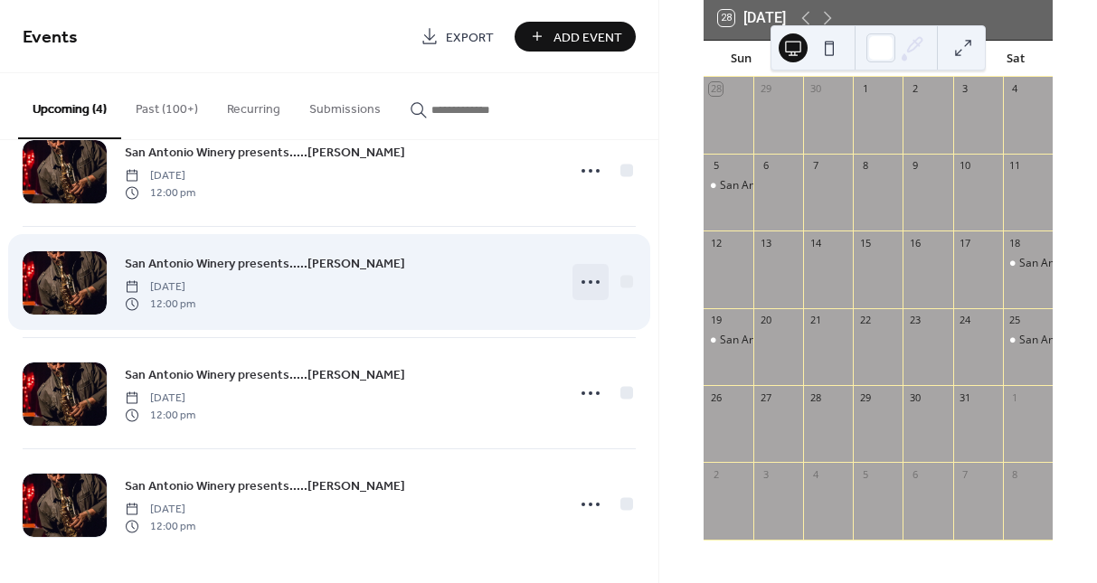
click at [581, 279] on icon at bounding box center [590, 282] width 29 height 29
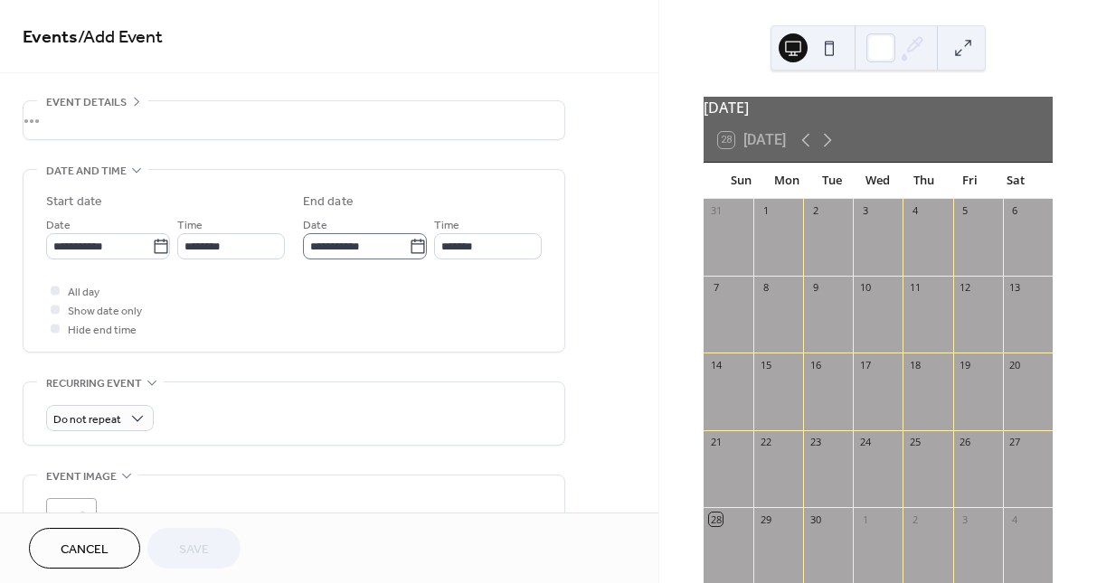
scroll to position [57, 0]
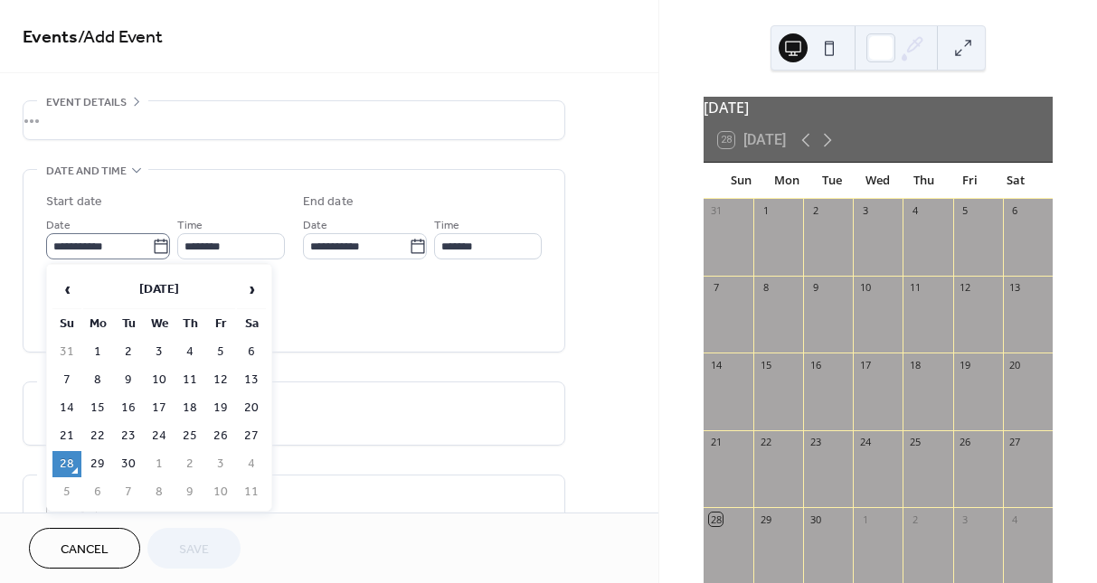
click at [156, 242] on icon at bounding box center [161, 247] width 18 height 18
click at [152, 242] on input "**********" at bounding box center [99, 246] width 106 height 26
click at [250, 285] on span "›" at bounding box center [251, 289] width 27 height 36
click at [218, 340] on td "3" at bounding box center [220, 352] width 29 height 26
type input "**********"
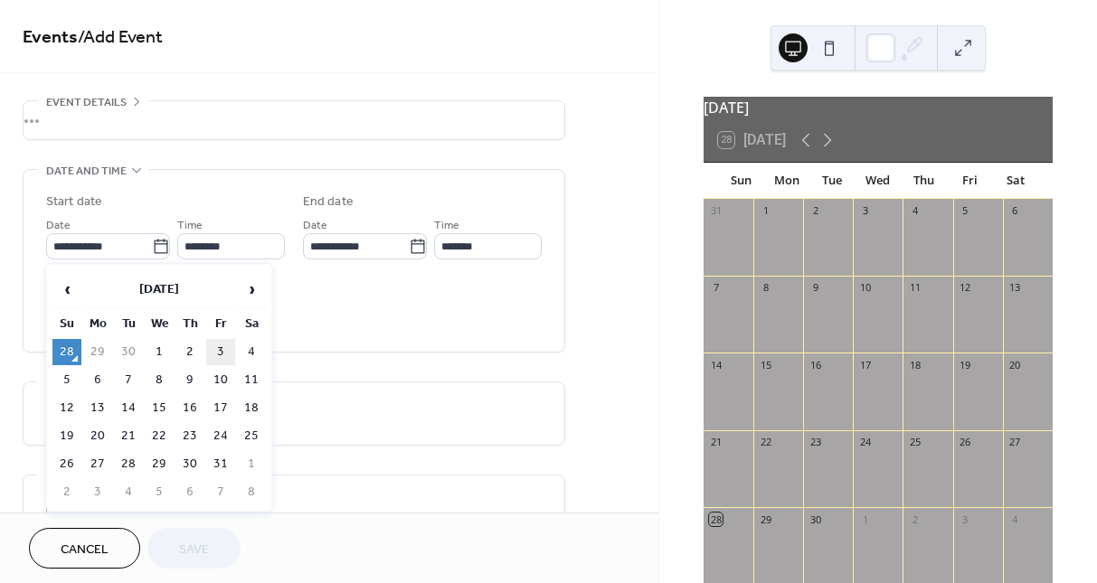
type input "**********"
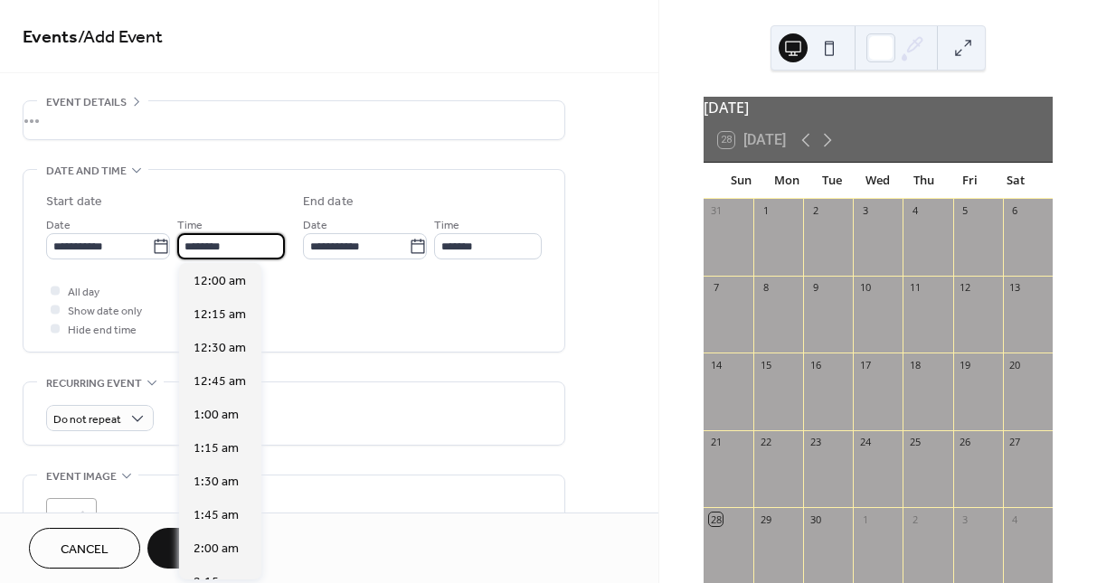
click at [220, 246] on input "********" at bounding box center [231, 246] width 108 height 26
click at [223, 546] on span "4:00 pm" at bounding box center [216, 551] width 46 height 19
type input "*******"
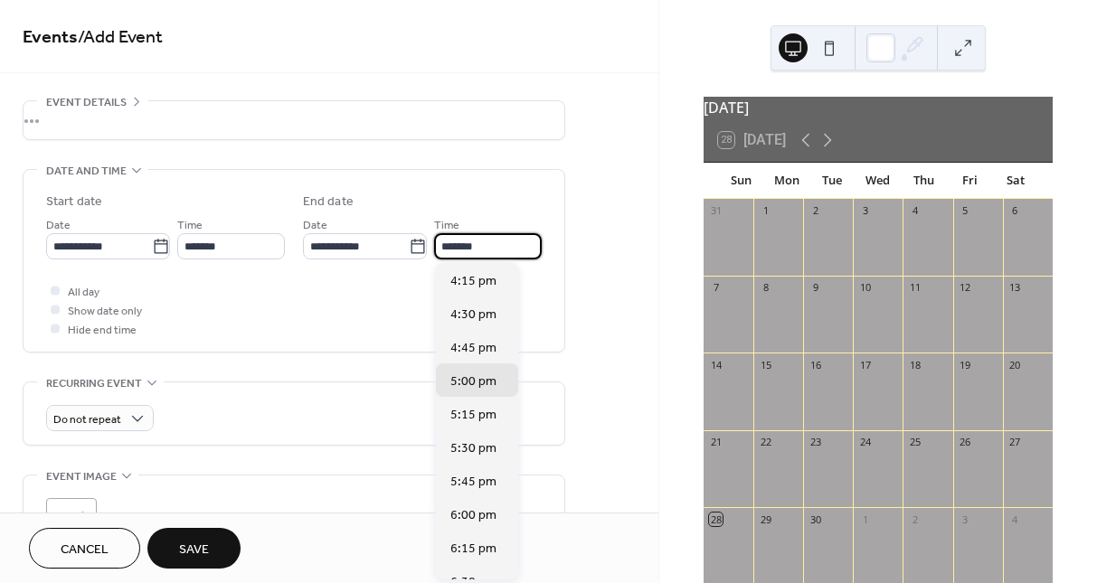
click at [517, 248] on input "*******" at bounding box center [488, 246] width 108 height 26
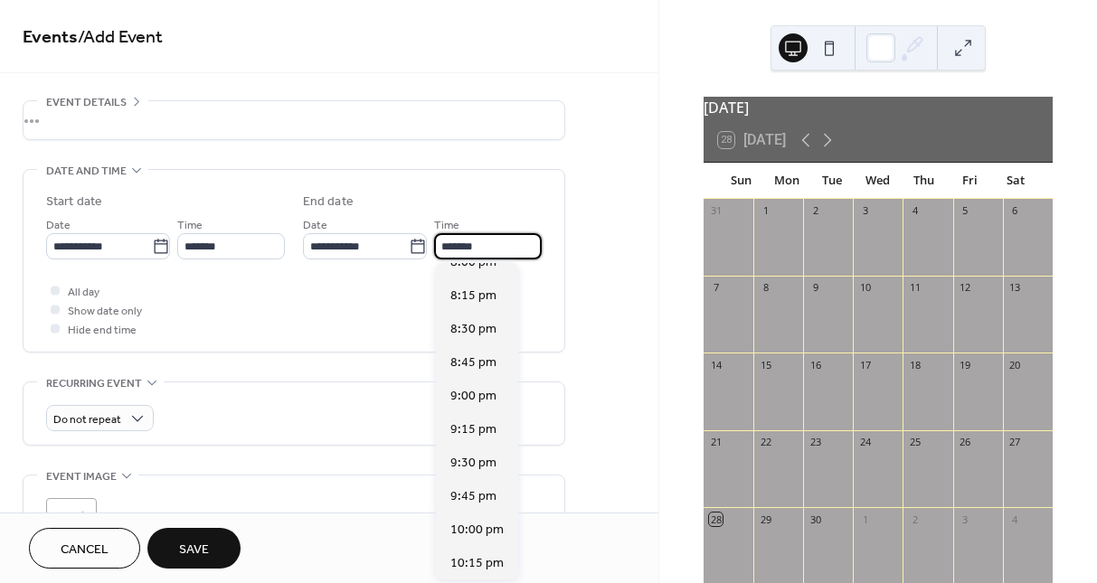
scroll to position [527, 0]
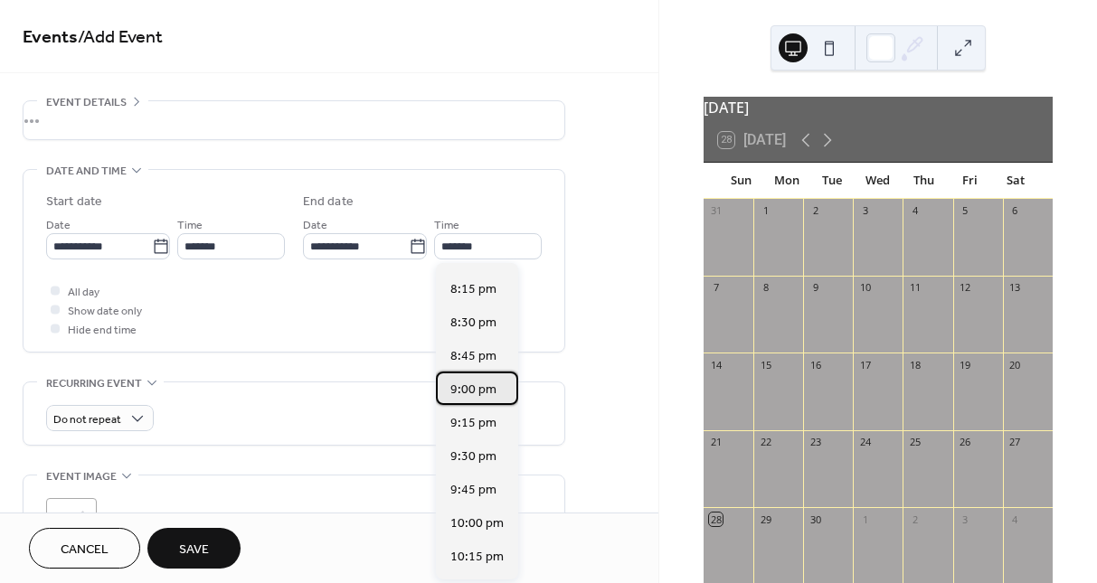
click at [474, 392] on span "9:00 pm" at bounding box center [473, 390] width 46 height 19
type input "*******"
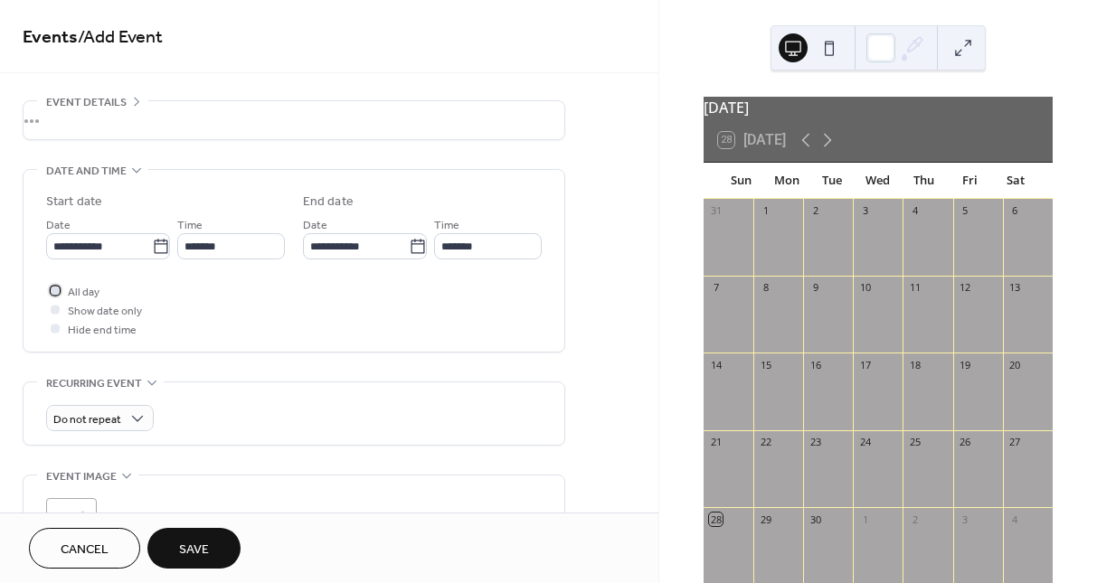
click at [52, 286] on div at bounding box center [55, 290] width 9 height 9
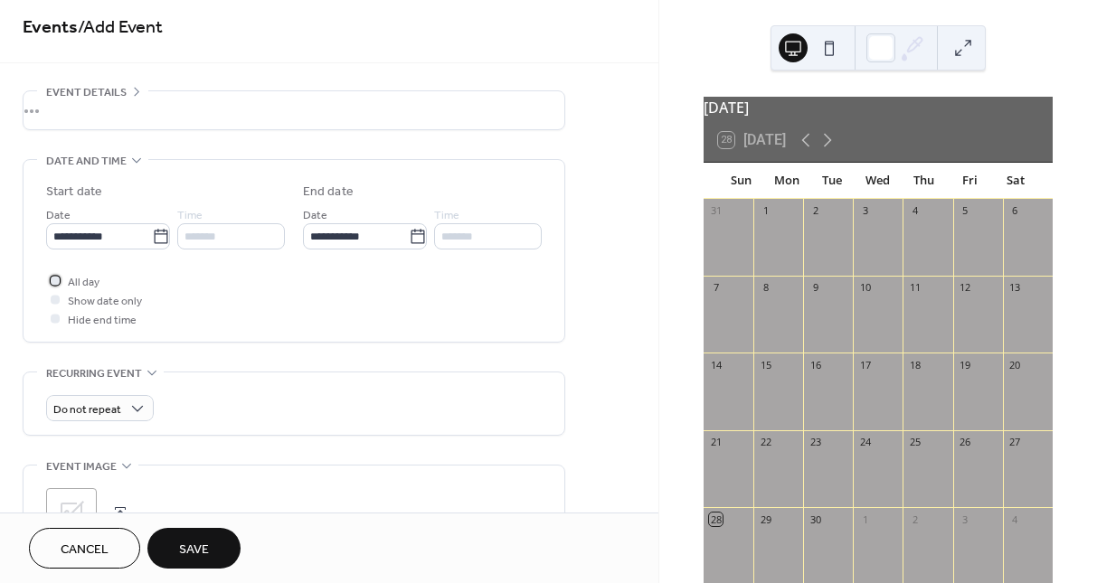
scroll to position [0, 0]
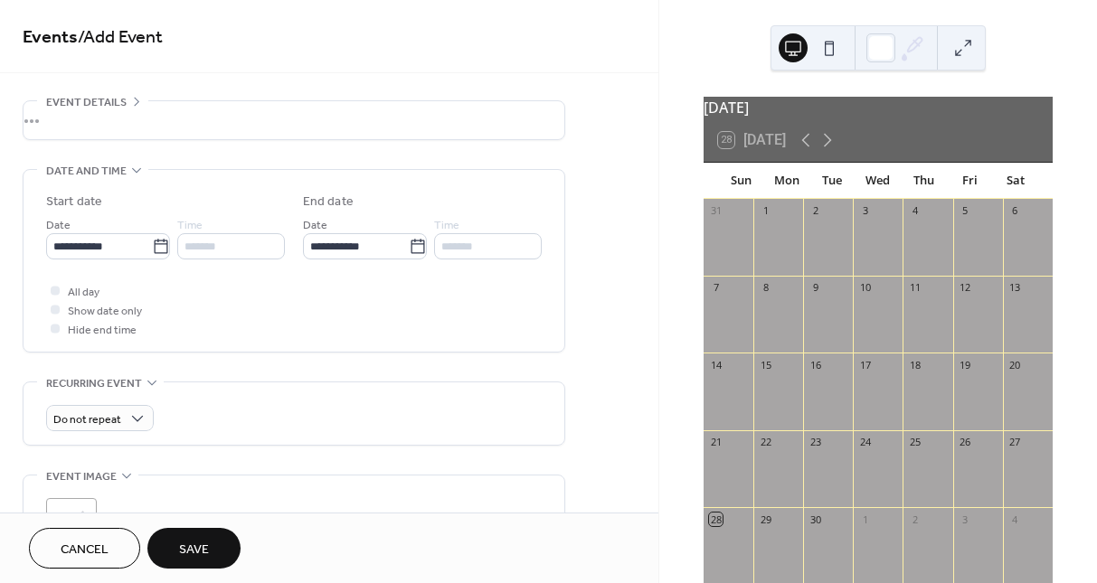
click at [137, 96] on icon at bounding box center [136, 101] width 14 height 14
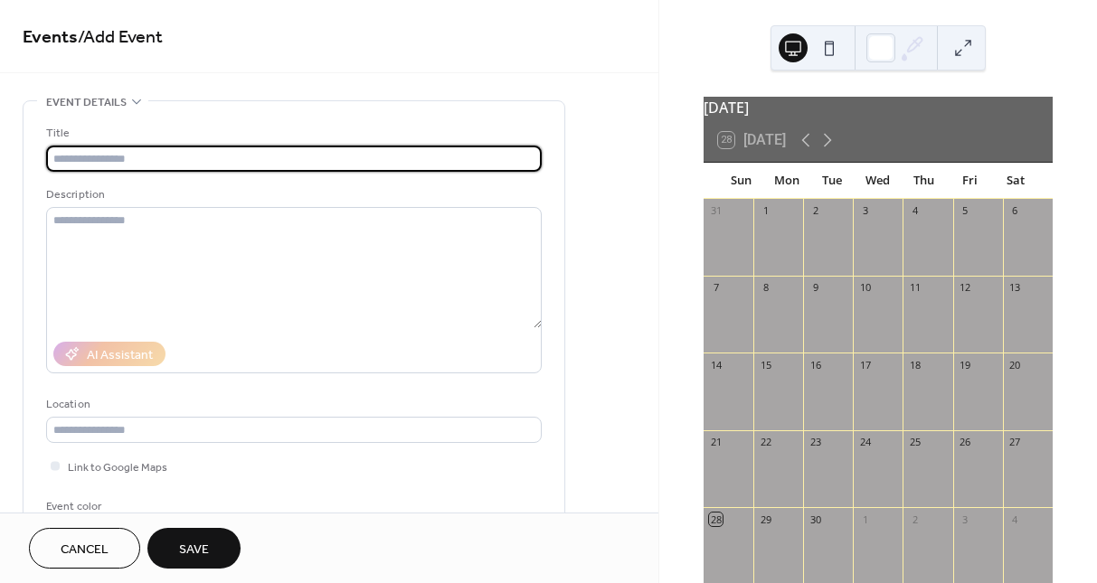
click at [135, 156] on input "text" at bounding box center [293, 159] width 495 height 26
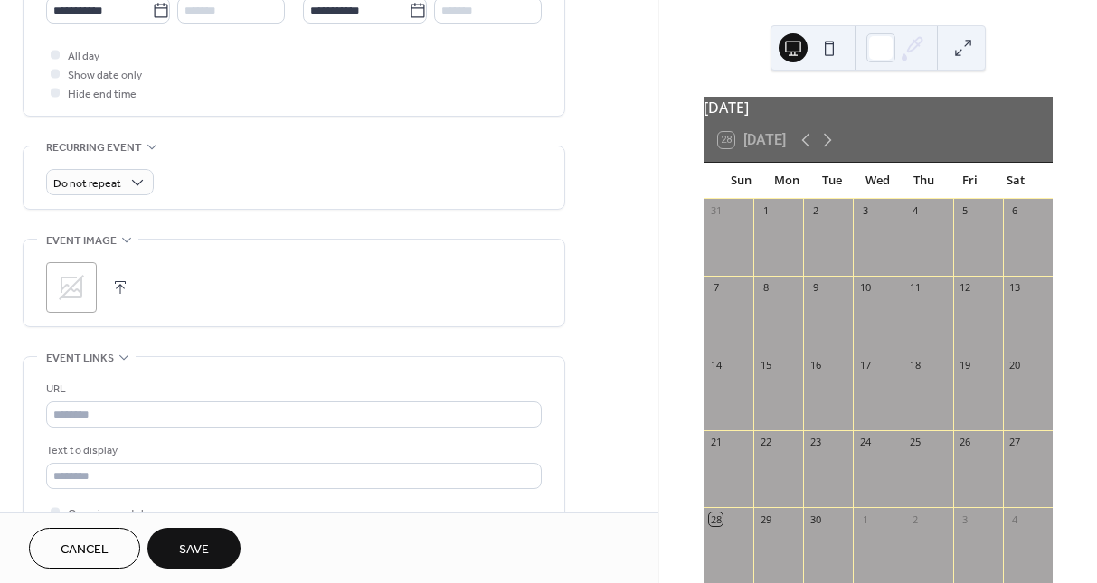
scroll to position [662, 0]
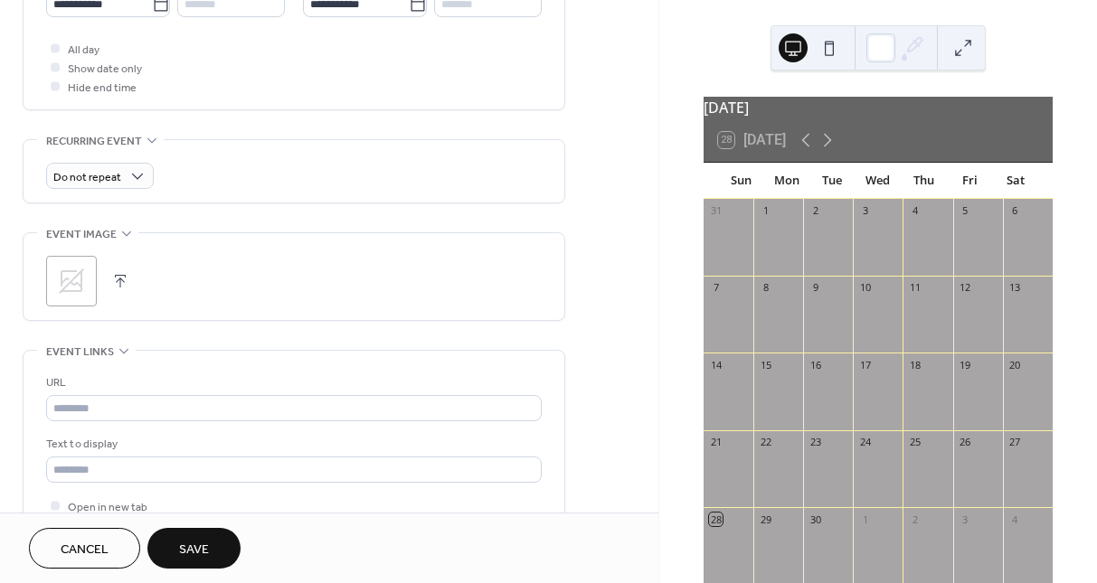
type input "**********"
click at [189, 543] on span "Save" at bounding box center [194, 550] width 30 height 19
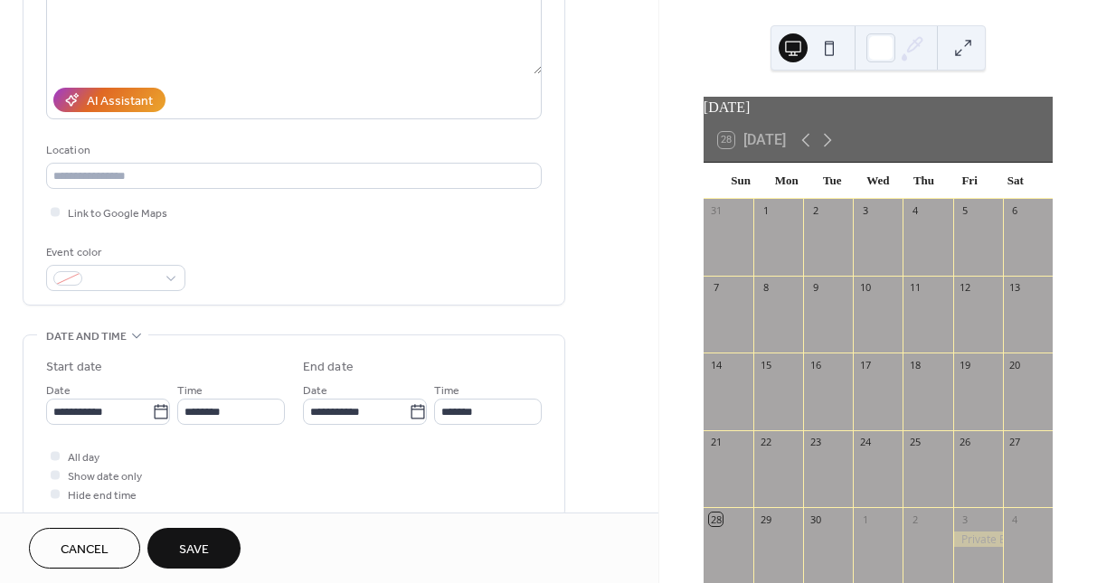
scroll to position [273, 0]
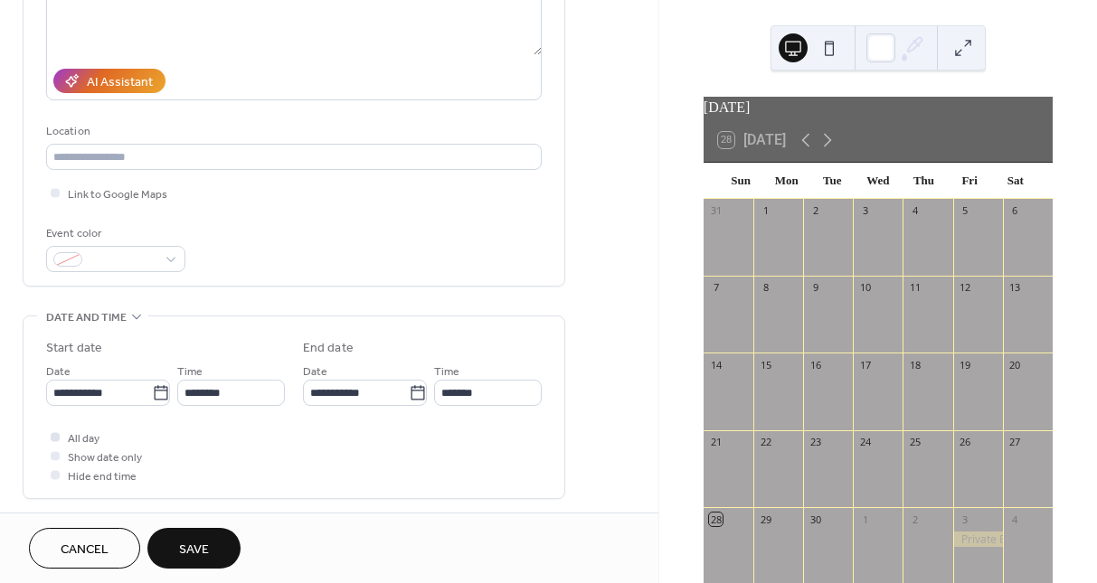
type input "**********"
click at [54, 437] on div at bounding box center [55, 436] width 9 height 9
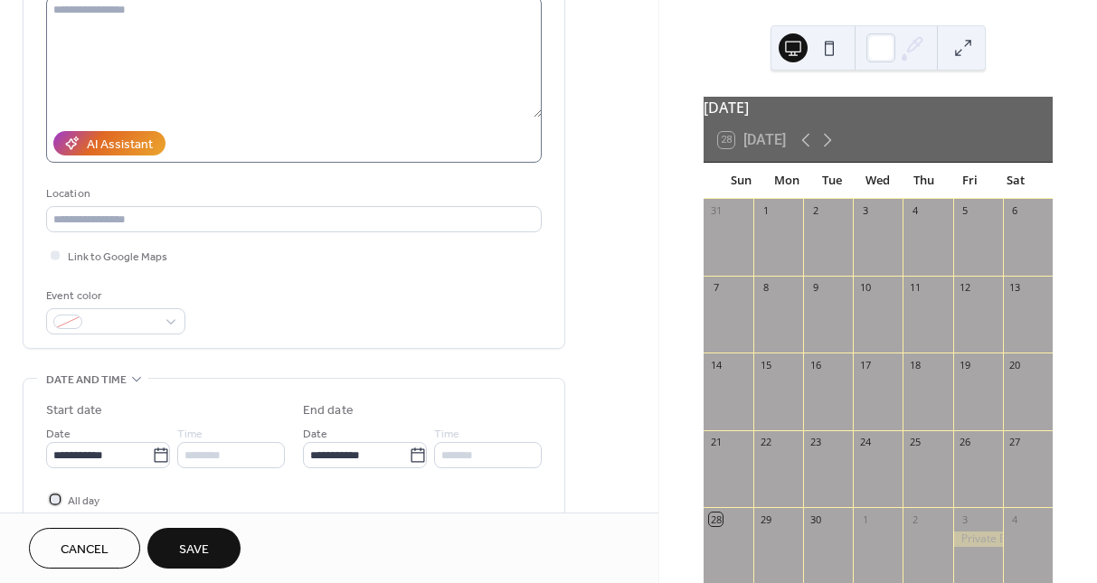
scroll to position [210, 0]
click at [153, 458] on icon at bounding box center [161, 457] width 18 height 18
click at [152, 458] on input "**********" at bounding box center [99, 456] width 106 height 26
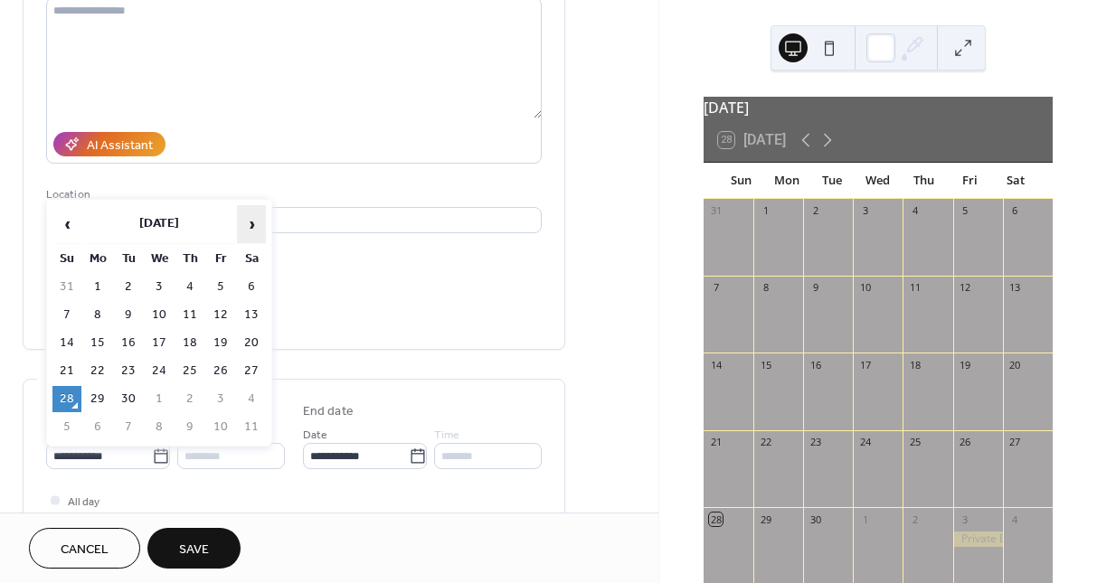
click at [248, 222] on span "›" at bounding box center [251, 224] width 27 height 36
click at [247, 284] on td "4" at bounding box center [251, 287] width 29 height 26
type input "**********"
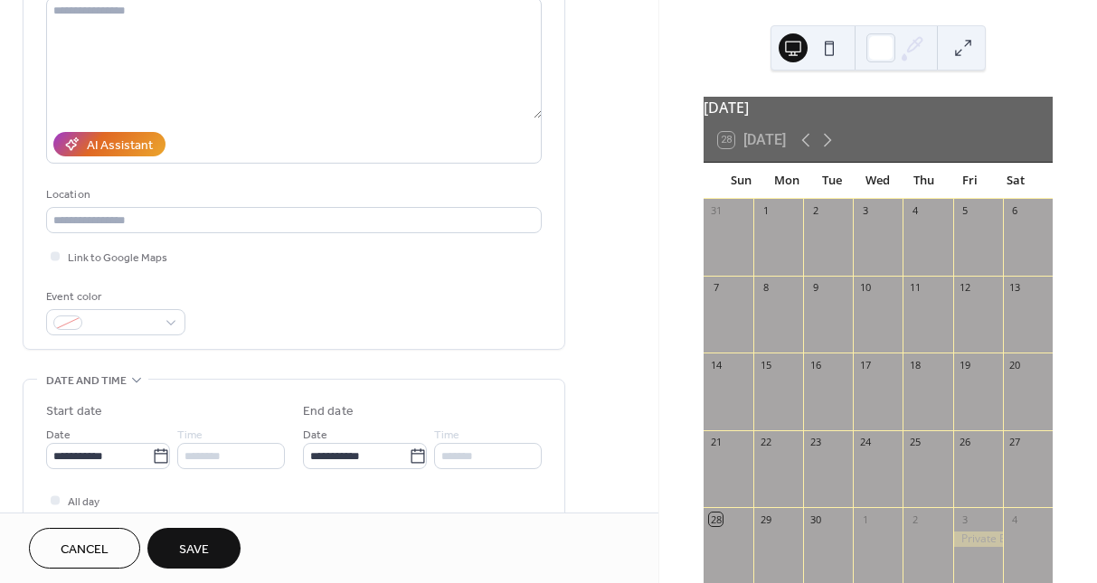
click at [193, 568] on button "Save" at bounding box center [193, 548] width 93 height 41
